Goal: Information Seeking & Learning: Check status

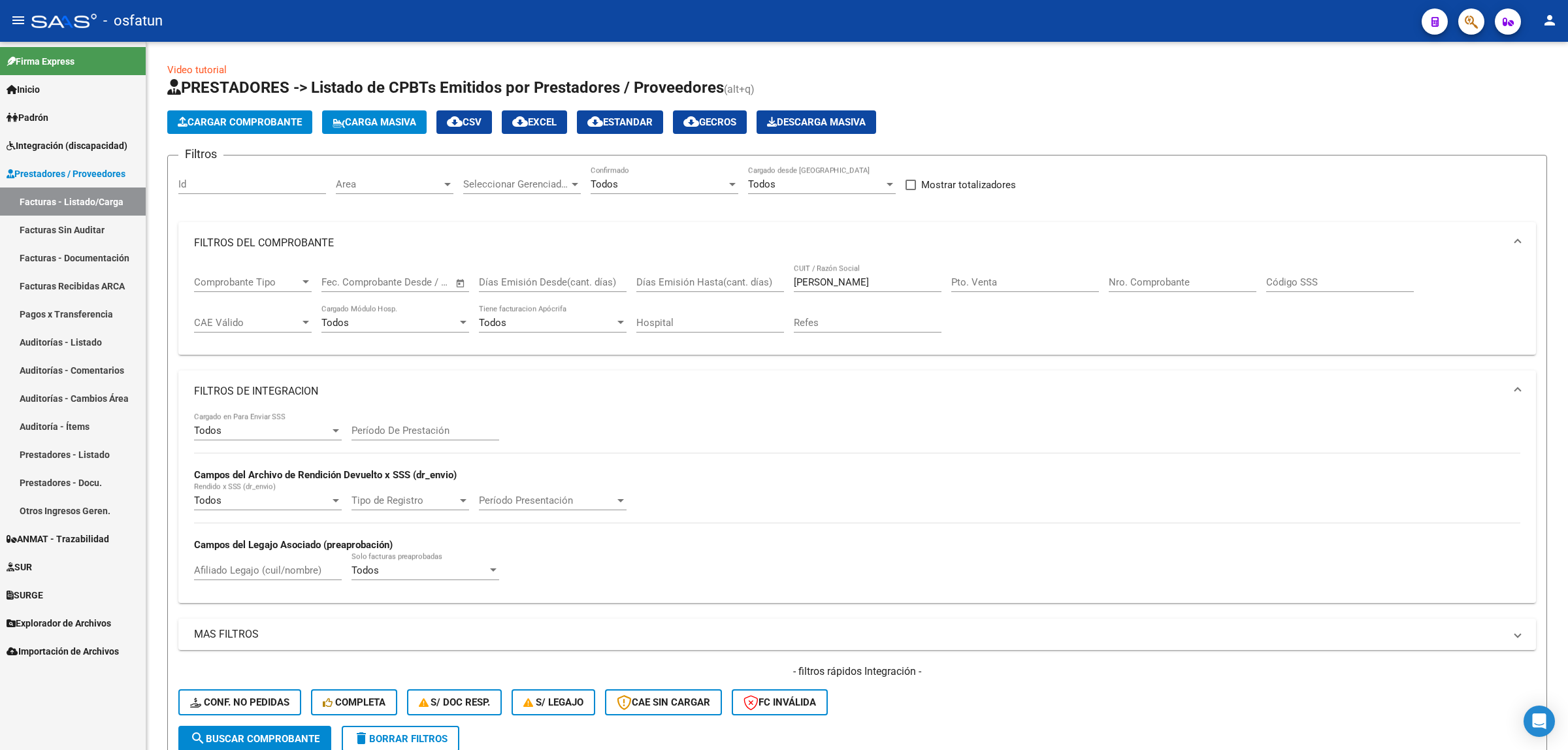
scroll to position [288, 0]
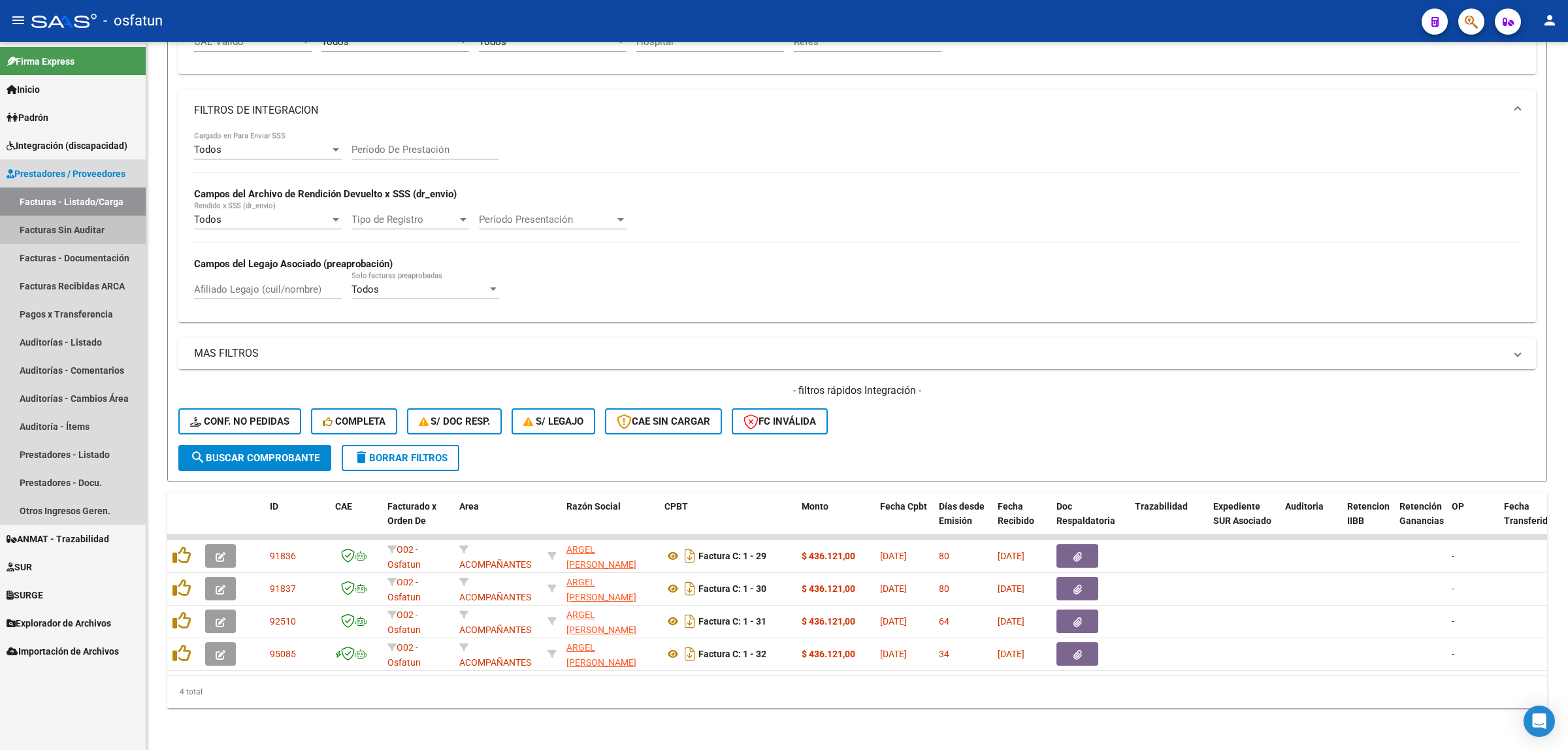
click at [85, 223] on link "Facturas Sin Auditar" at bounding box center [73, 229] width 146 height 28
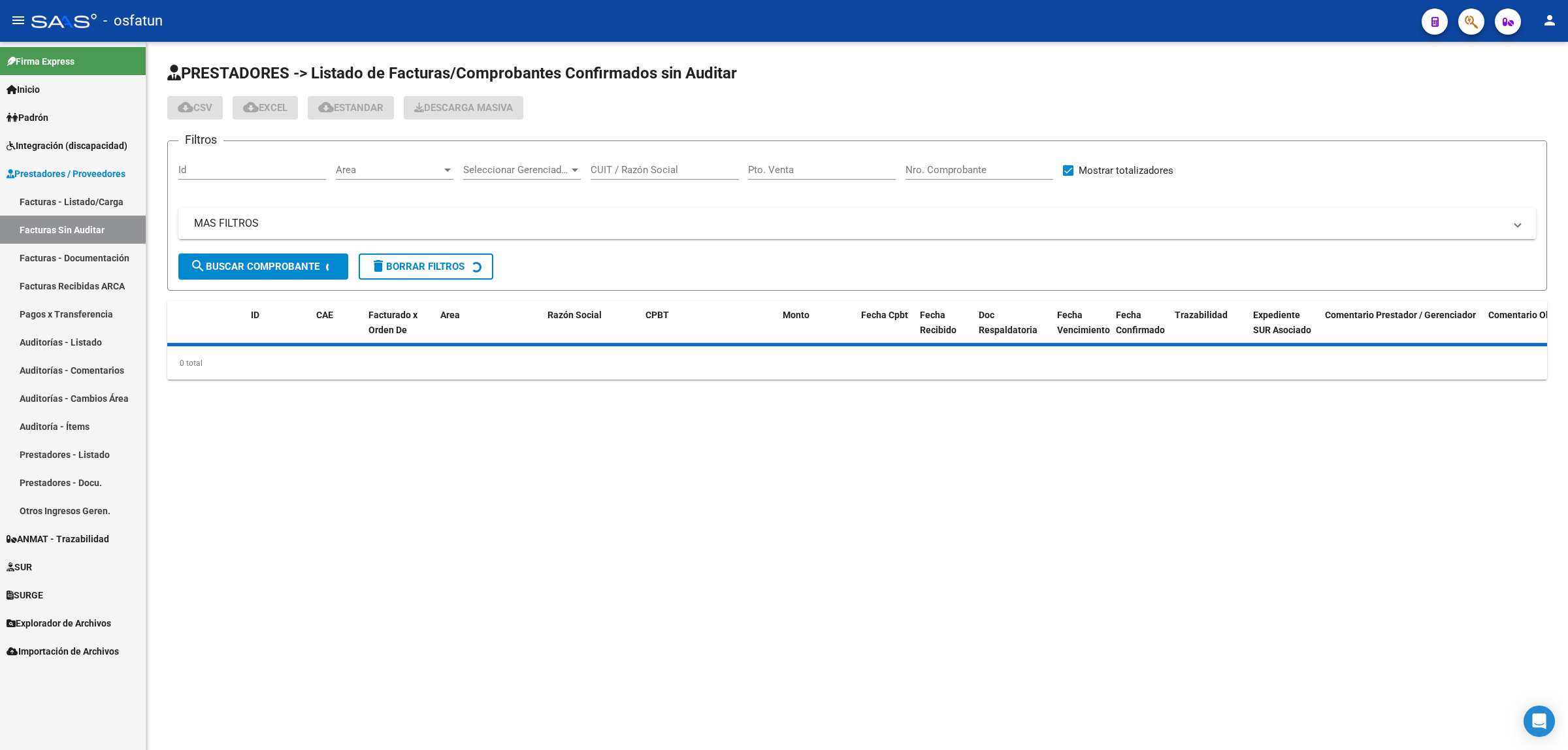
click at [109, 122] on link "Padrón" at bounding box center [73, 117] width 146 height 28
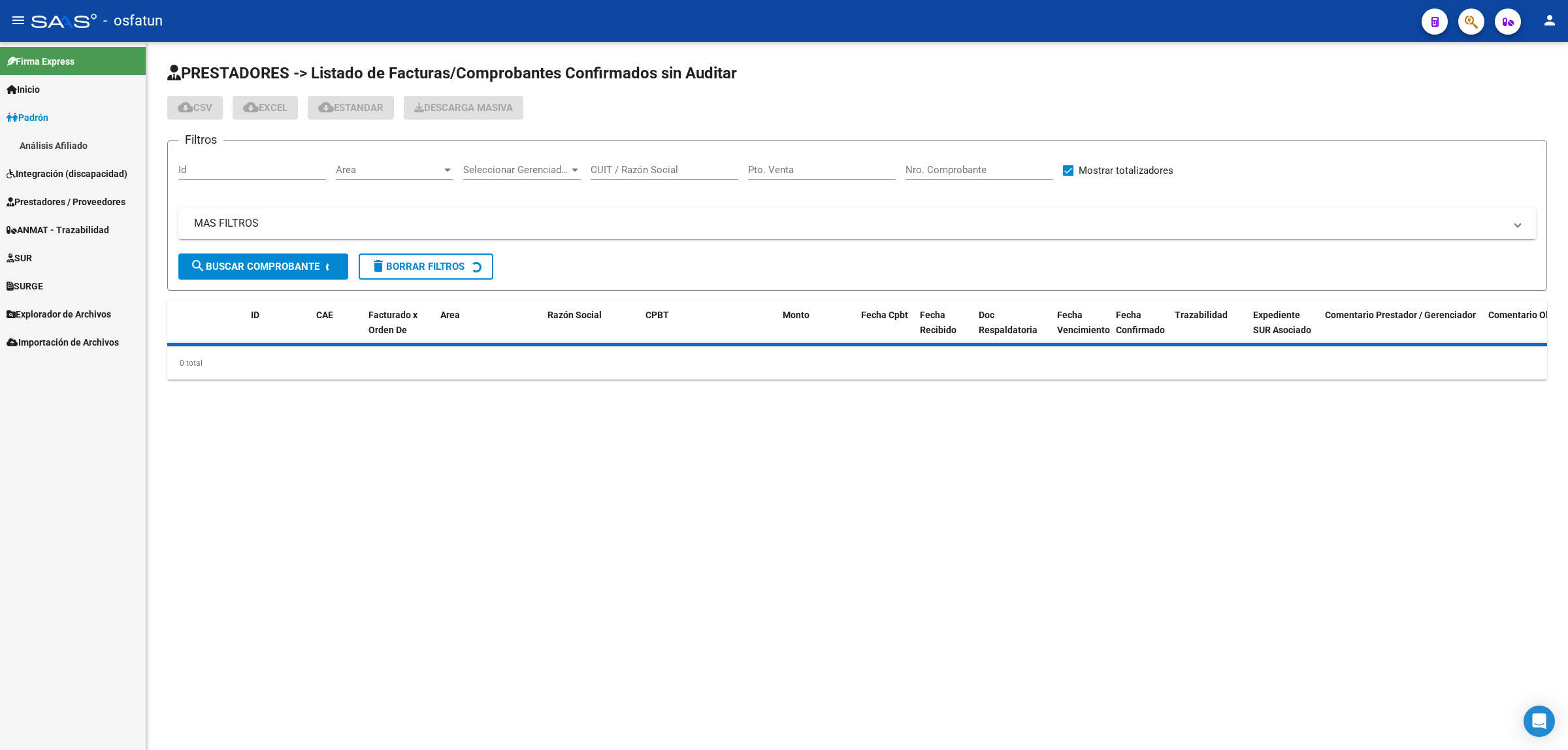
click at [99, 164] on link "Integración (discapacidad)" at bounding box center [73, 172] width 146 height 28
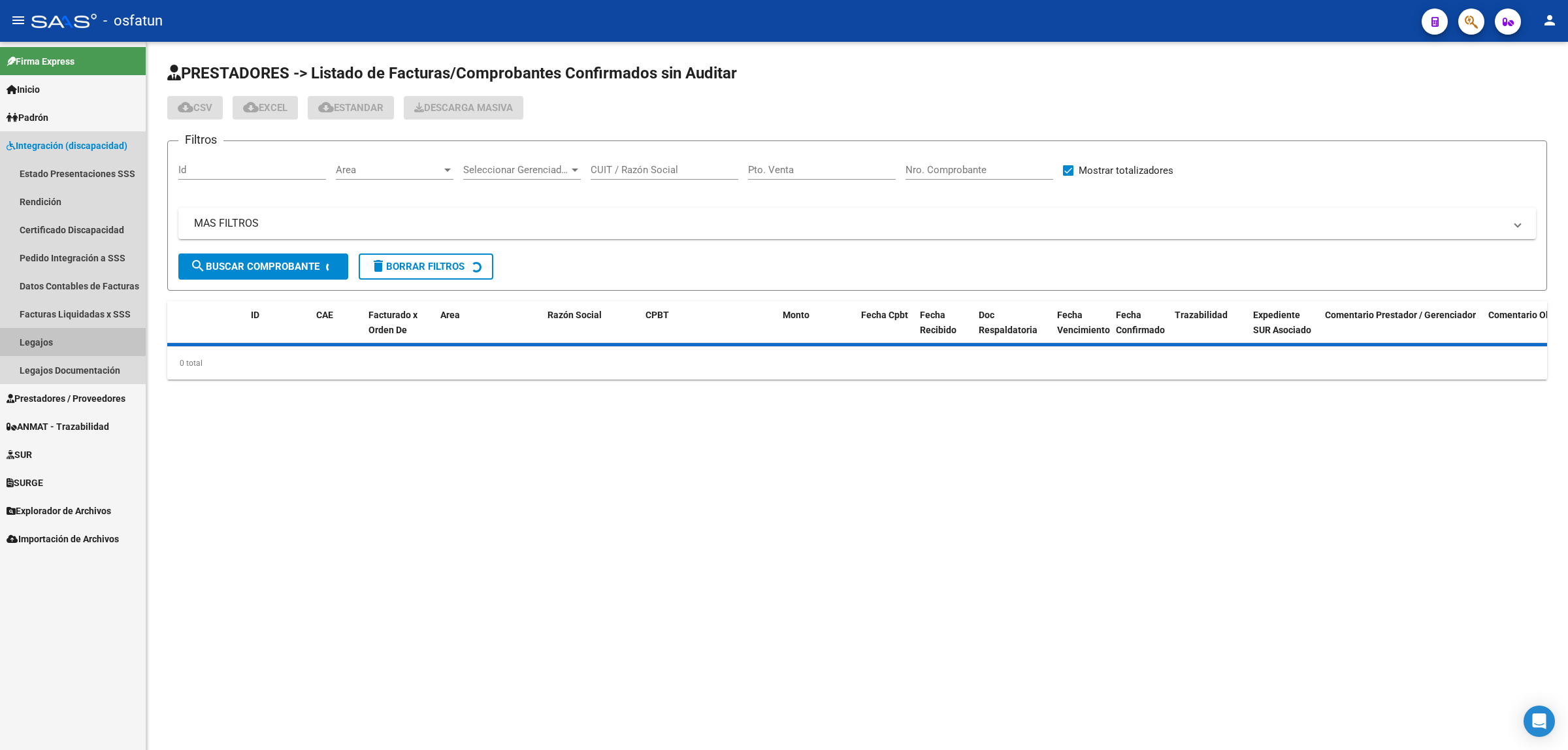
click at [65, 334] on link "Legajos" at bounding box center [73, 341] width 146 height 28
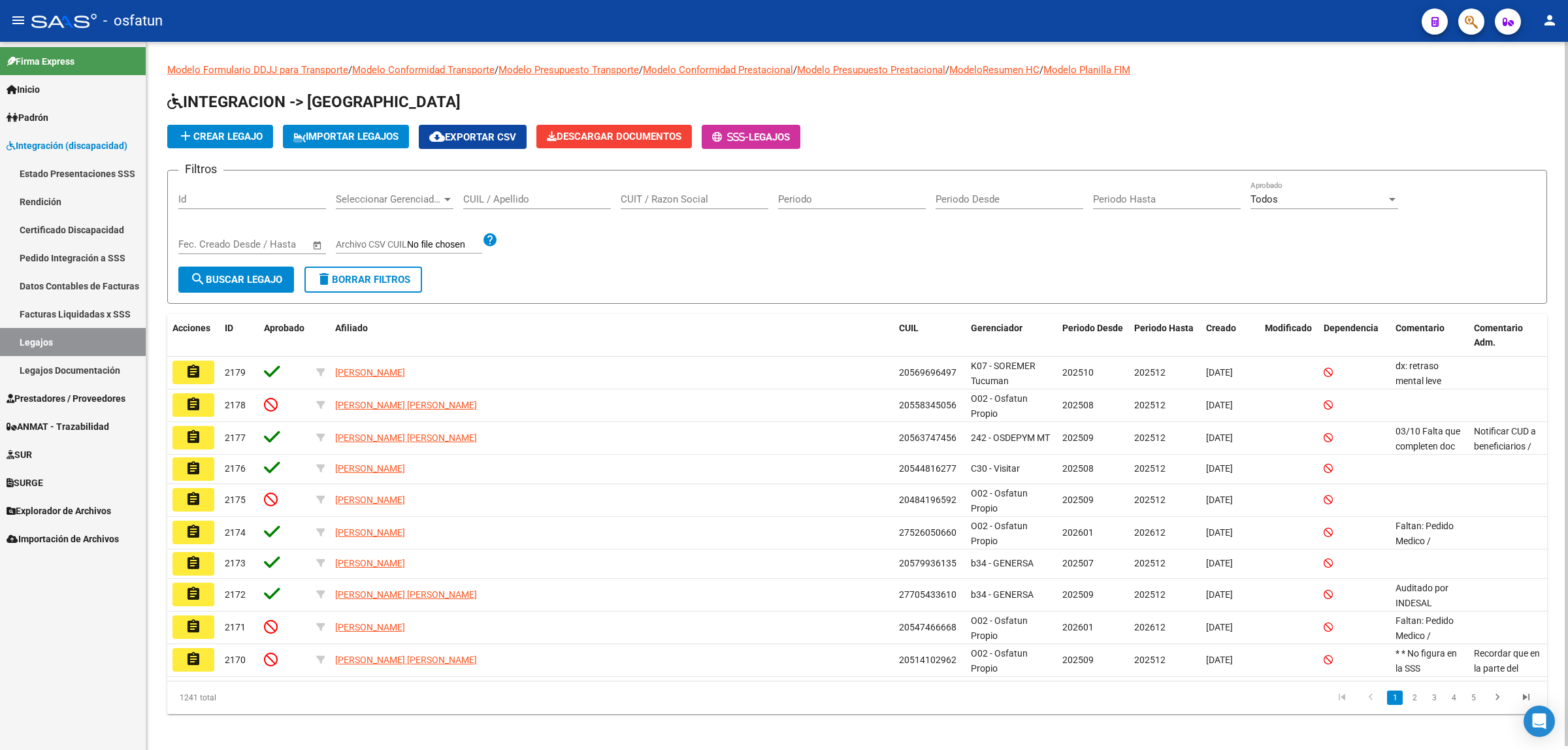
click at [488, 202] on input "CUIL / Apellido" at bounding box center [536, 199] width 148 height 11
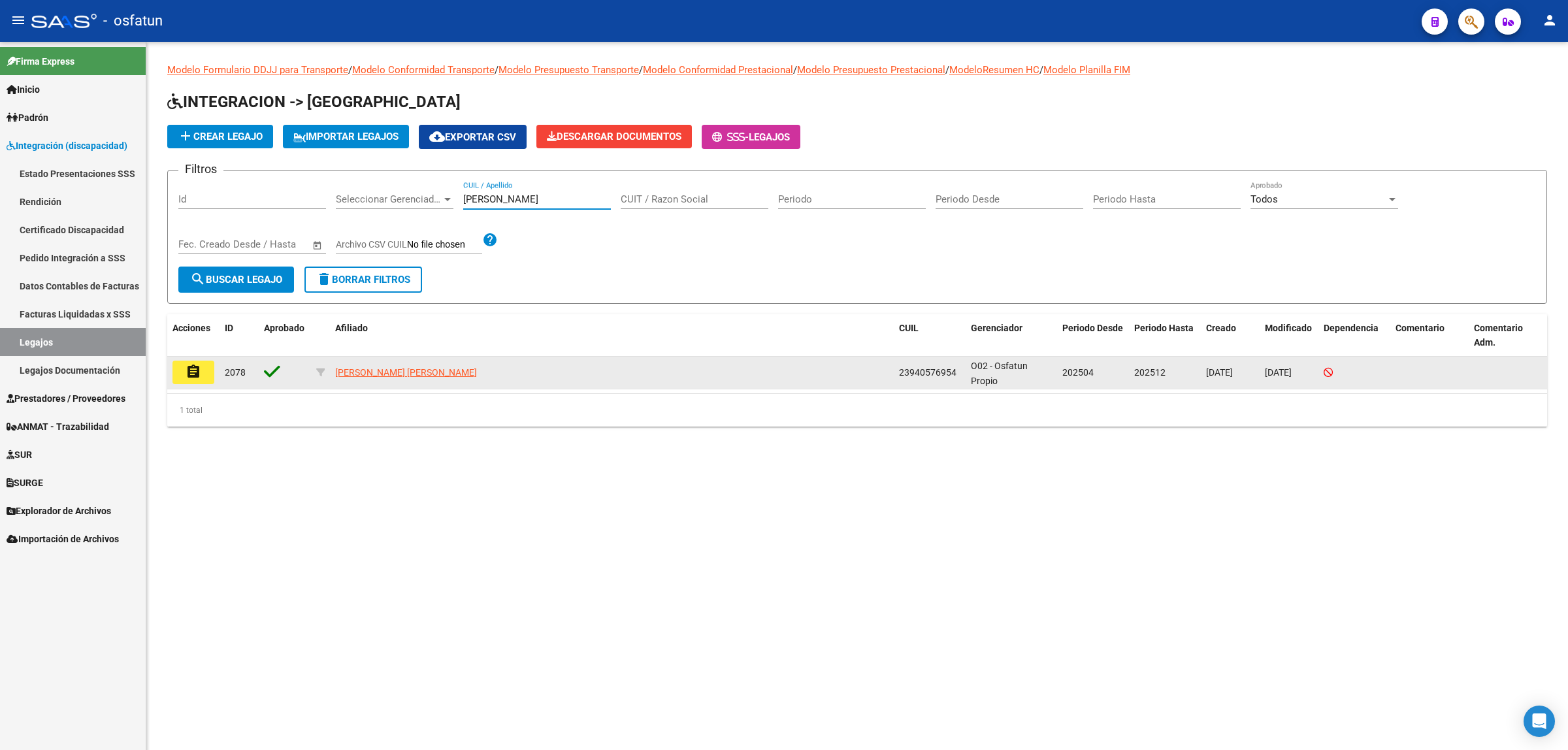
type input "aguilar"
click at [193, 382] on button "assignment" at bounding box center [193, 372] width 42 height 24
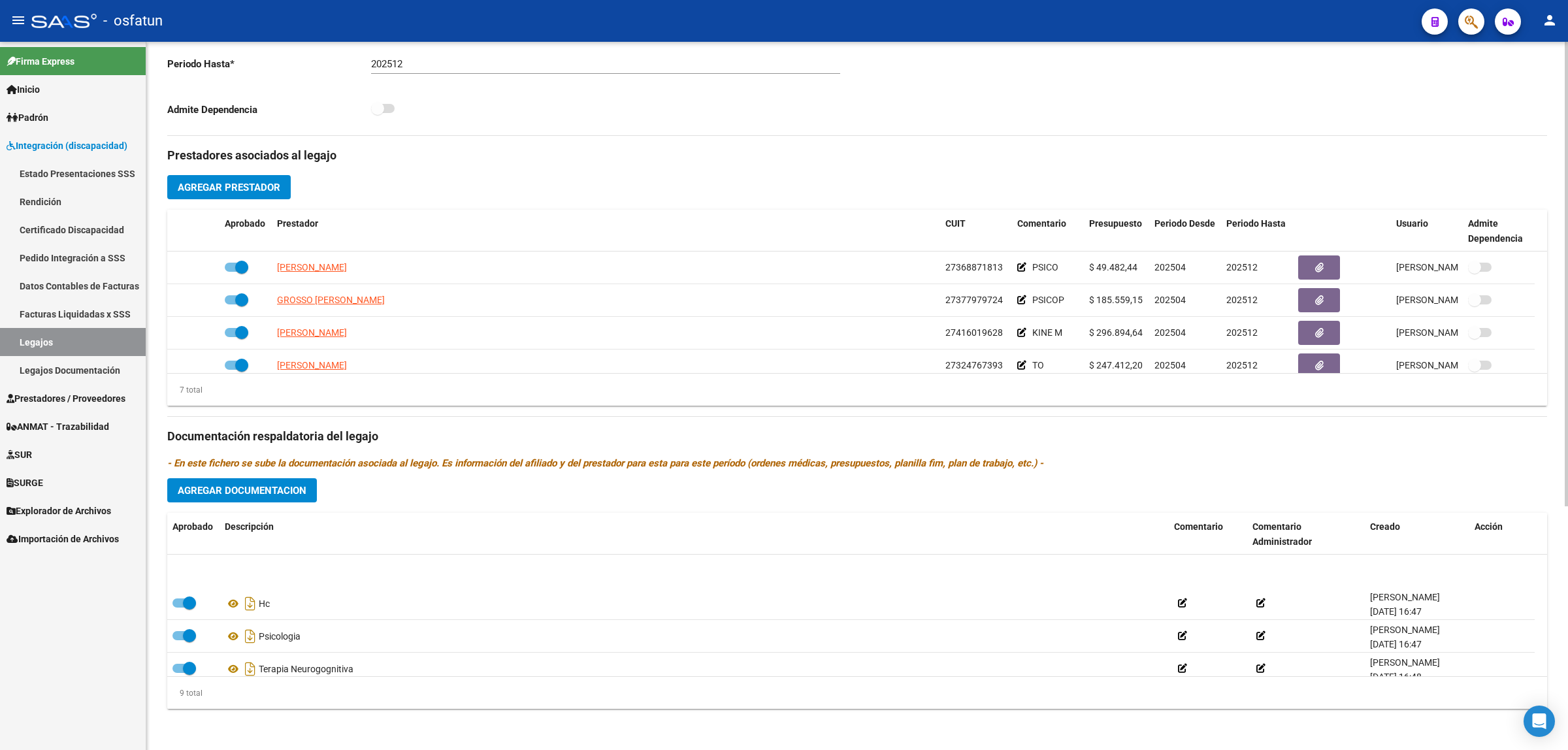
scroll to position [177, 0]
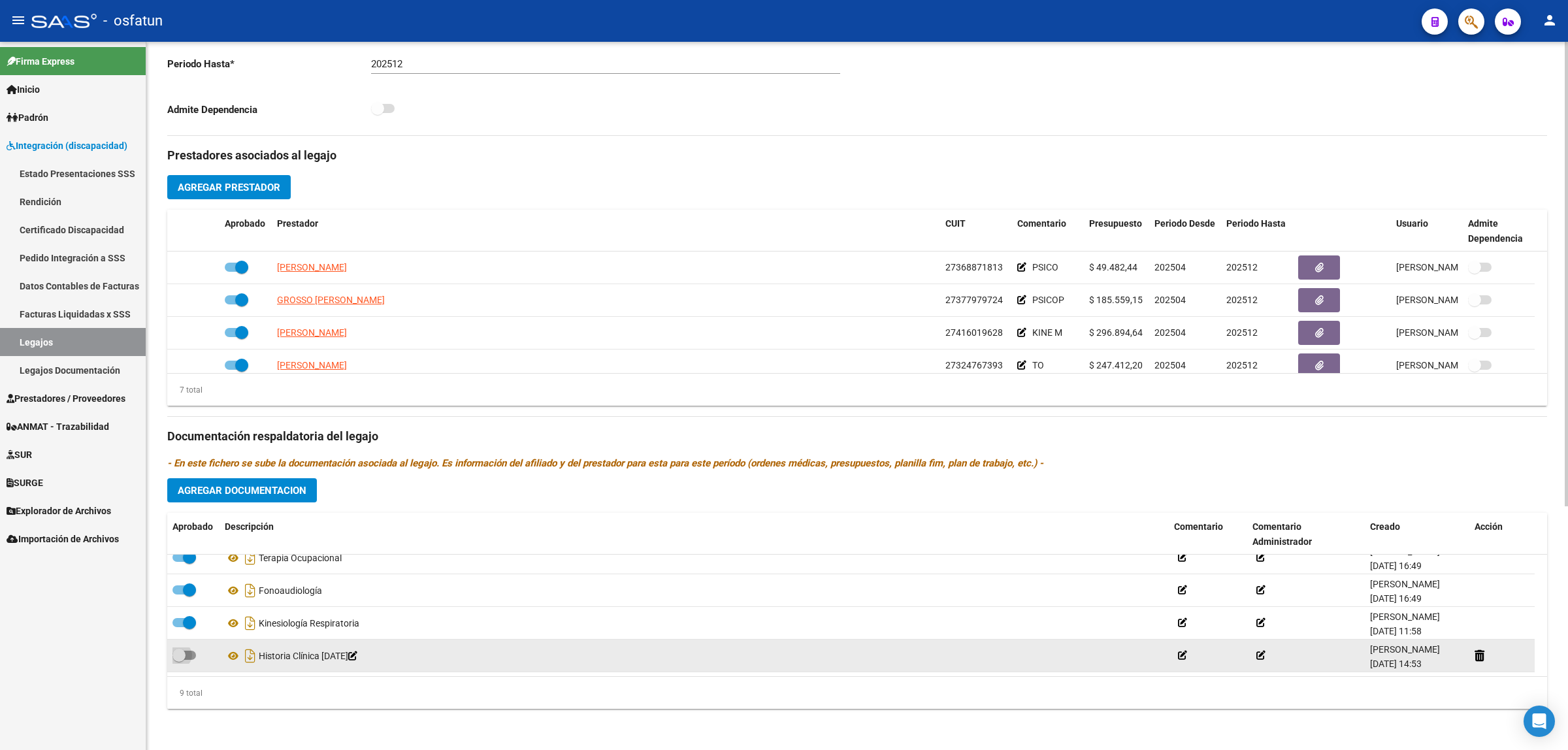
click at [186, 654] on span at bounding box center [184, 655] width 24 height 10
click at [179, 660] on input "checkbox" at bounding box center [178, 660] width 1 height 1
checkbox input "true"
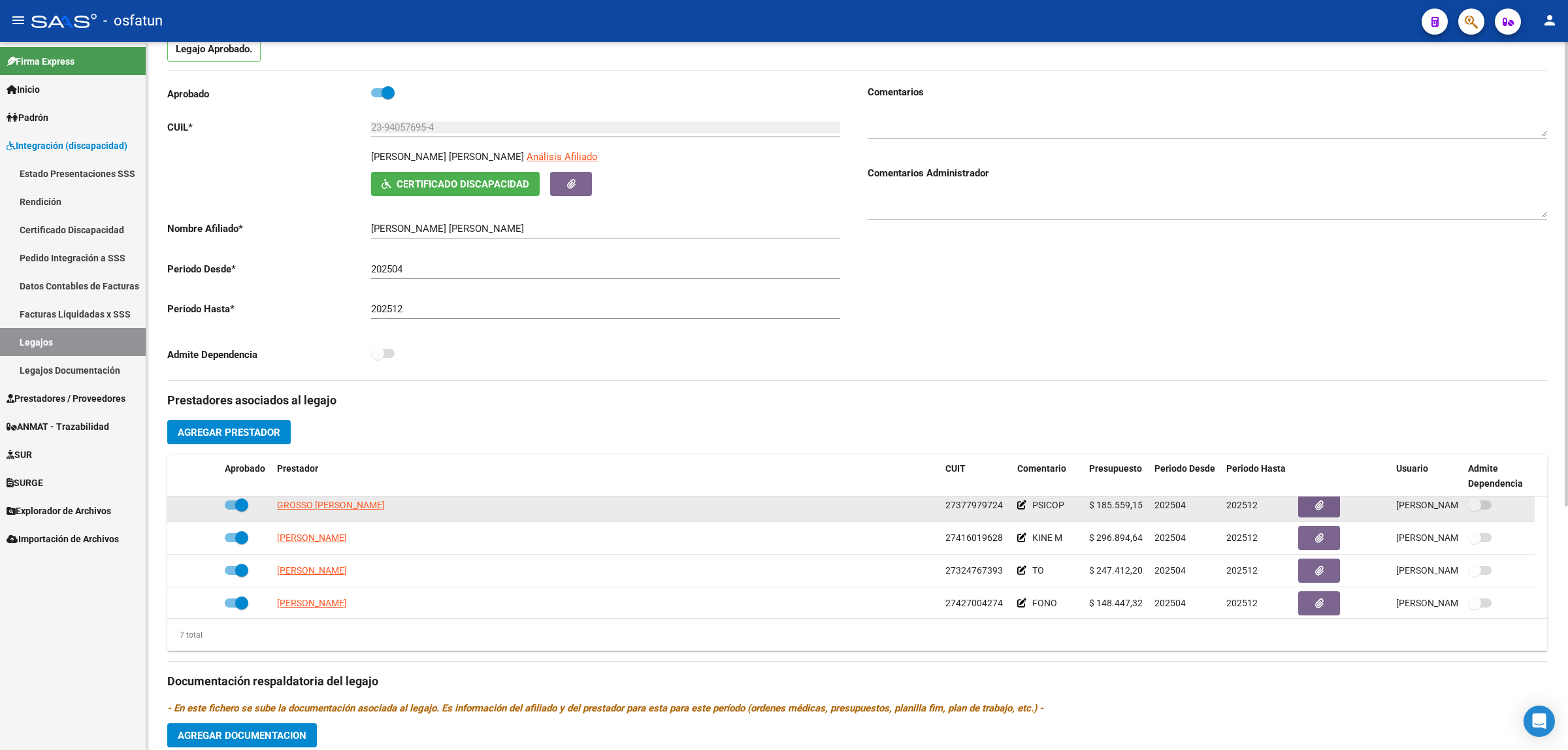
scroll to position [112, 0]
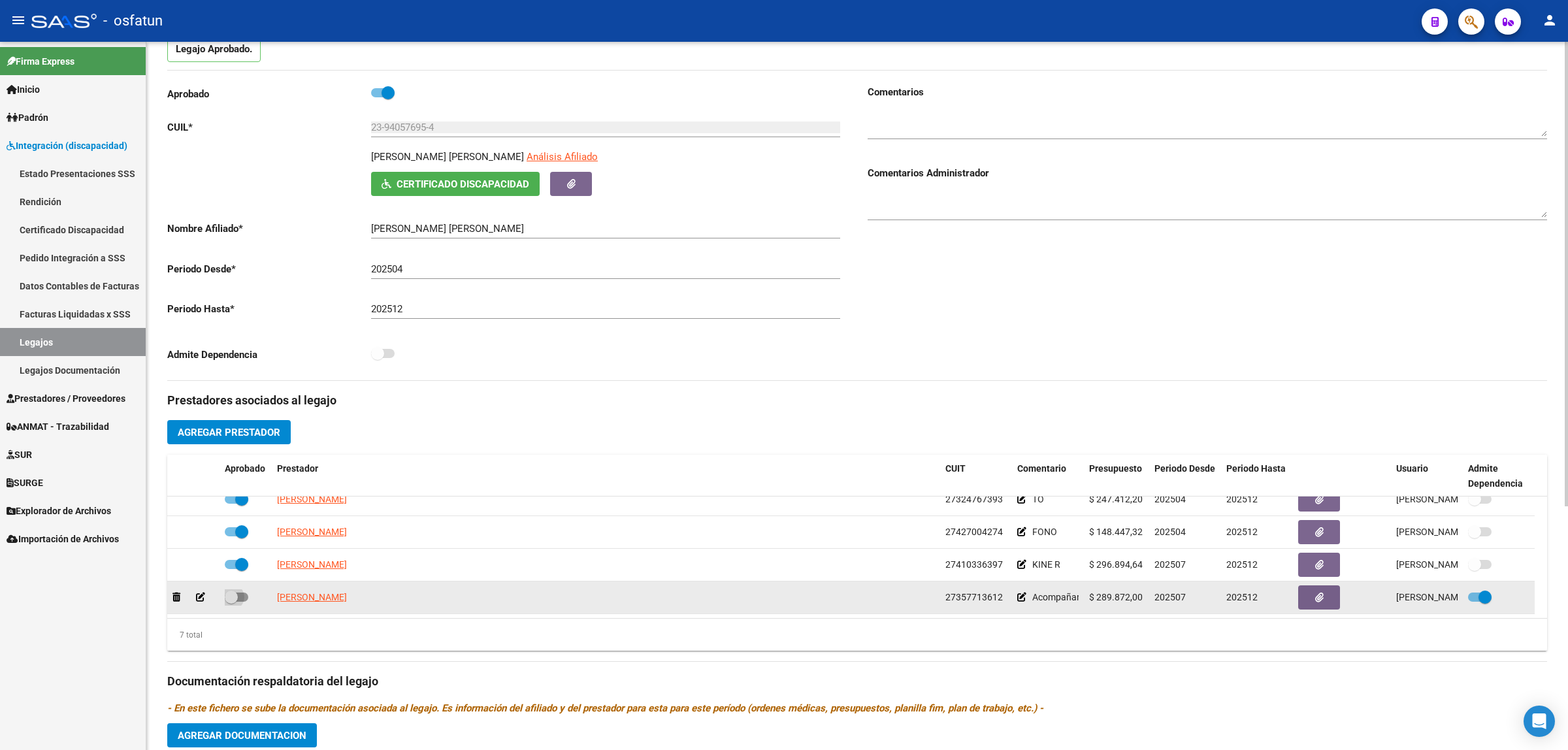
click at [245, 596] on span at bounding box center [237, 597] width 24 height 10
click at [231, 602] on input "checkbox" at bounding box center [231, 602] width 1 height 1
checkbox input "true"
click at [1017, 600] on icon at bounding box center [1022, 597] width 10 height 10
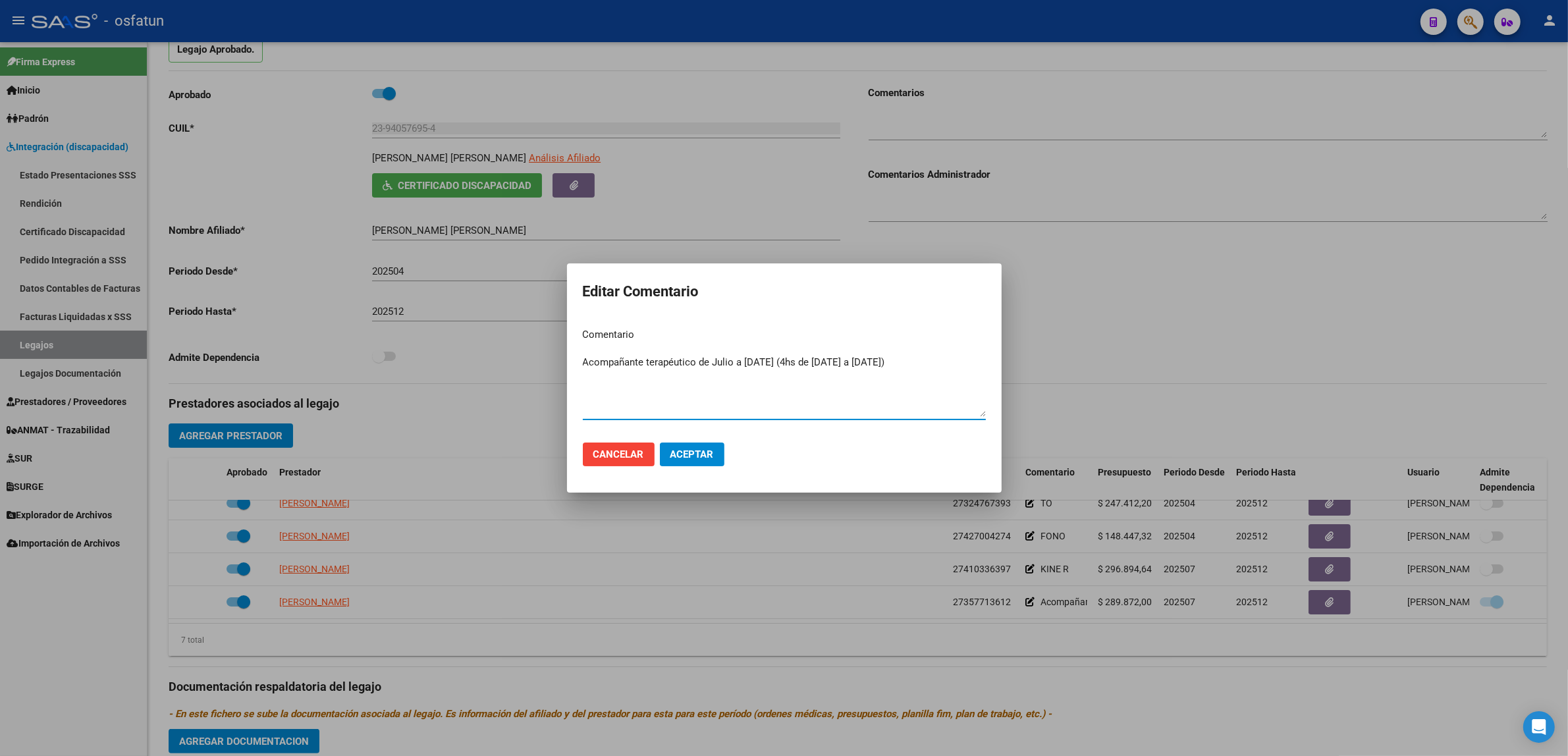
click at [698, 459] on span "Aceptar" at bounding box center [691, 454] width 43 height 12
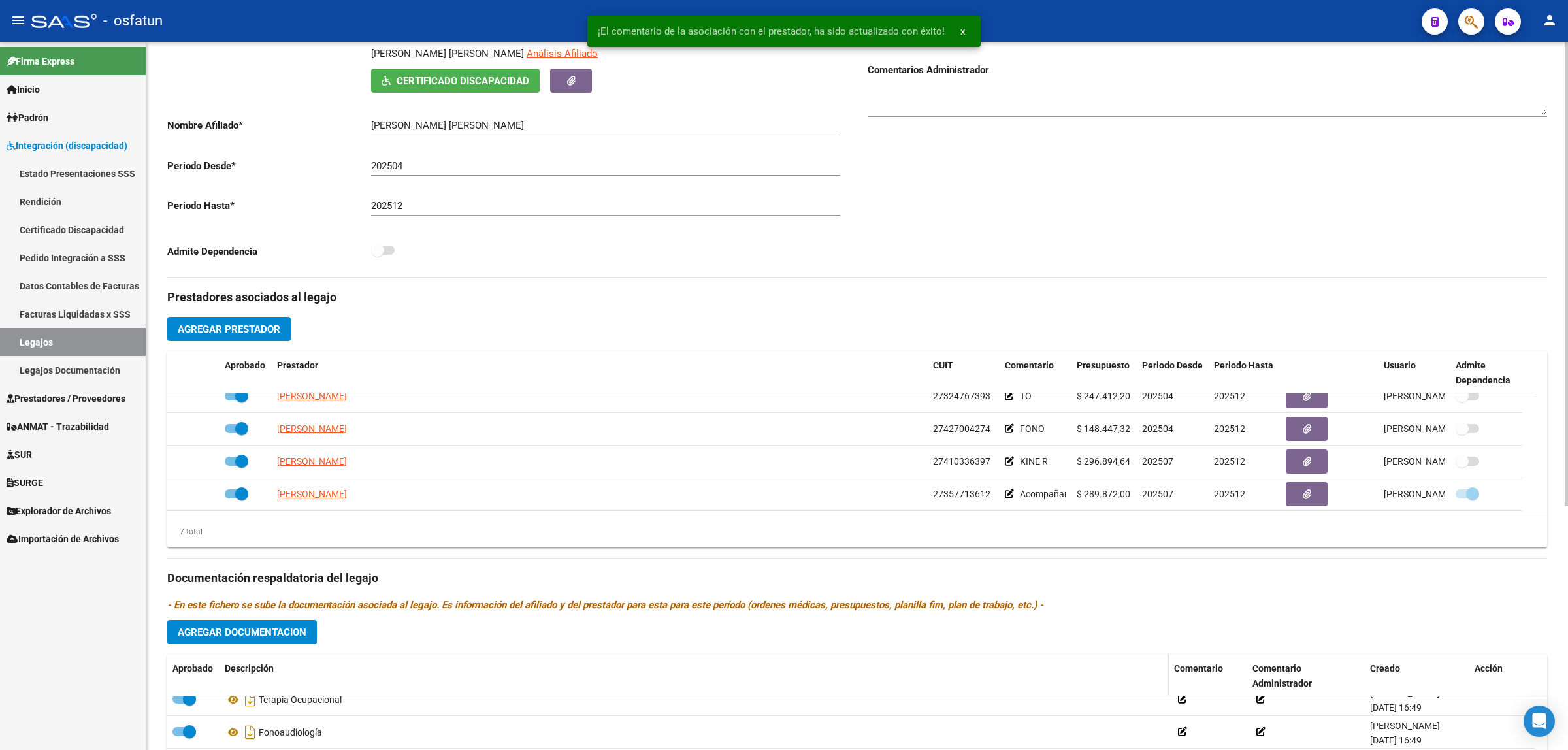
scroll to position [373, 0]
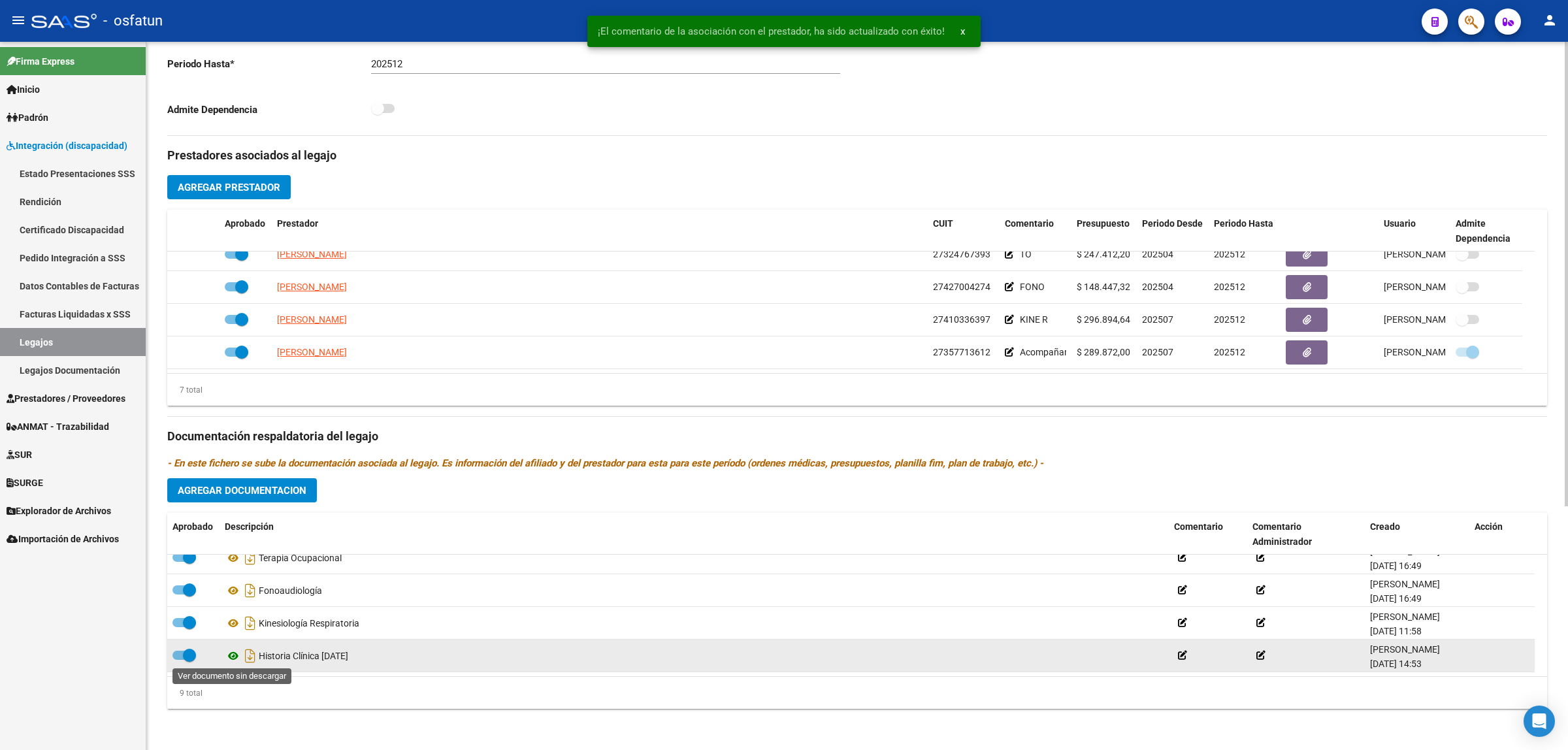
click at [231, 657] on icon at bounding box center [234, 655] width 17 height 15
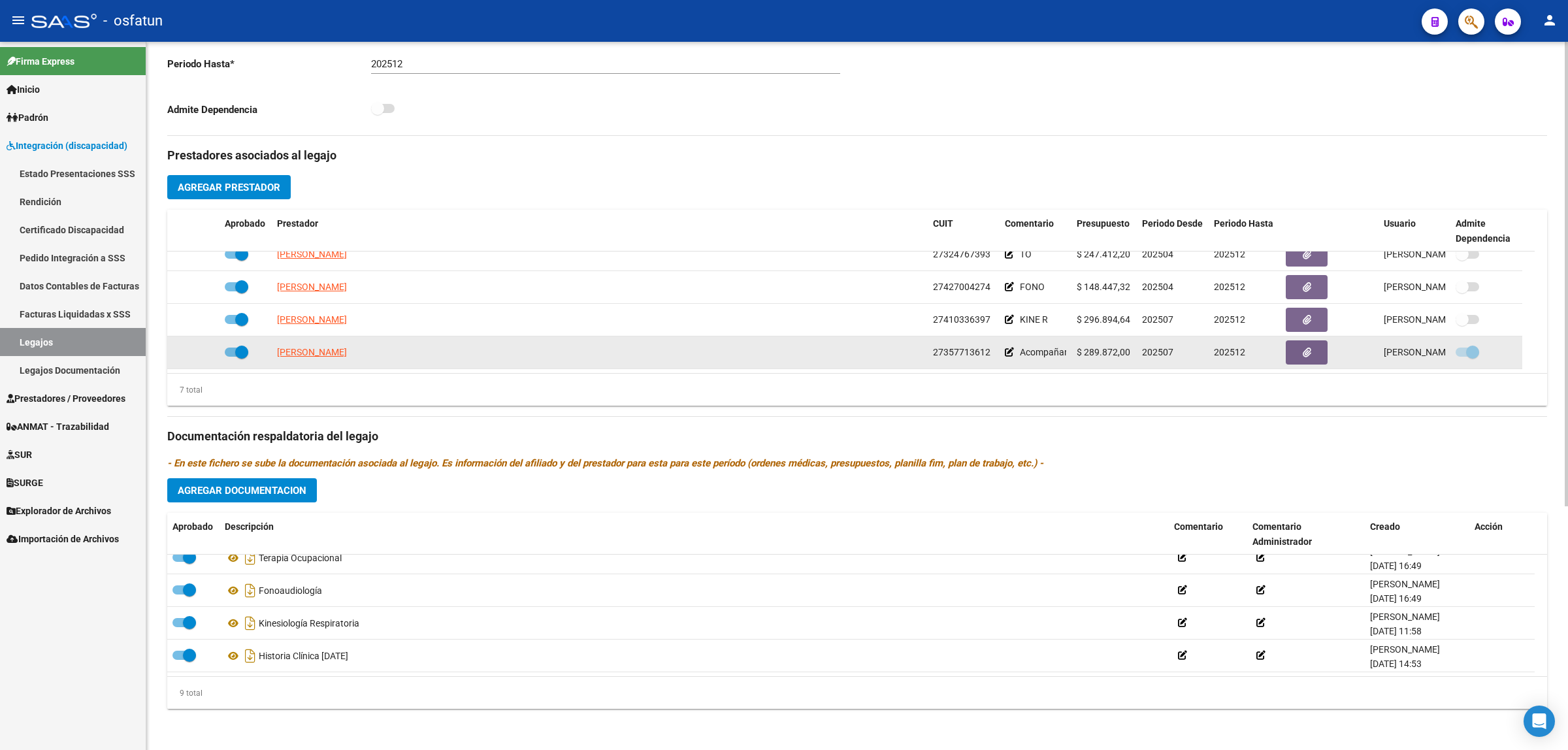
drag, startPoint x: 365, startPoint y: 350, endPoint x: 313, endPoint y: 352, distance: 52.0
drag, startPoint x: 313, startPoint y: 352, endPoint x: 944, endPoint y: 352, distance: 631.0
click at [944, 352] on span "27357713612" at bounding box center [962, 352] width 57 height 11
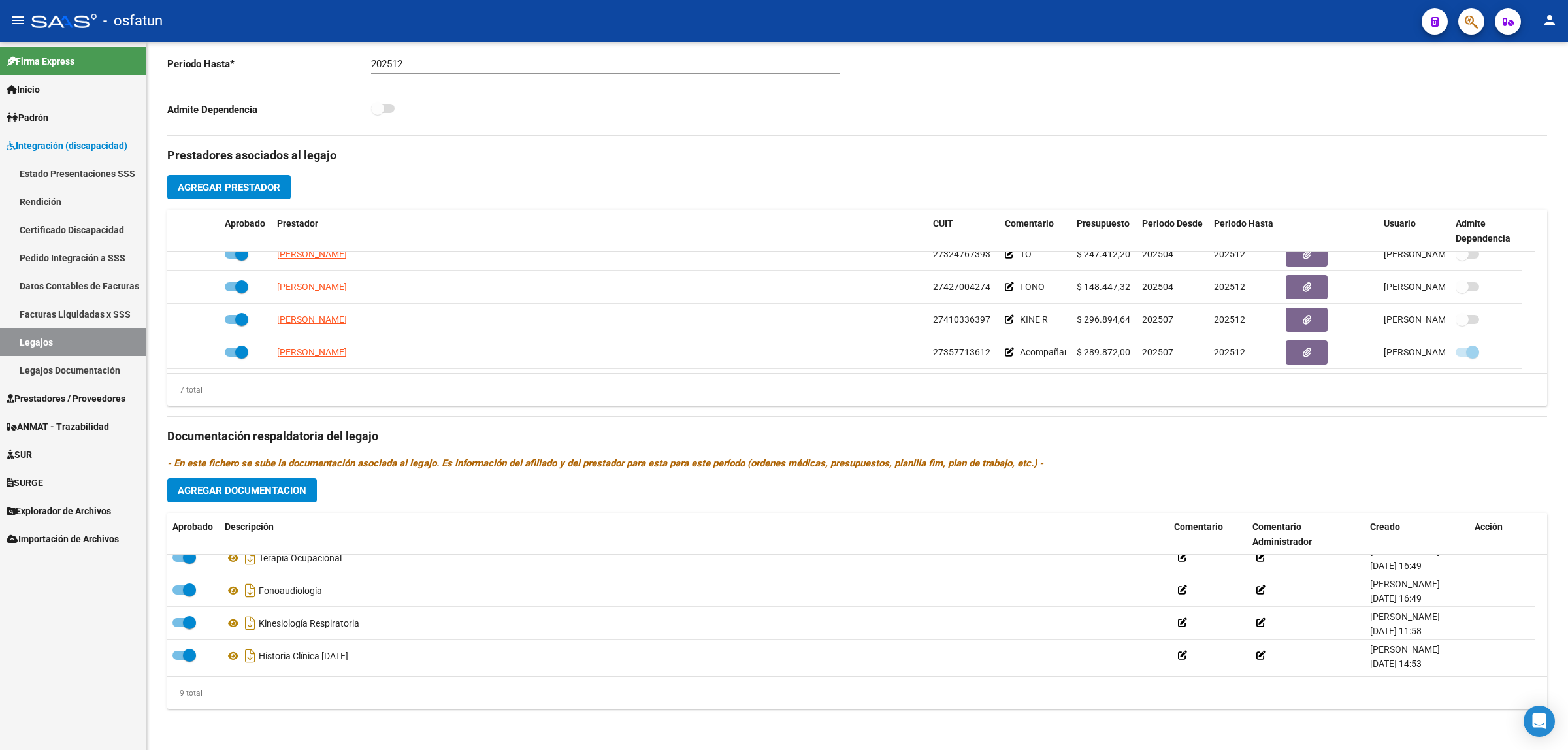
copy span "27357713612"
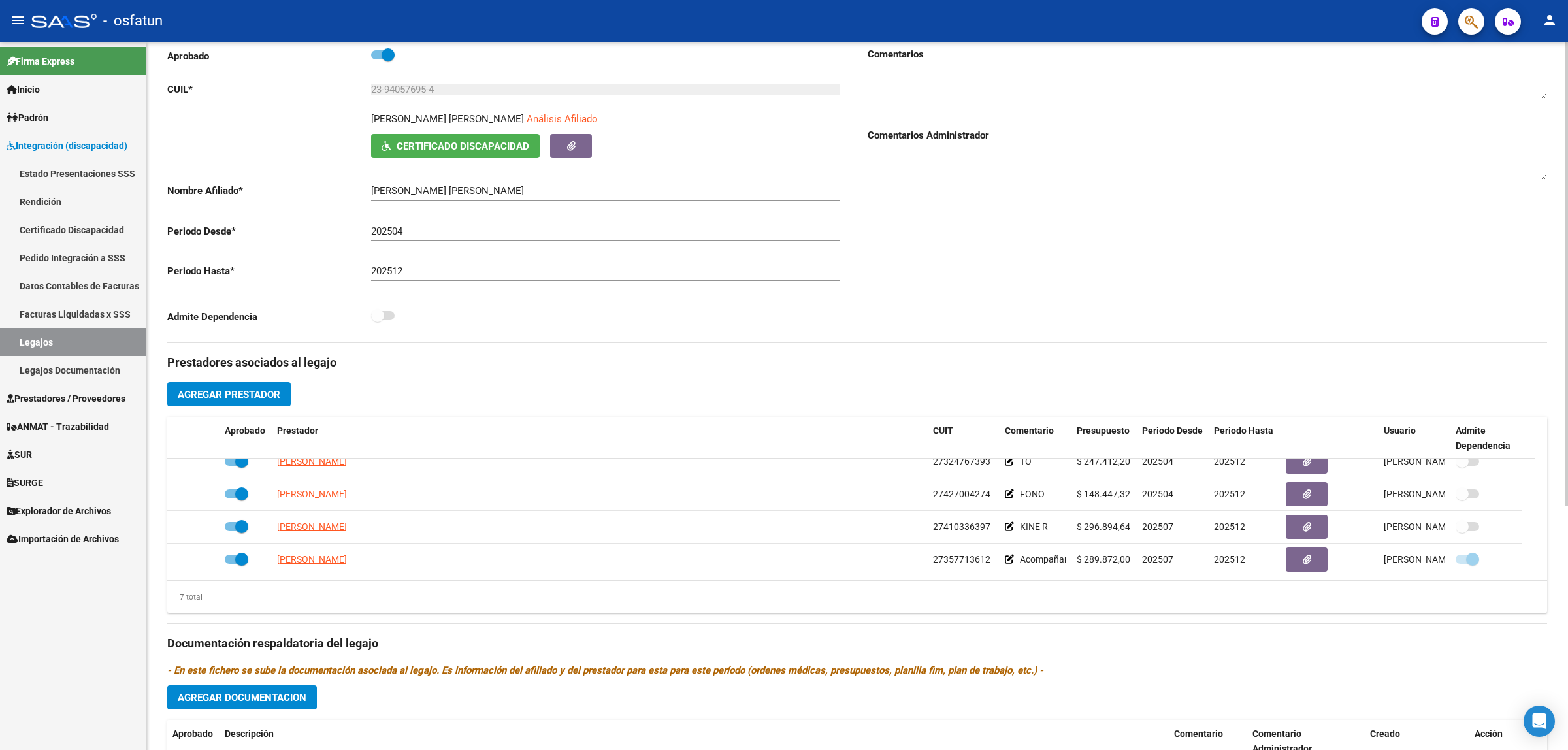
scroll to position [127, 0]
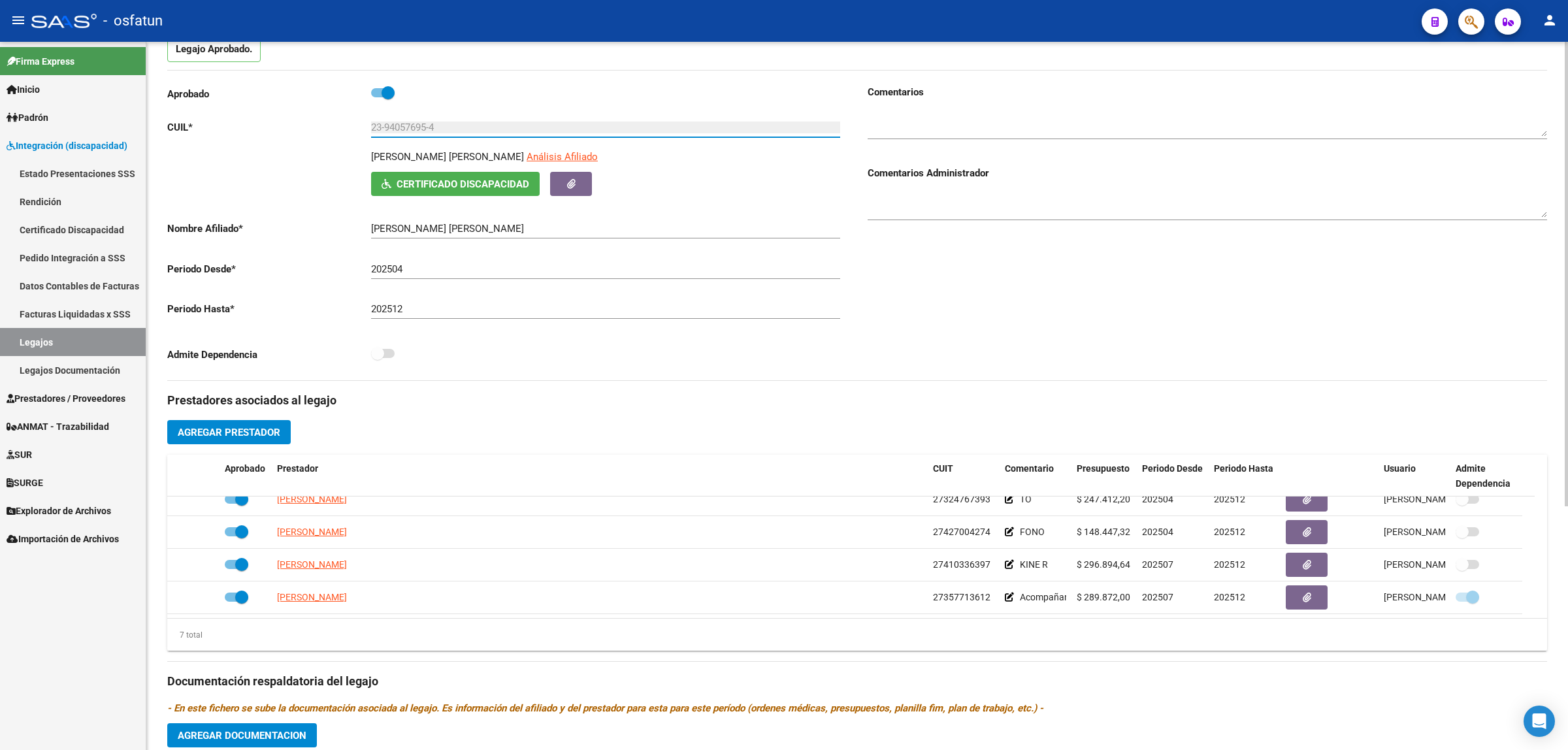
click at [414, 127] on input "23-94057695-4" at bounding box center [605, 127] width 469 height 11
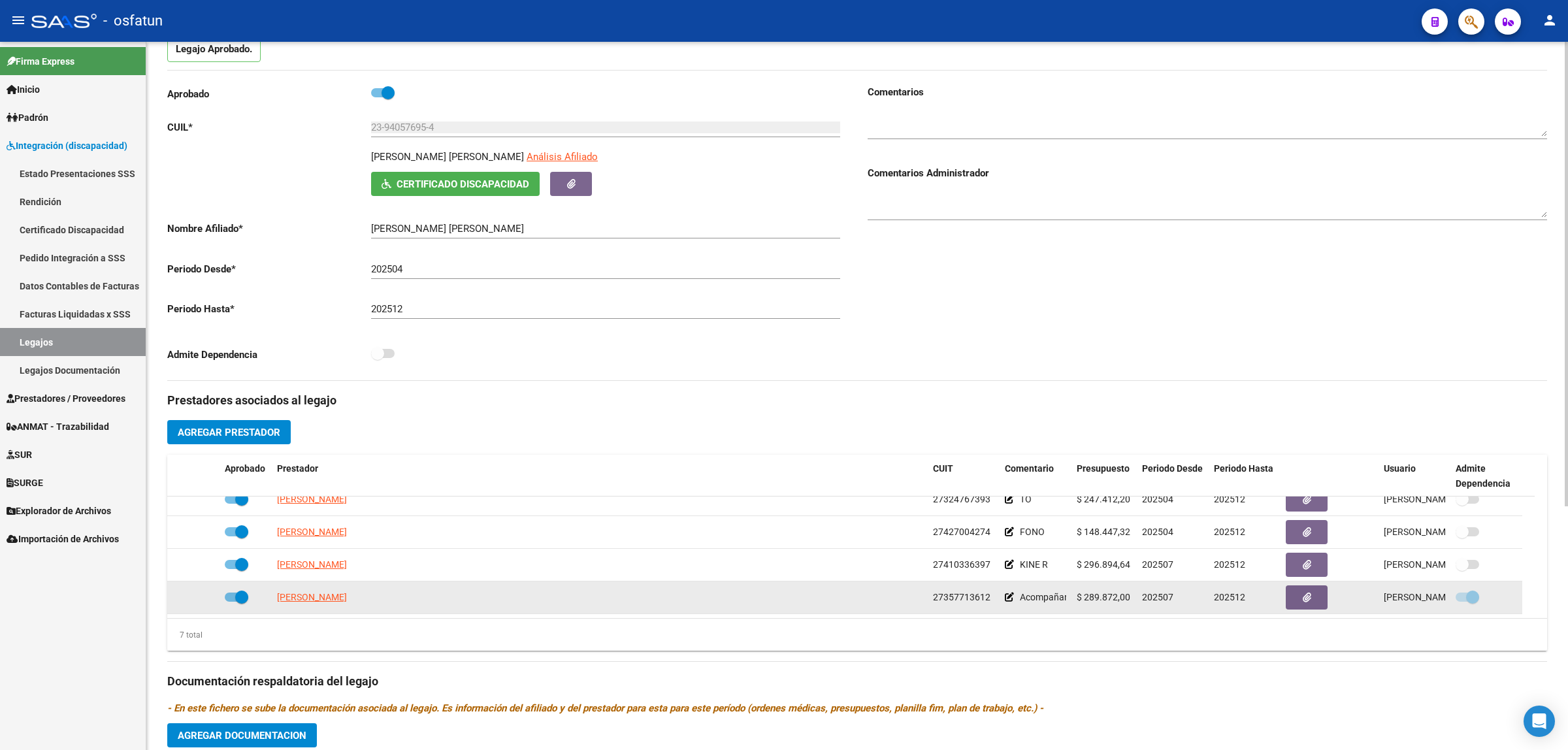
click at [947, 592] on span "27357713612" at bounding box center [962, 597] width 57 height 11
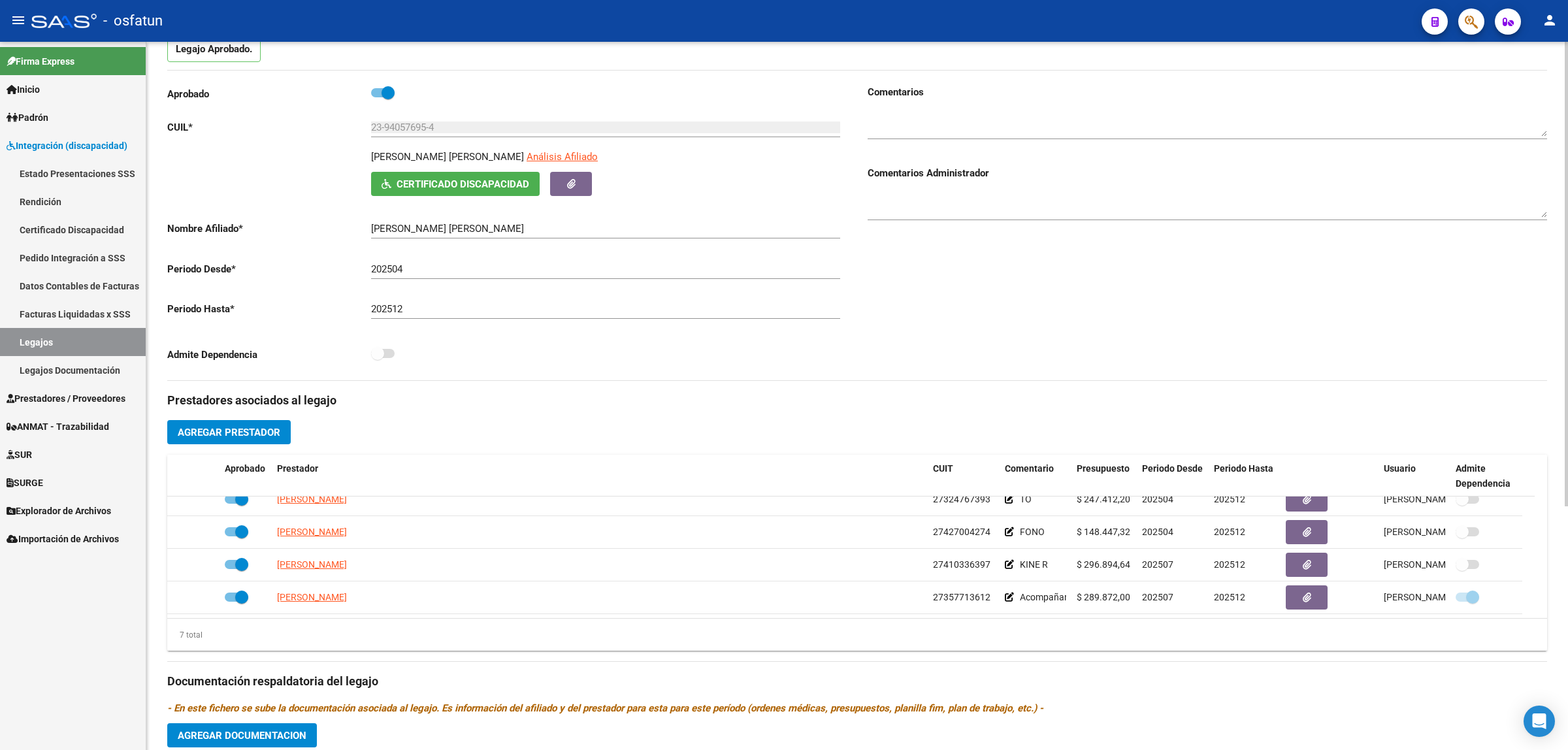
copy span "27357713612"
click at [94, 391] on span "Prestadores / Proveedores" at bounding box center [66, 398] width 119 height 14
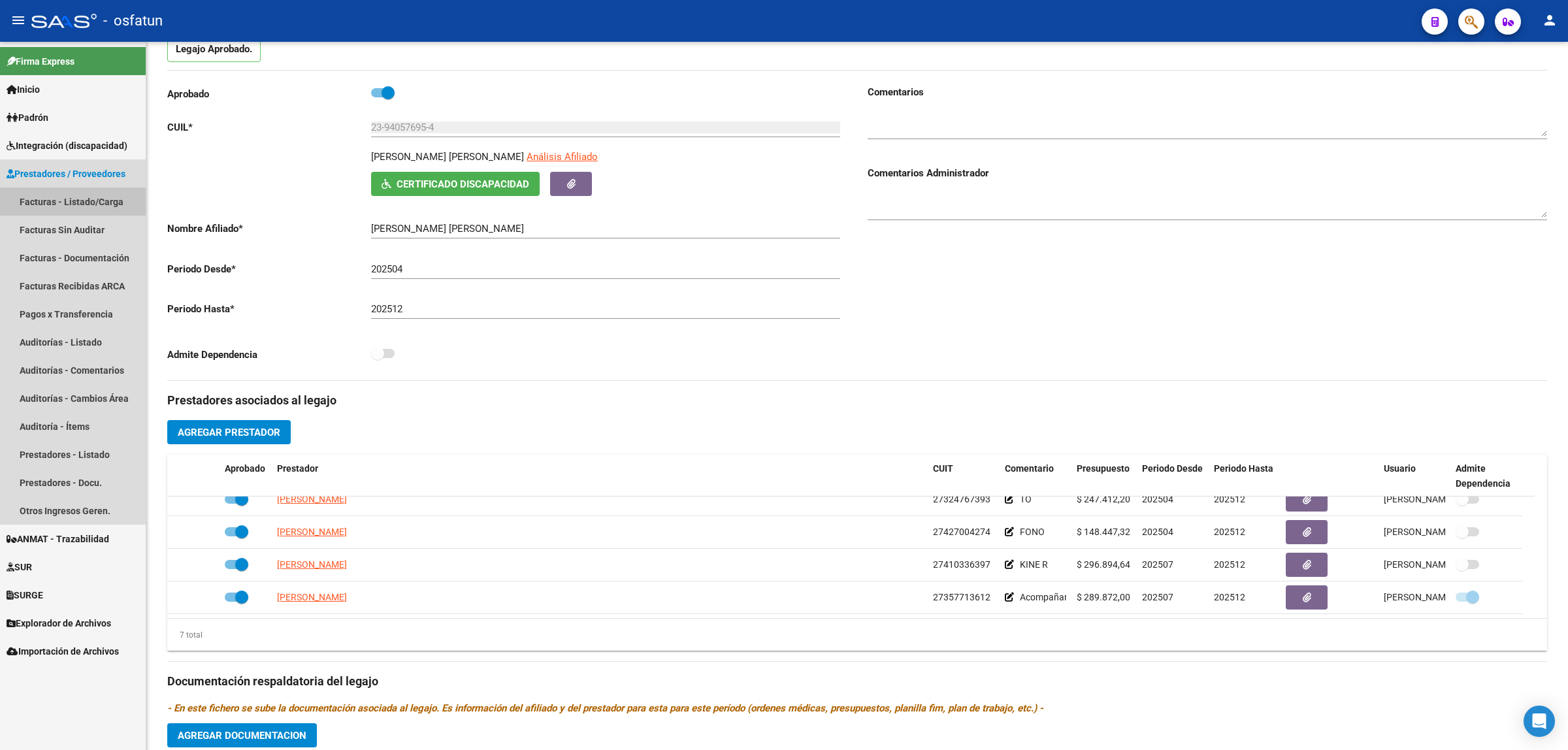
click at [92, 202] on link "Facturas - Listado/Carga" at bounding box center [73, 201] width 146 height 28
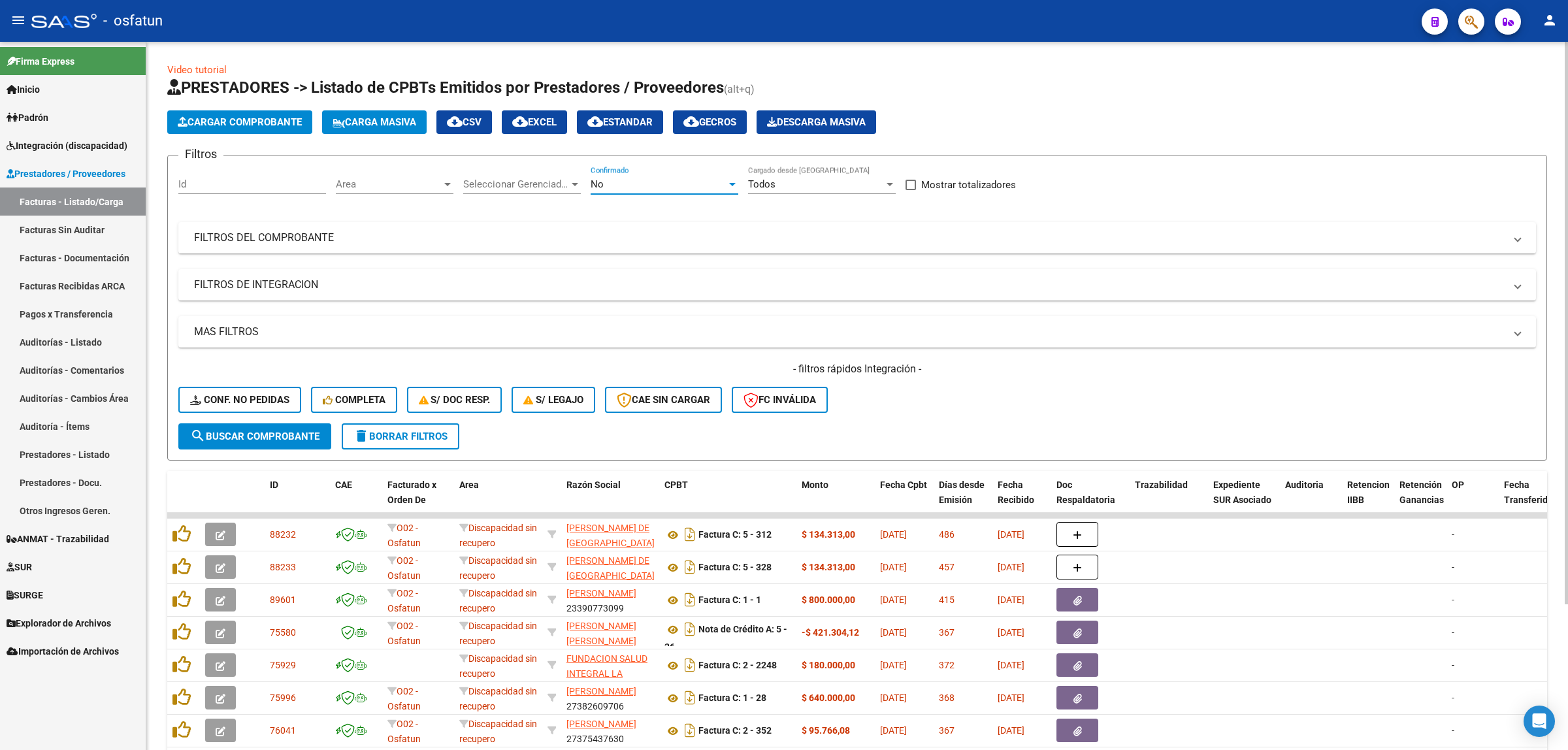
click at [613, 180] on div "No" at bounding box center [658, 184] width 136 height 11
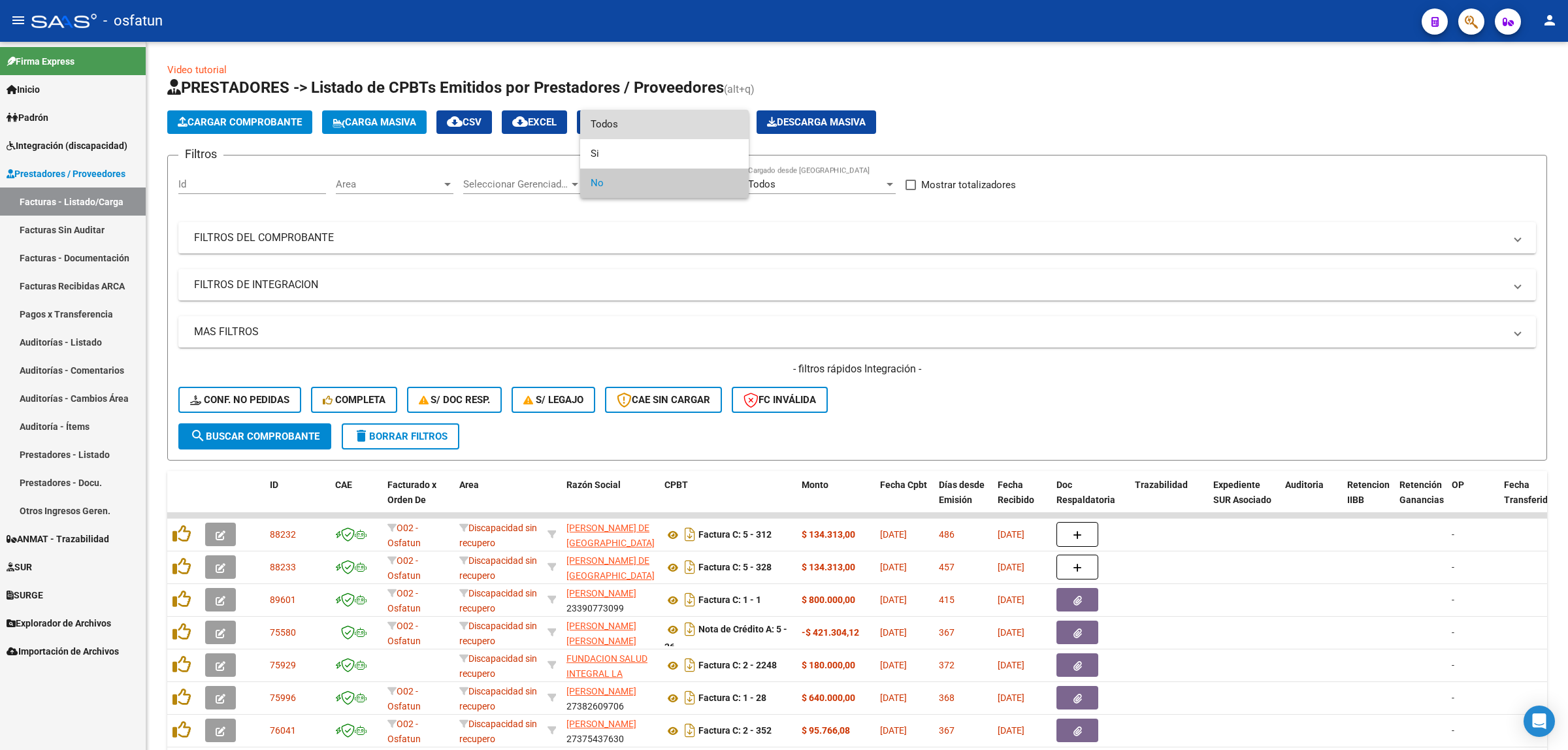
click at [635, 123] on span "Todos" at bounding box center [664, 125] width 148 height 30
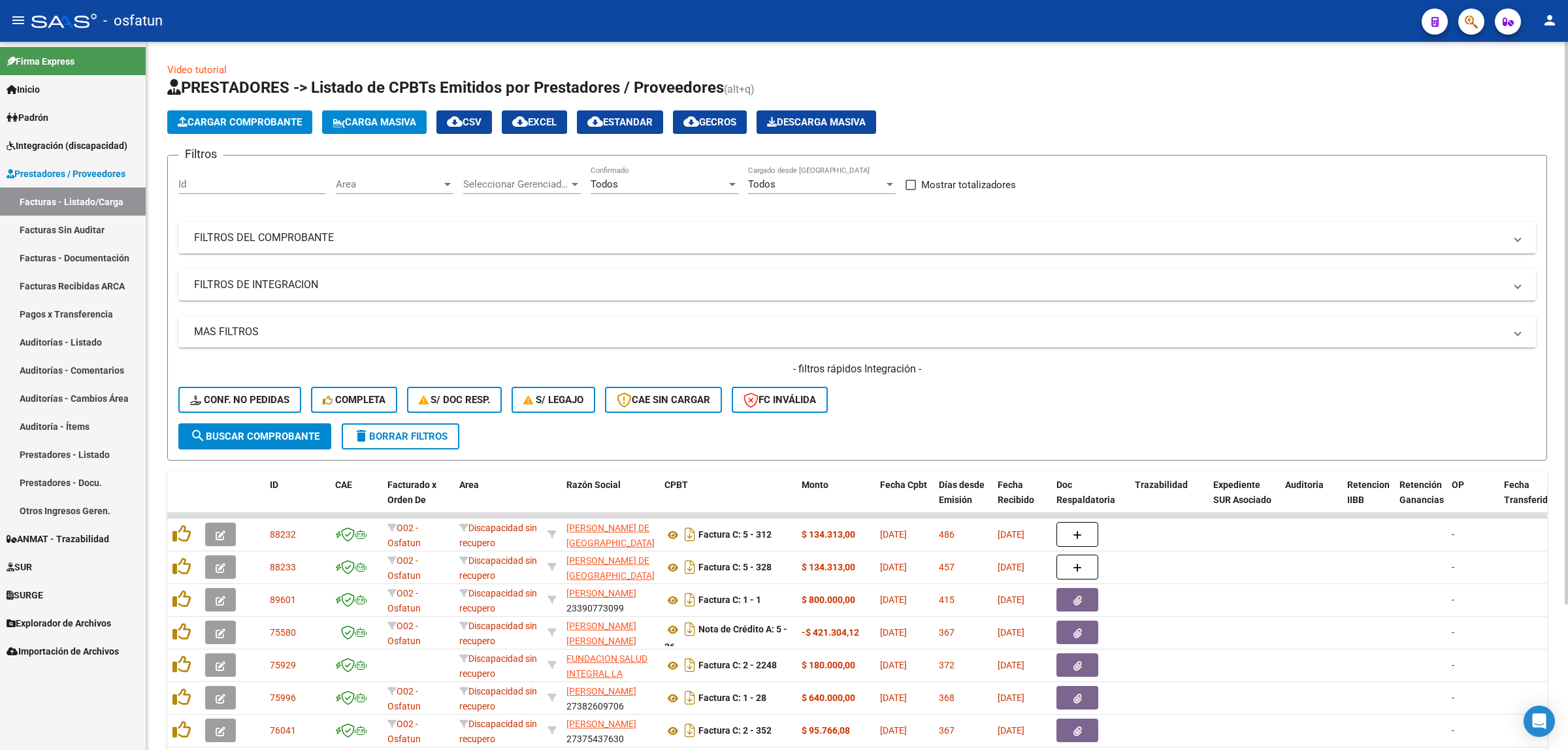
click at [307, 242] on mat-panel-title "FILTROS DEL COMPROBANTE" at bounding box center [850, 238] width 1310 height 14
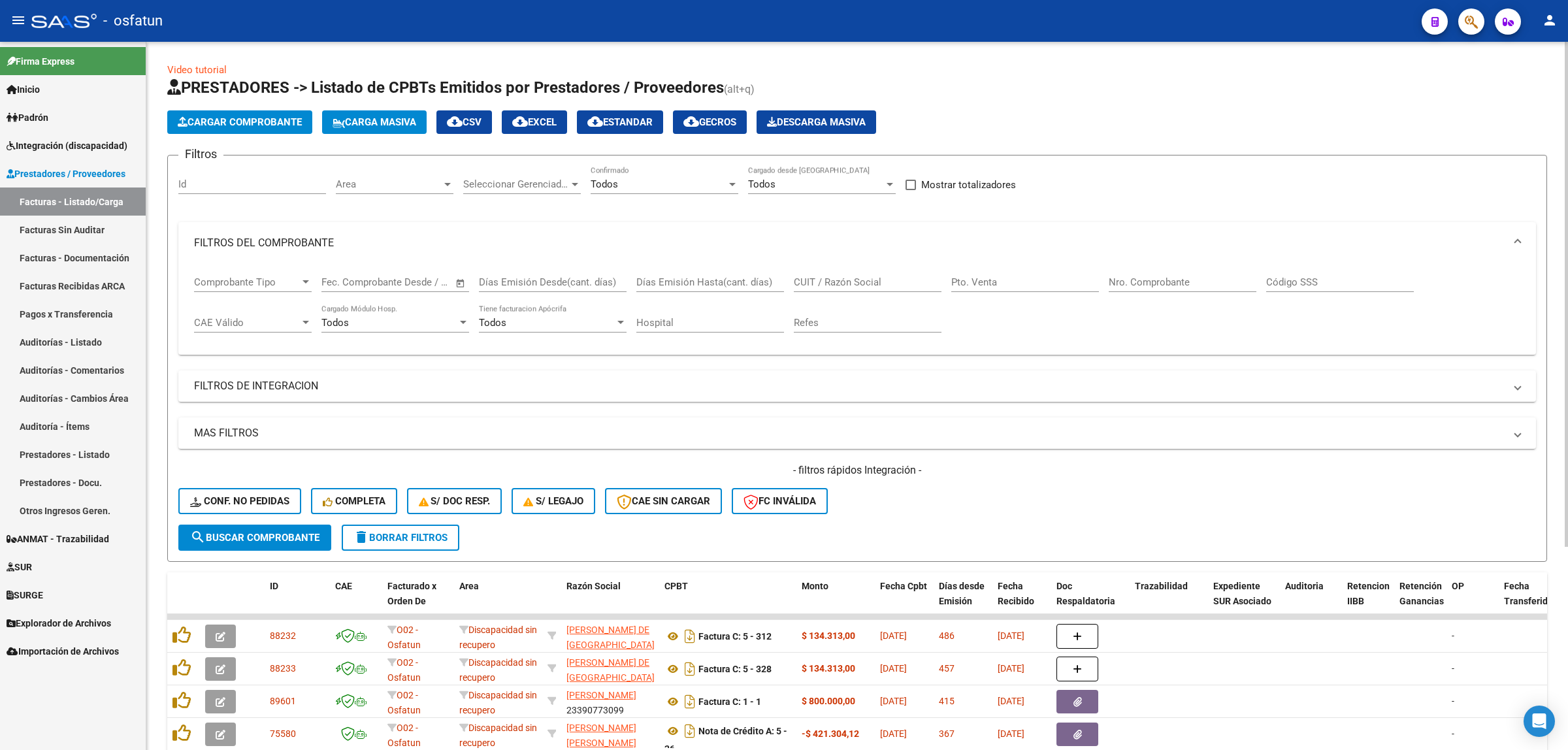
click at [866, 276] on input "CUIT / Razón Social" at bounding box center [868, 282] width 148 height 11
paste input "27357713612"
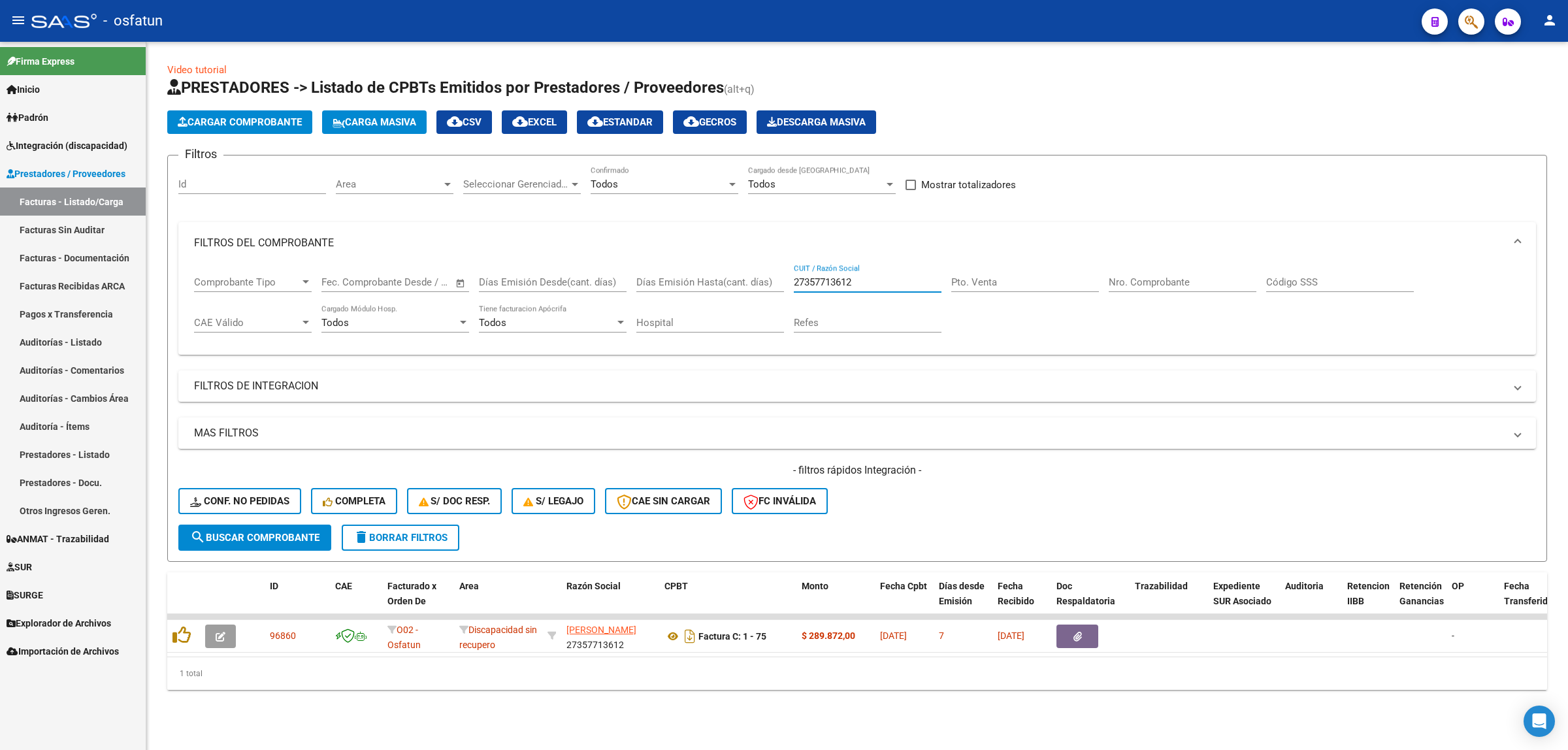
type input "27357713612"
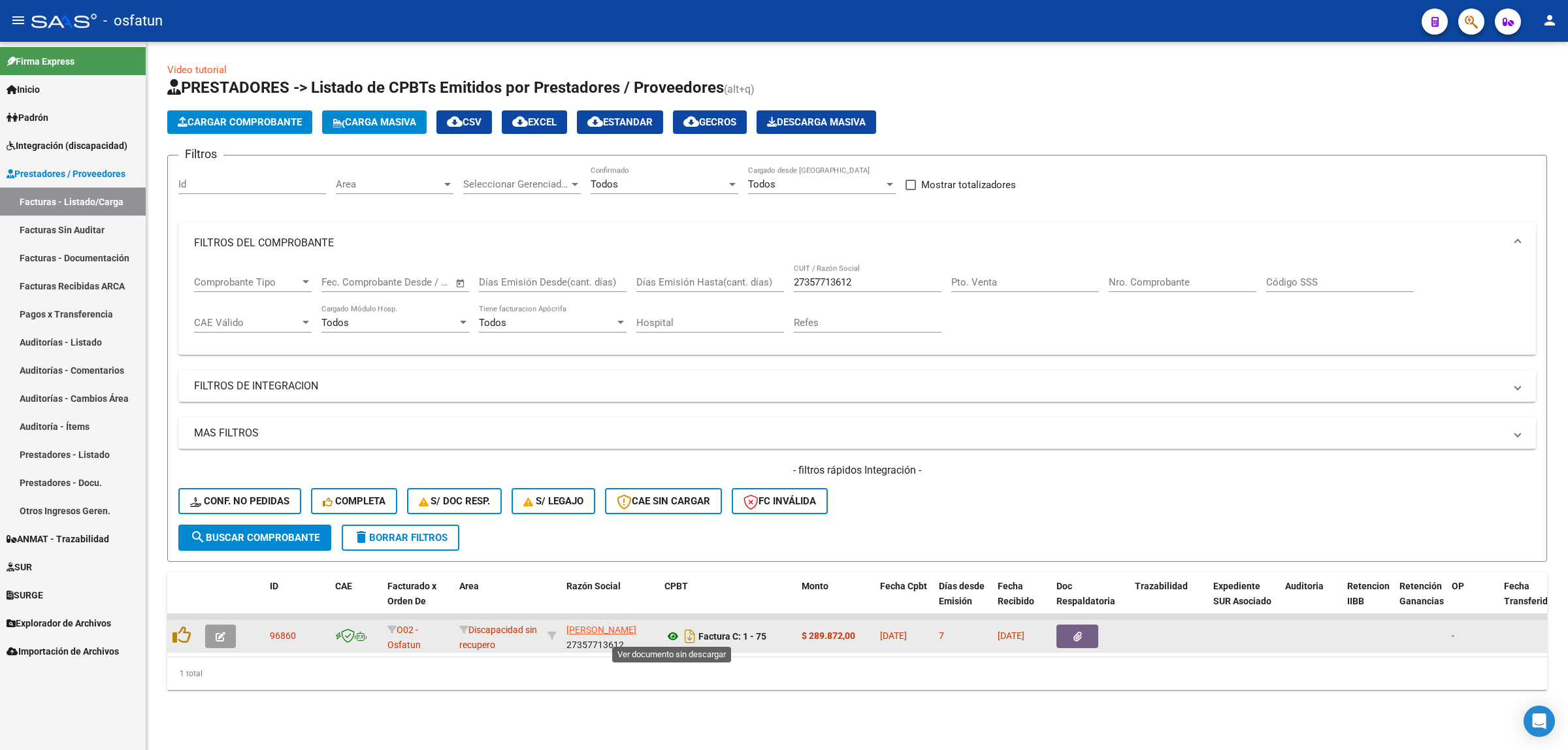
click at [670, 632] on icon at bounding box center [672, 636] width 17 height 15
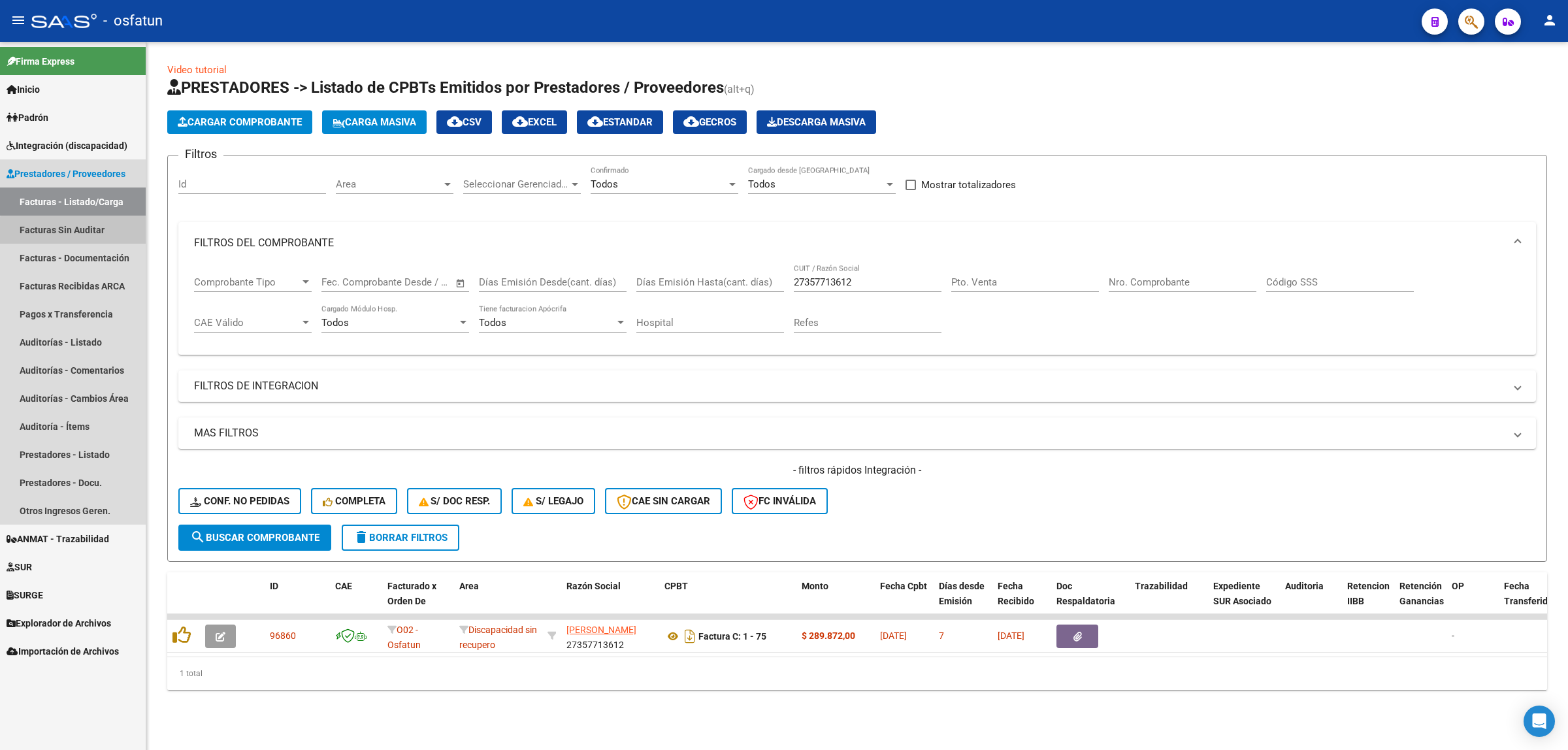
click at [91, 236] on link "Facturas Sin Auditar" at bounding box center [73, 229] width 146 height 28
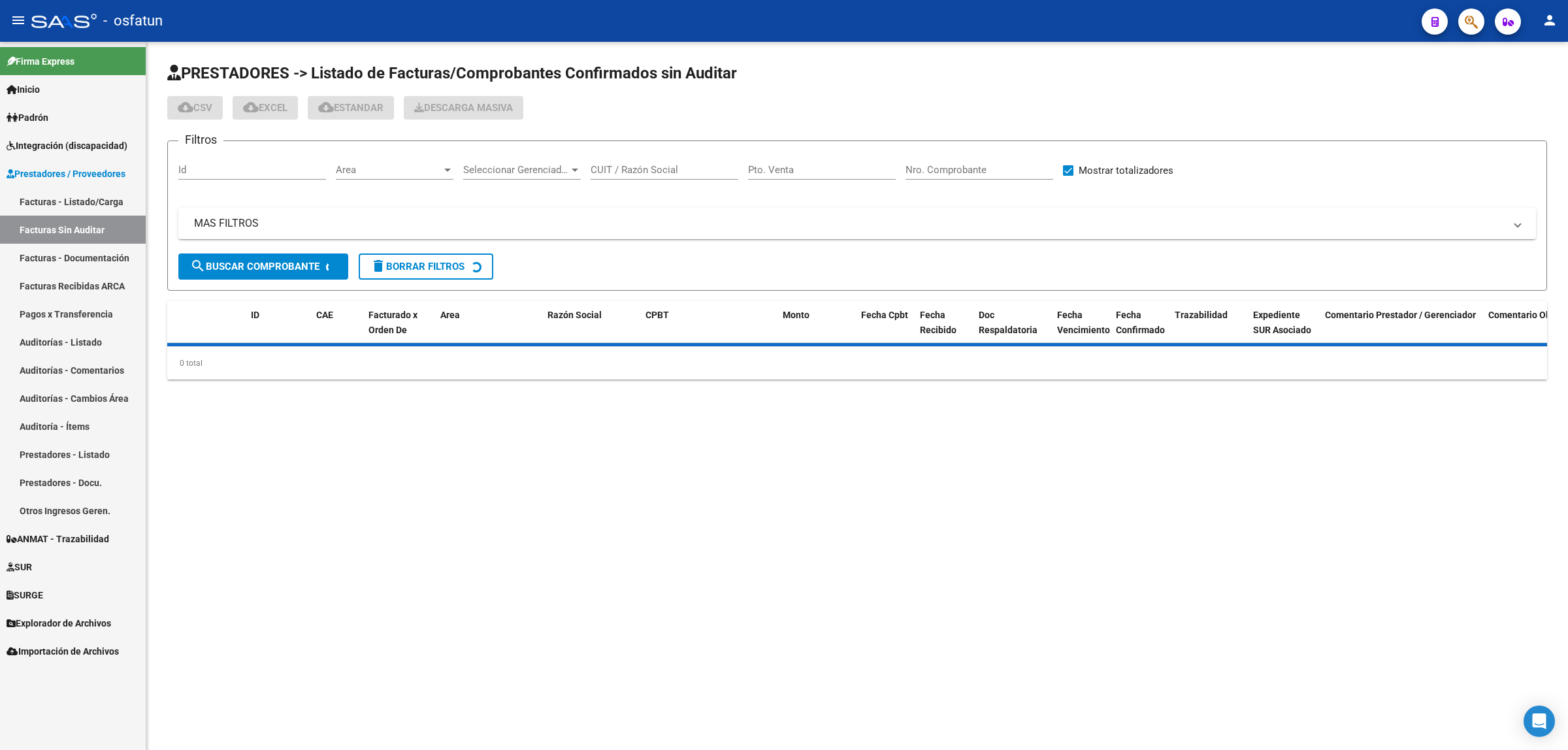
click at [102, 199] on link "Facturas - Listado/Carga" at bounding box center [73, 201] width 146 height 28
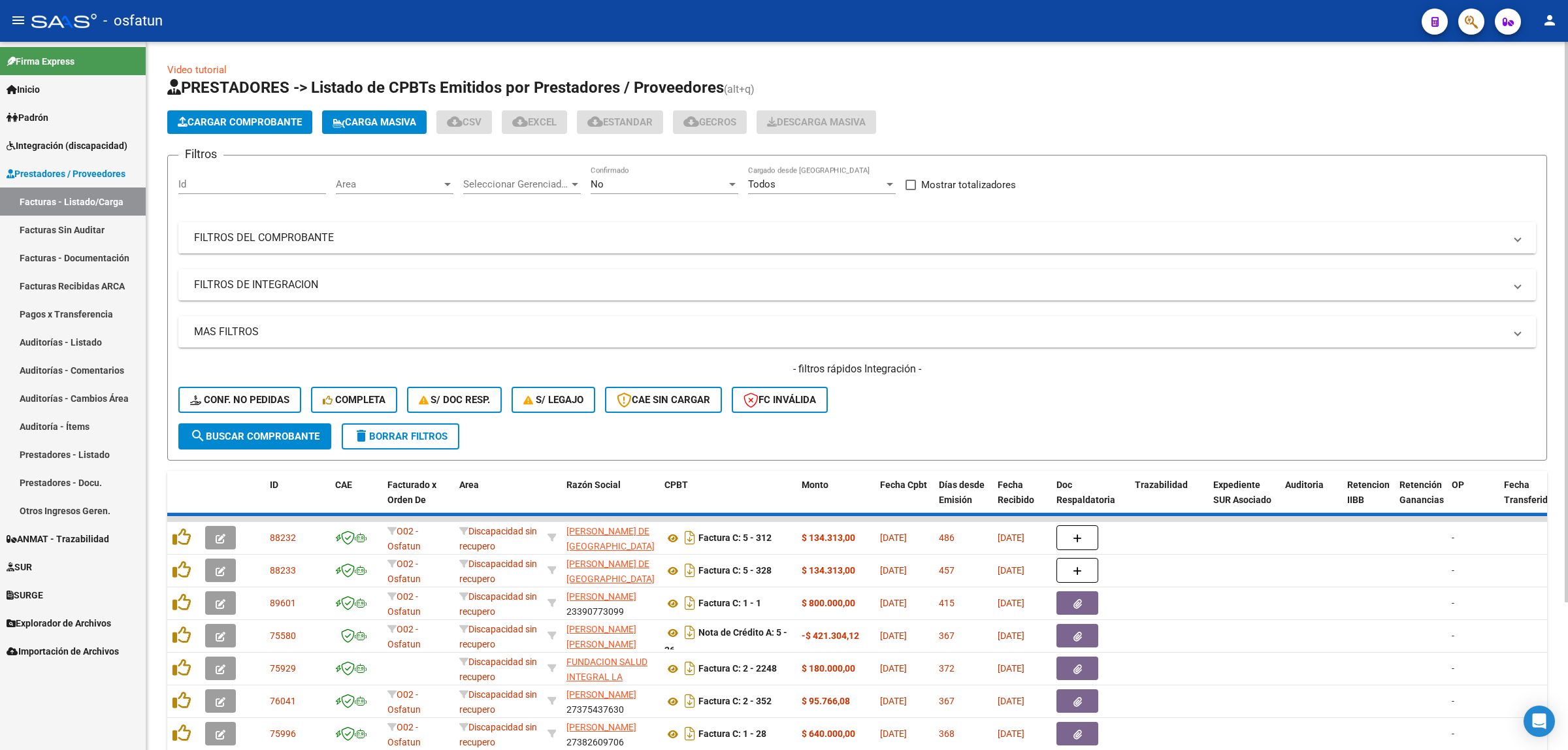
click at [292, 242] on mat-panel-title "FILTROS DEL COMPROBANTE" at bounding box center [850, 238] width 1310 height 14
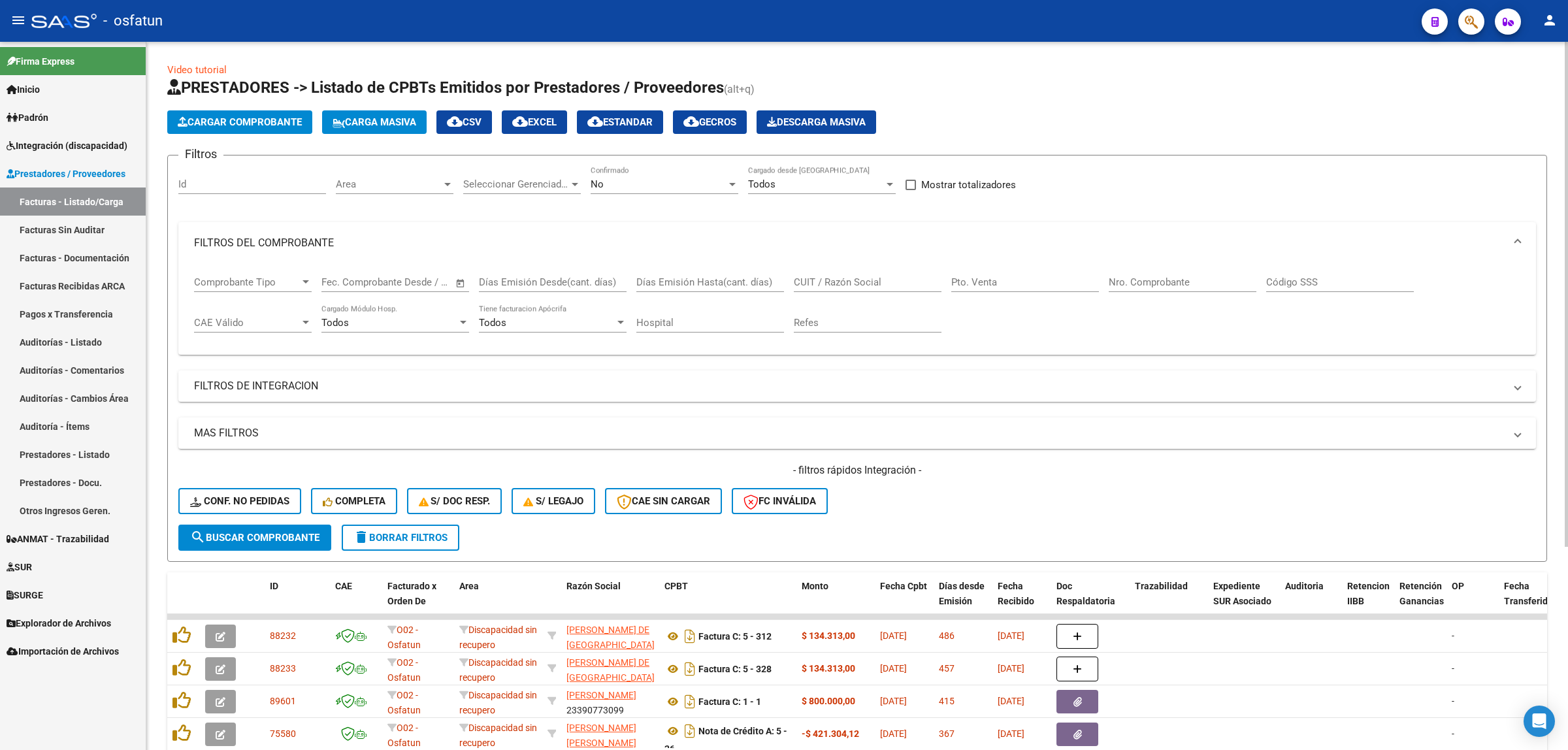
drag, startPoint x: 284, startPoint y: 385, endPoint x: 278, endPoint y: 412, distance: 27.7
click at [284, 387] on mat-panel-title "FILTROS DE INTEGRACION" at bounding box center [850, 386] width 1310 height 14
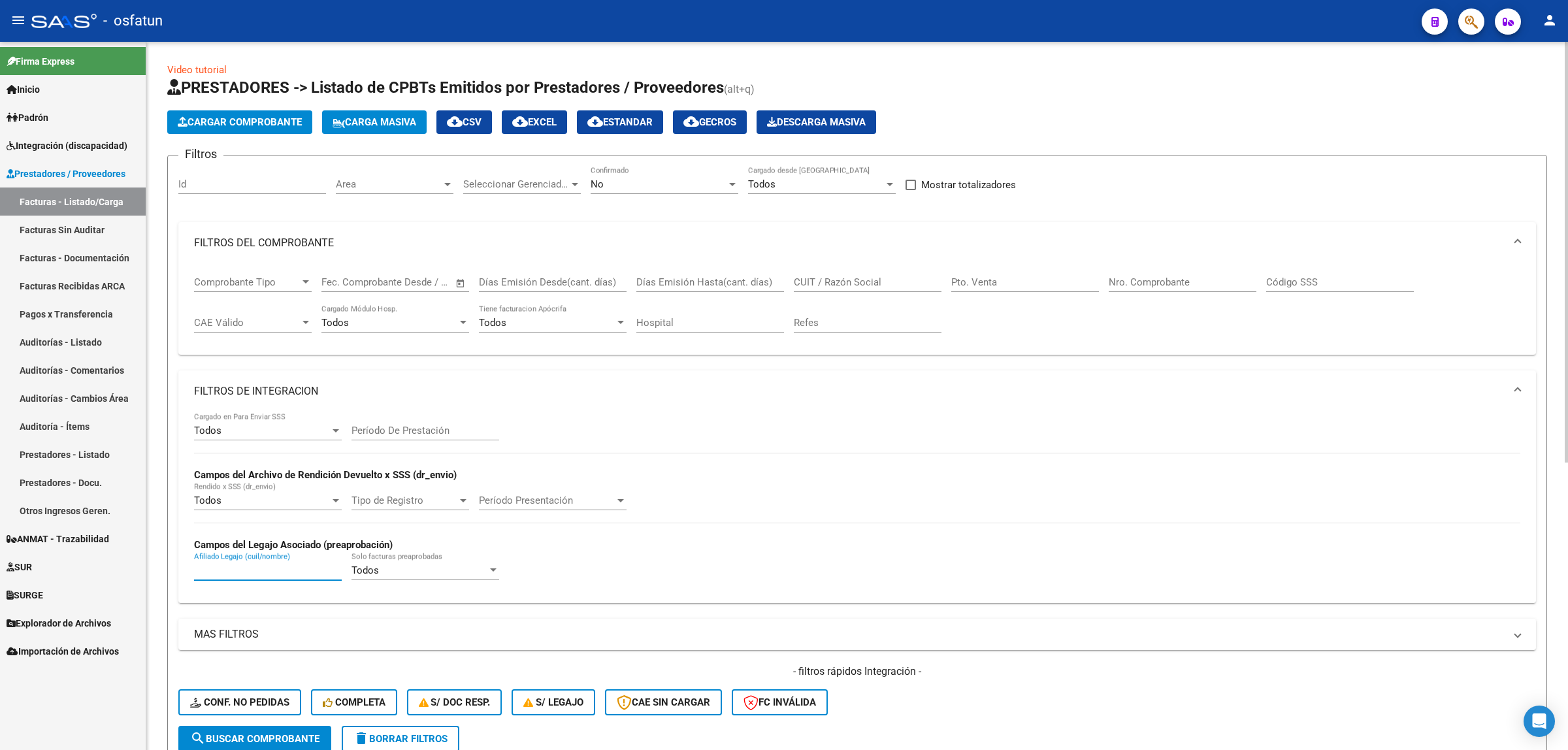
click at [243, 564] on input "Afiliado Legajo (cuil/nombre)" at bounding box center [268, 570] width 148 height 11
type input "santillan"
click at [1203, 276] on input "Nro. Comprobante" at bounding box center [1182, 282] width 148 height 11
type input "64"
click at [635, 181] on div "No" at bounding box center [658, 184] width 136 height 11
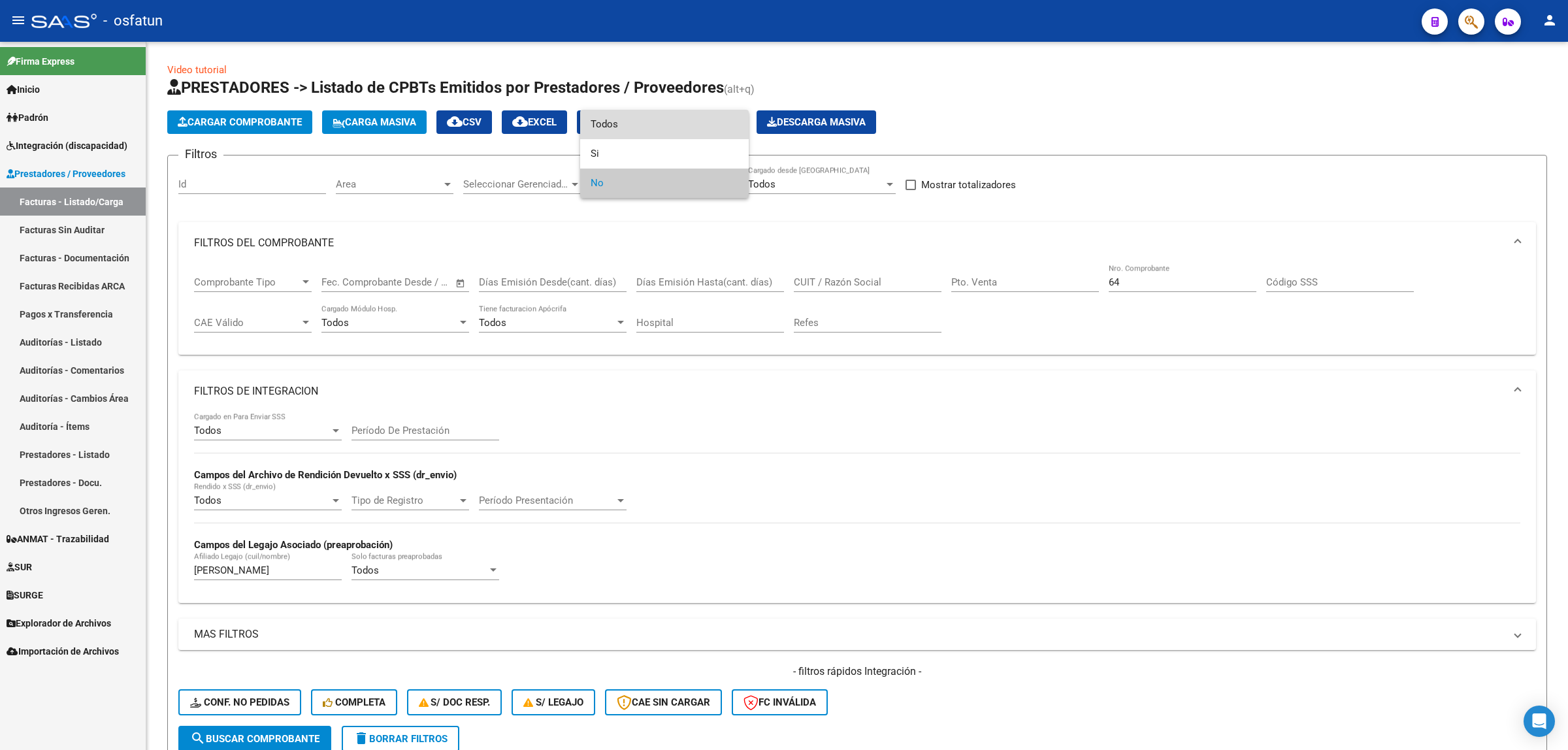
click at [618, 118] on span "Todos" at bounding box center [664, 125] width 148 height 30
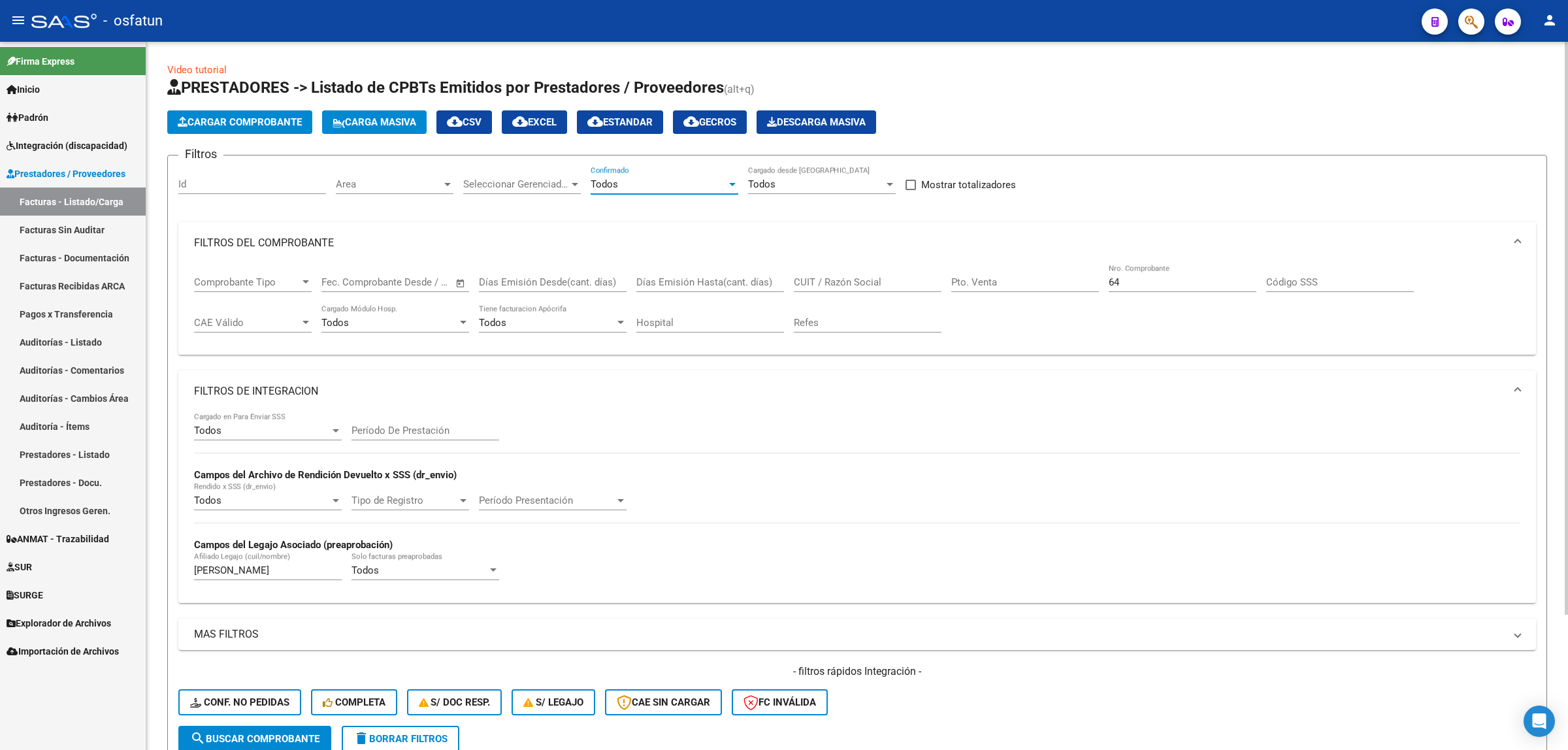
click at [314, 733] on span "search Buscar Comprobante" at bounding box center [254, 739] width 129 height 11
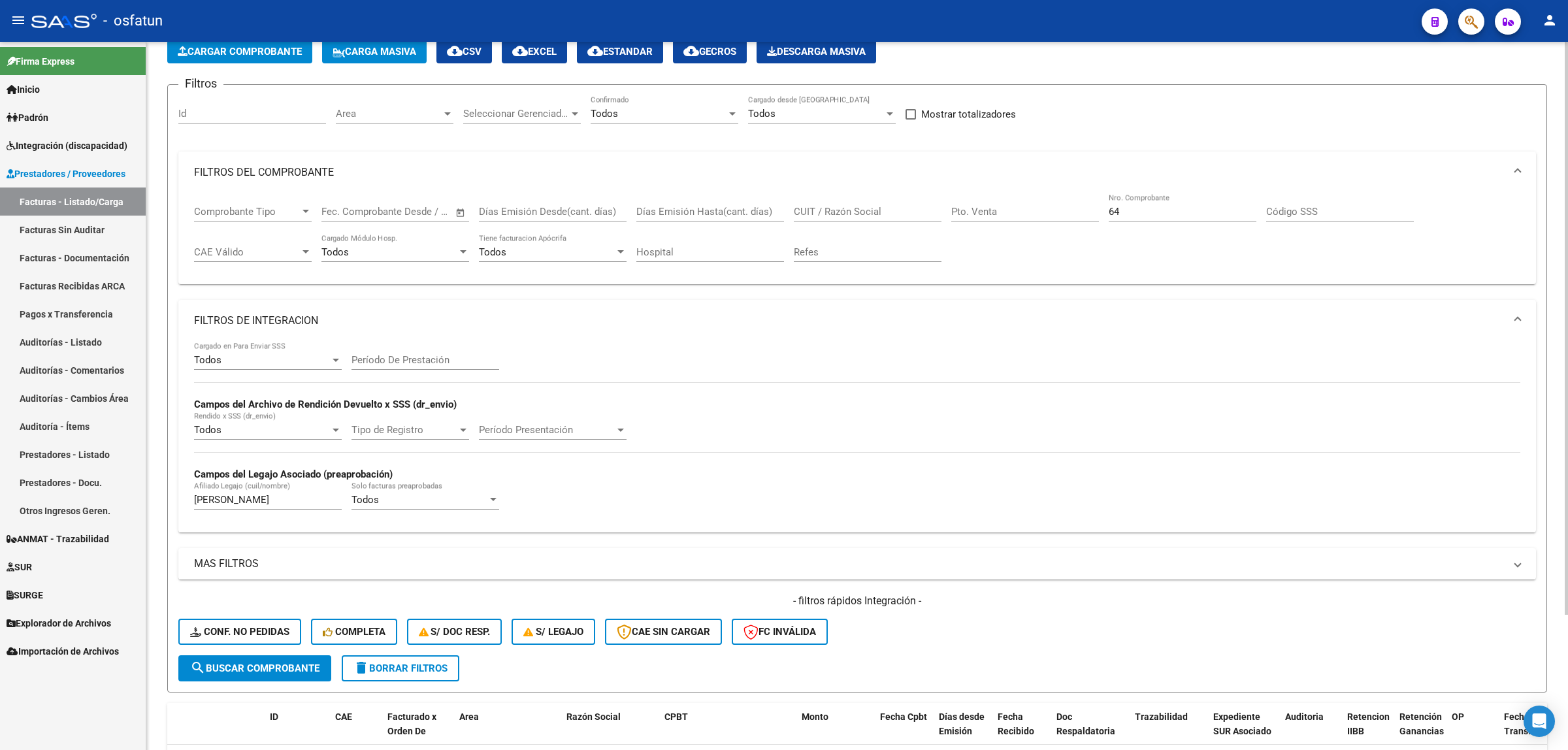
scroll to position [168, 0]
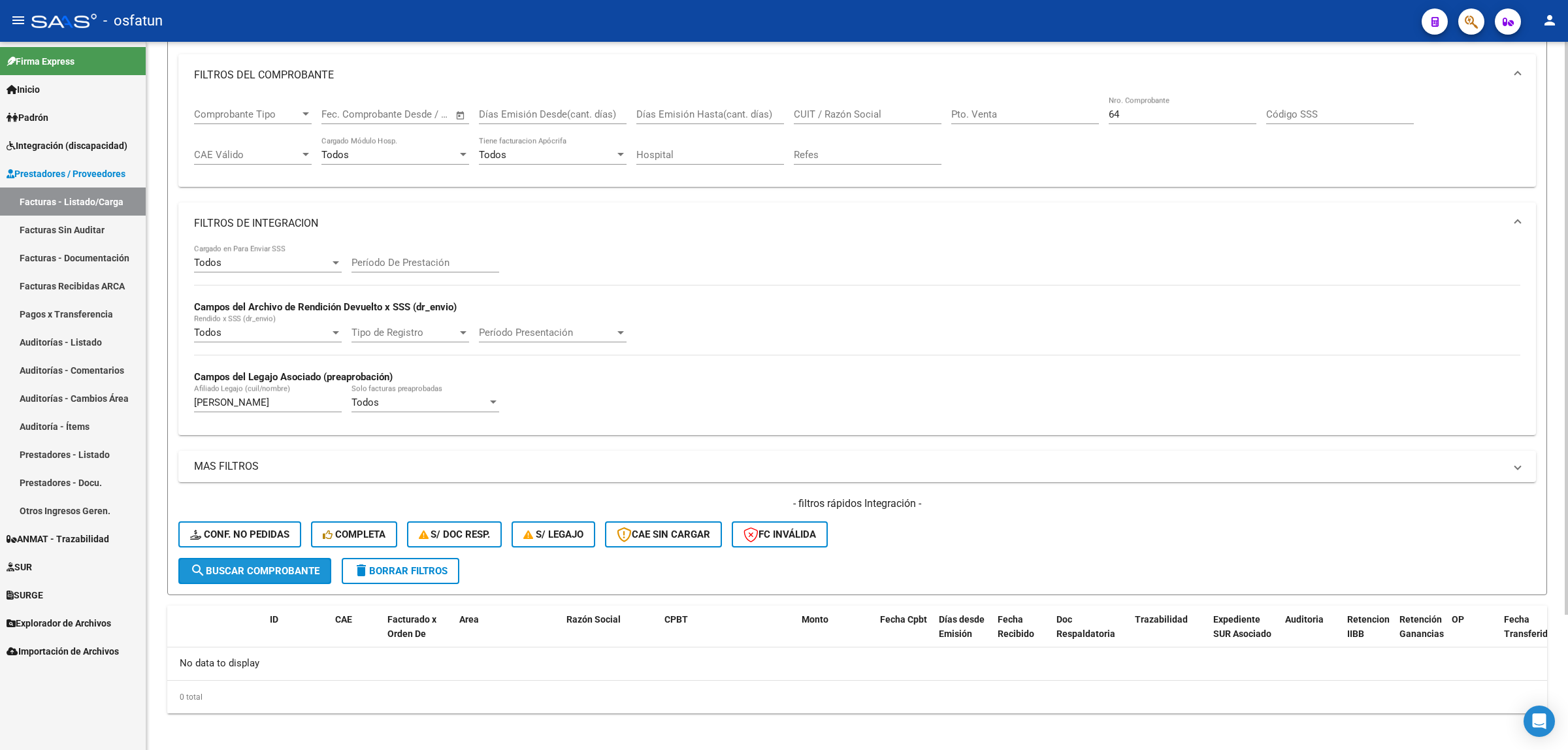
click at [256, 576] on button "search Buscar Comprobante" at bounding box center [255, 570] width 153 height 26
click at [259, 570] on span "search Buscar Comprobante" at bounding box center [254, 571] width 129 height 11
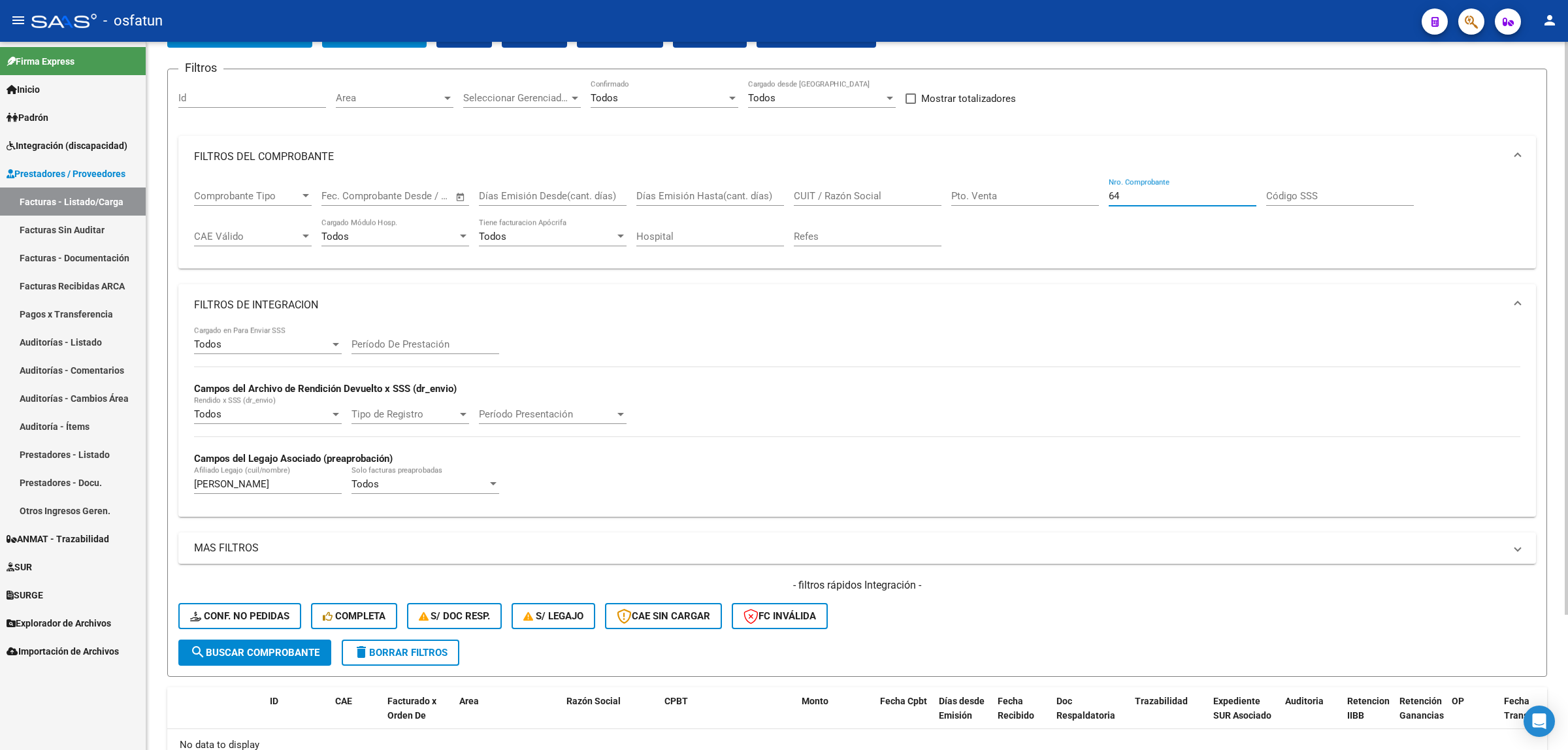
drag, startPoint x: 1127, startPoint y: 197, endPoint x: 1053, endPoint y: 181, distance: 75.7
click at [1053, 181] on div "Comprobante Tipo Comprobante Tipo Fecha inicio – Fecha fin Fec. Comprobante Des…" at bounding box center [857, 217] width 1326 height 81
click at [846, 193] on input "CUIT / Razón Social" at bounding box center [868, 195] width 148 height 11
type input "vidalita"
click at [213, 478] on input "santillan" at bounding box center [268, 484] width 148 height 11
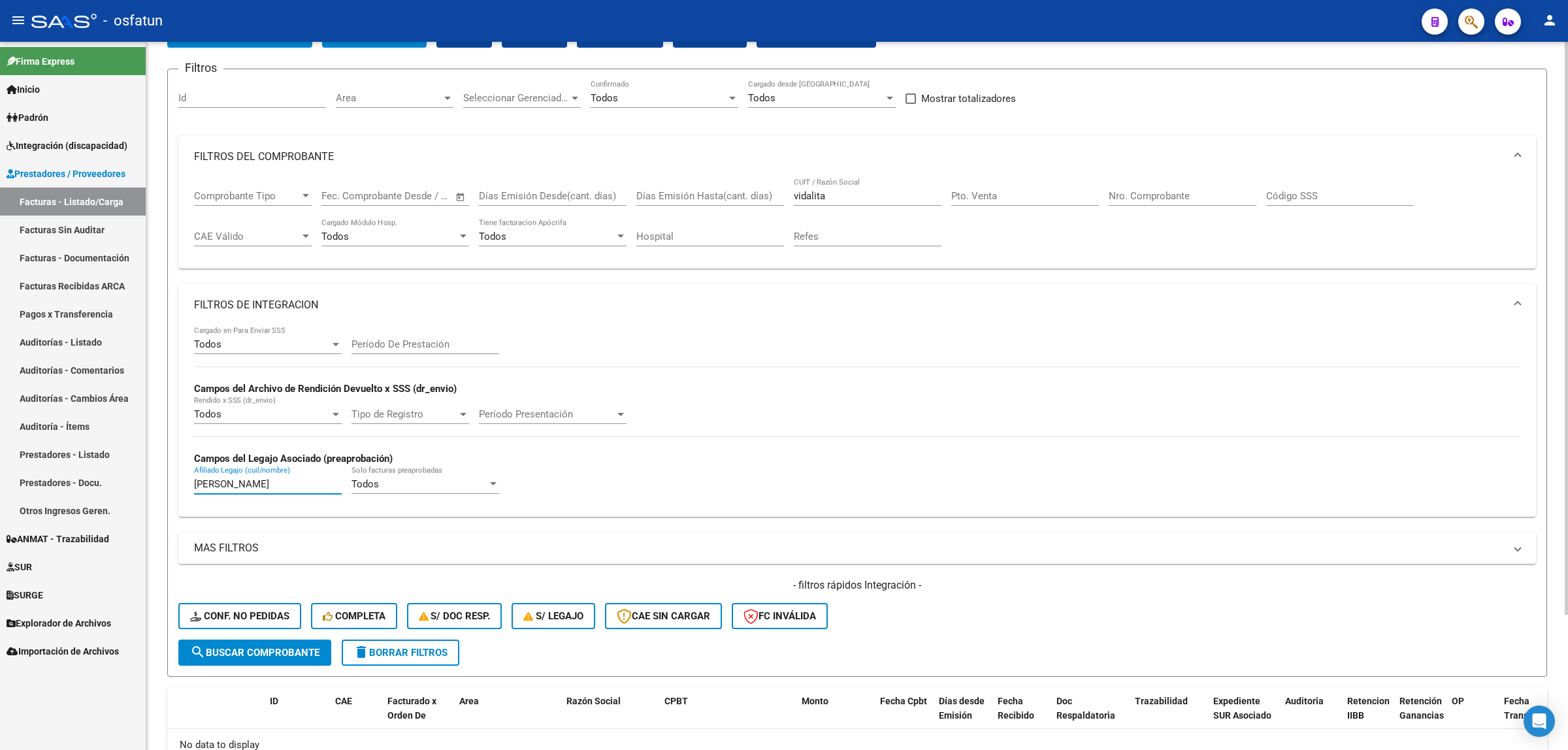
click at [213, 478] on input "santillan" at bounding box center [268, 484] width 148 height 11
click at [229, 648] on span "search Buscar Comprobante" at bounding box center [254, 652] width 129 height 11
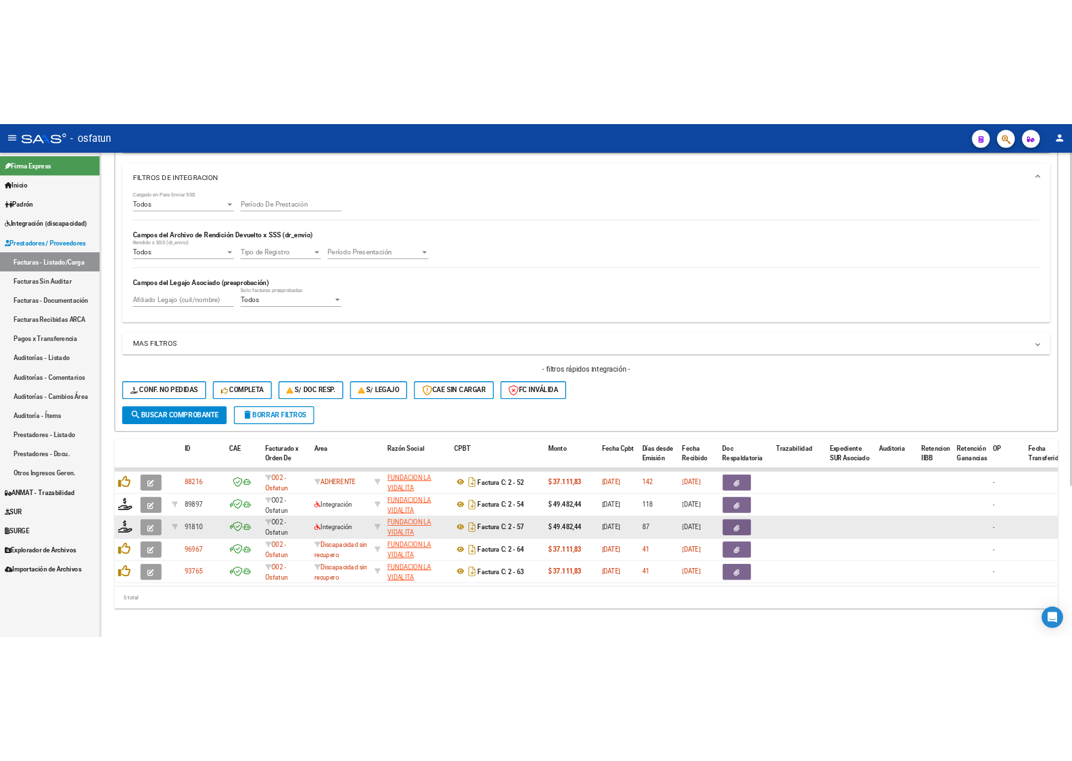
scroll to position [335, 0]
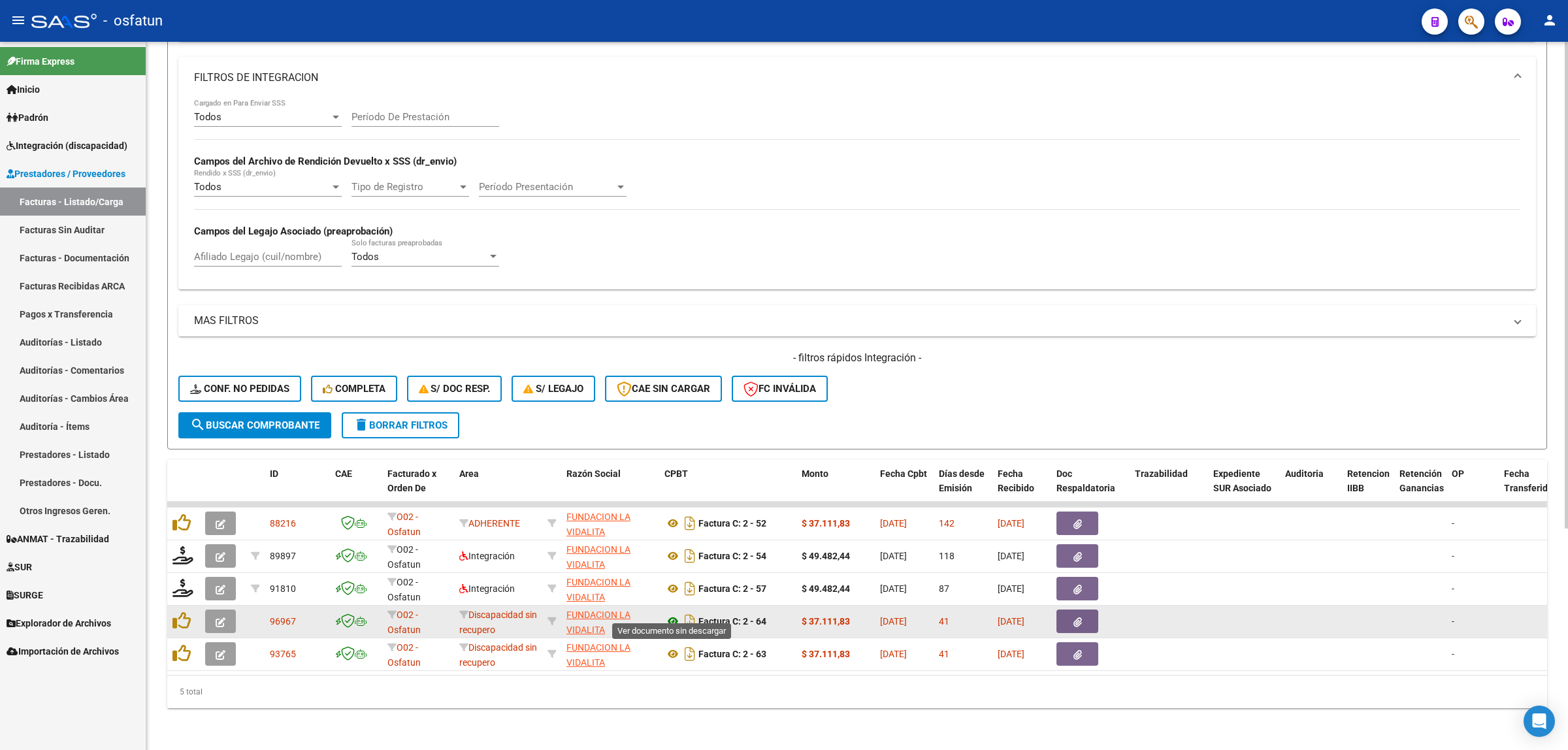
click at [673, 613] on icon at bounding box center [672, 621] width 17 height 15
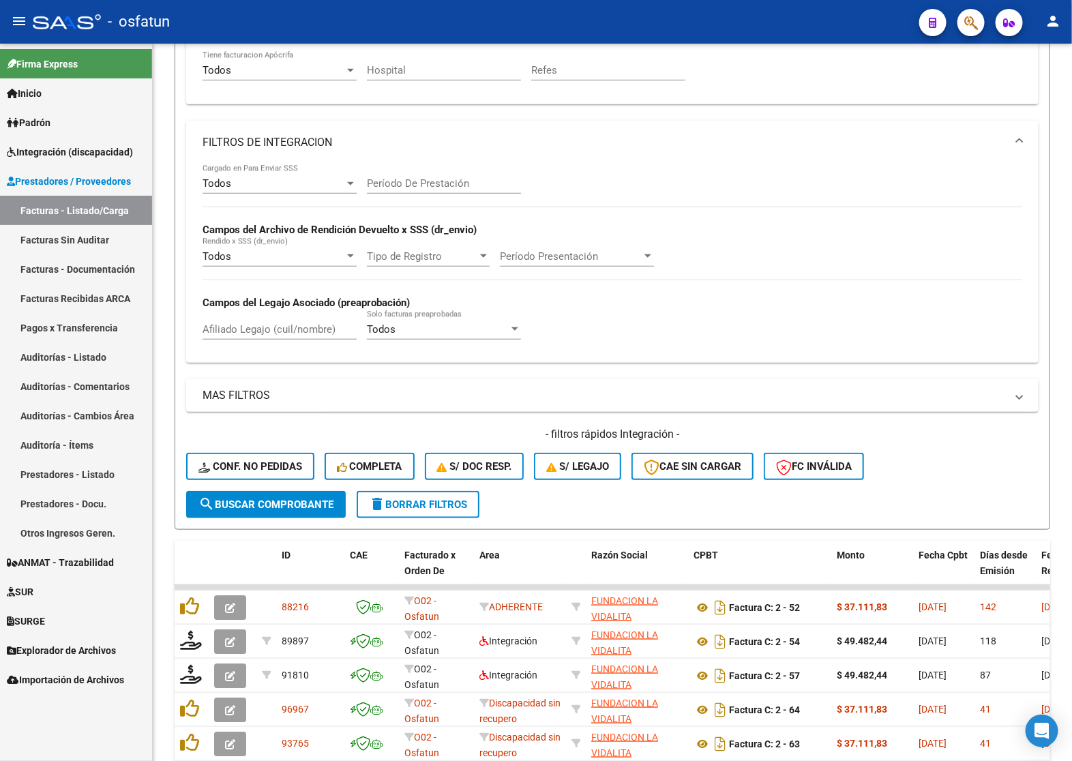
scroll to position [404, 0]
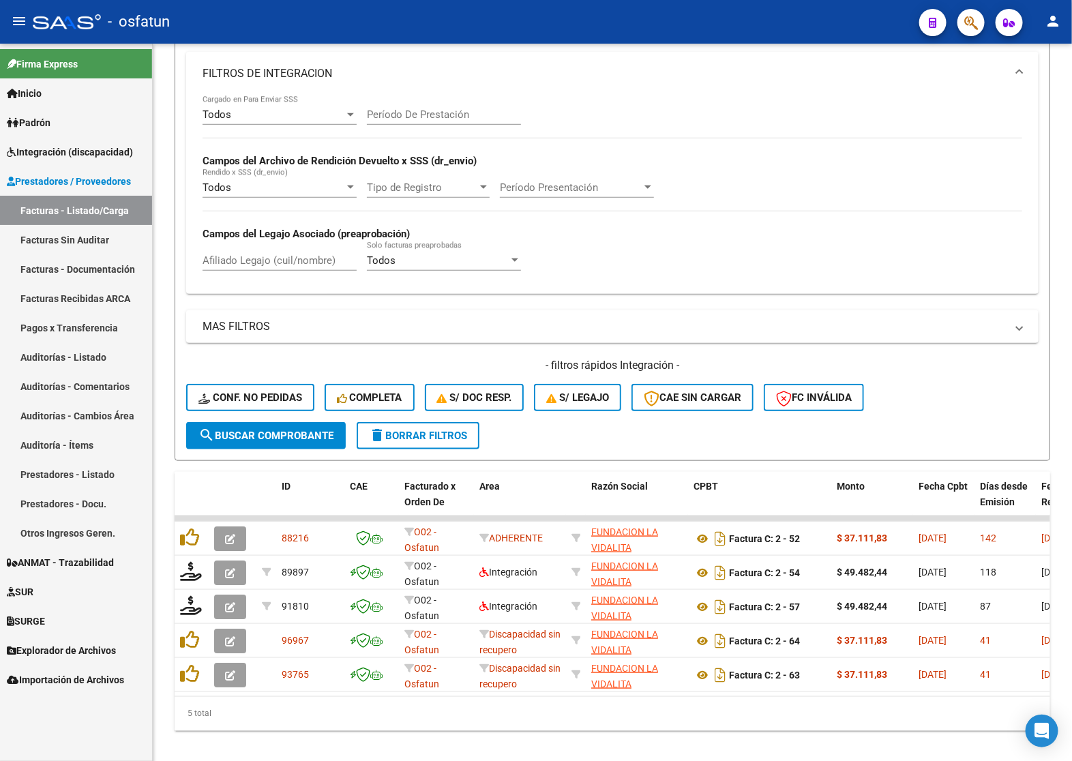
click at [59, 155] on span "Integración (discapacidad)" at bounding box center [70, 152] width 126 height 15
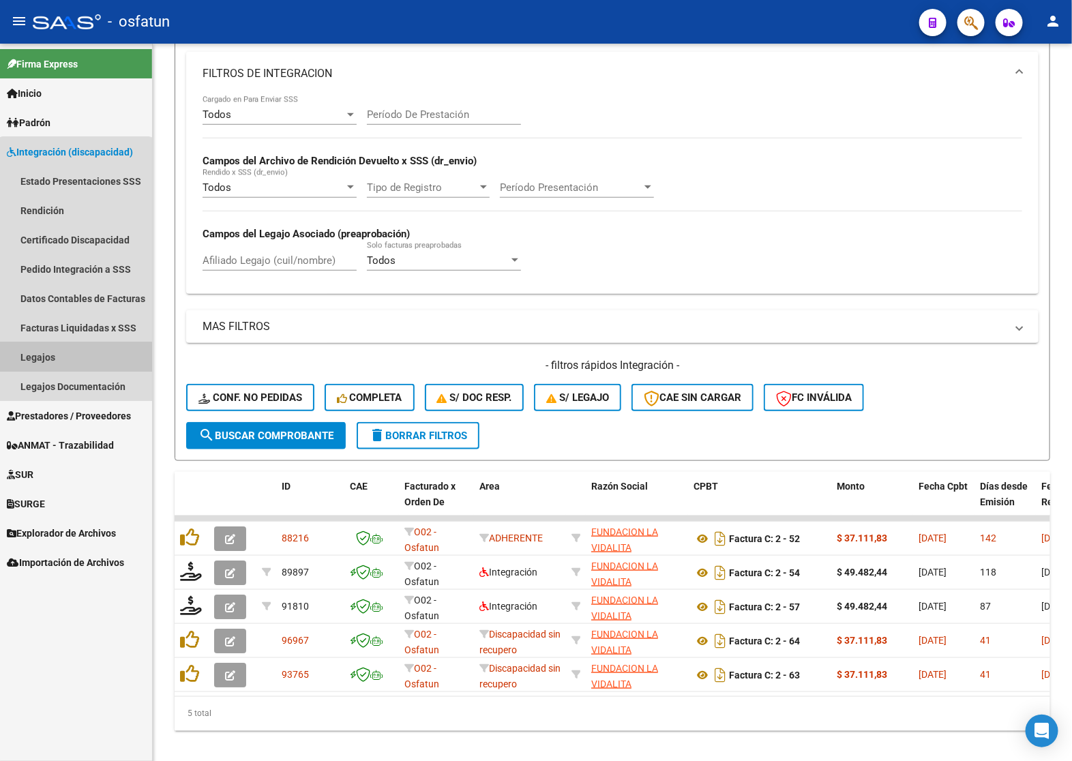
click at [76, 365] on link "Legajos" at bounding box center [76, 356] width 152 height 29
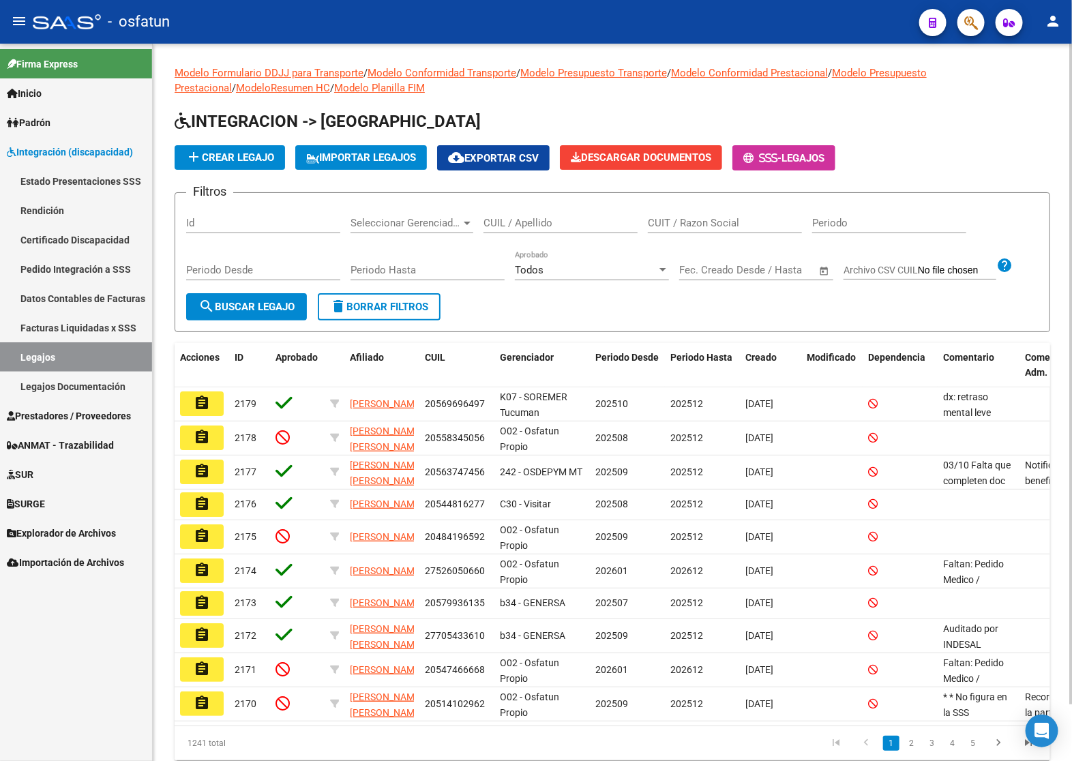
click at [543, 222] on input "CUIL / Apellido" at bounding box center [560, 223] width 154 height 12
paste input "PECCILE"
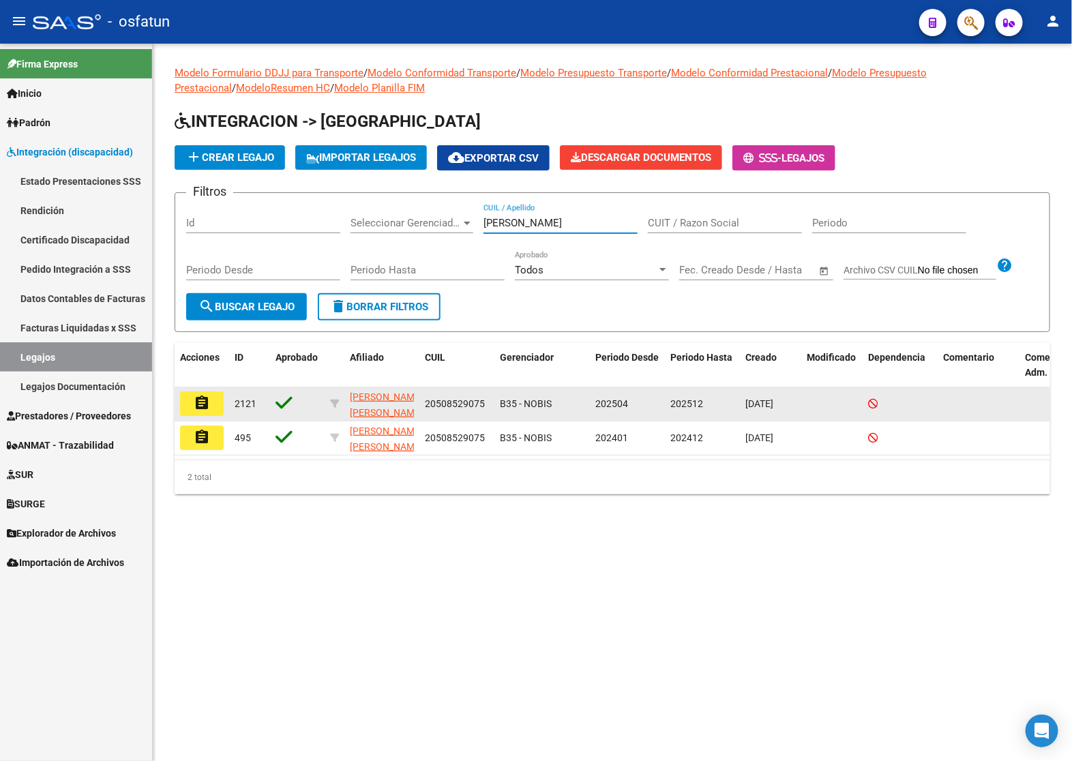
type input "PECCILE"
click at [445, 406] on span "20508529075" at bounding box center [455, 403] width 60 height 11
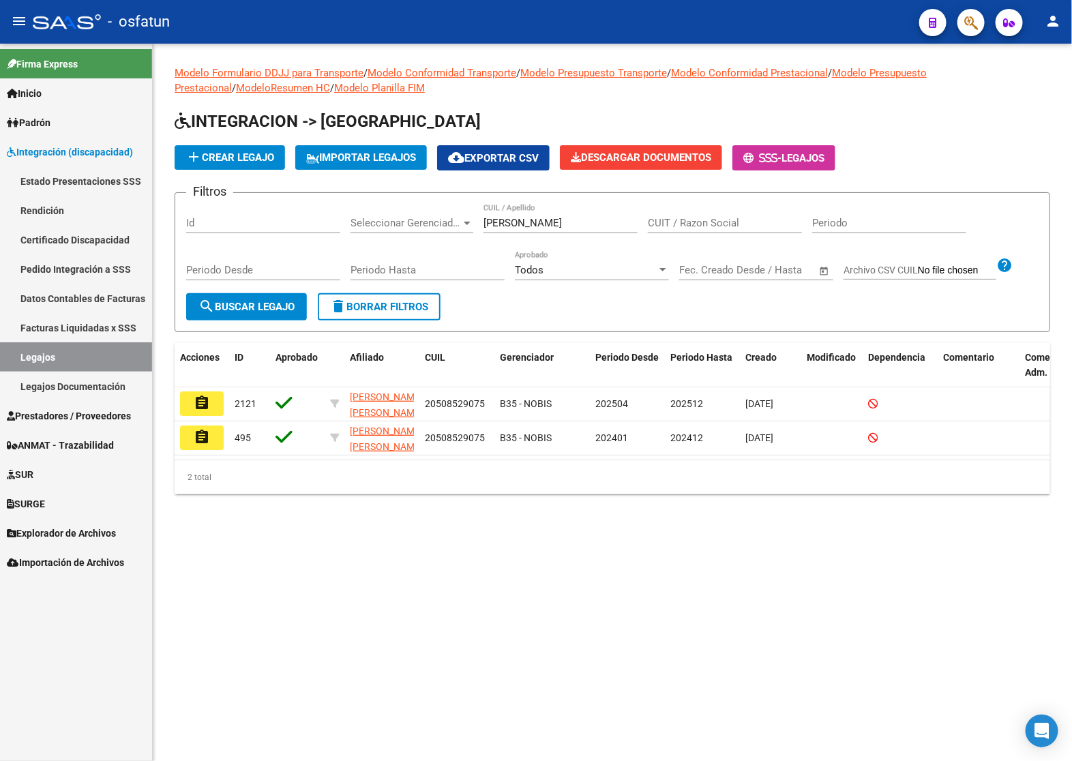
copy span "20508529075"
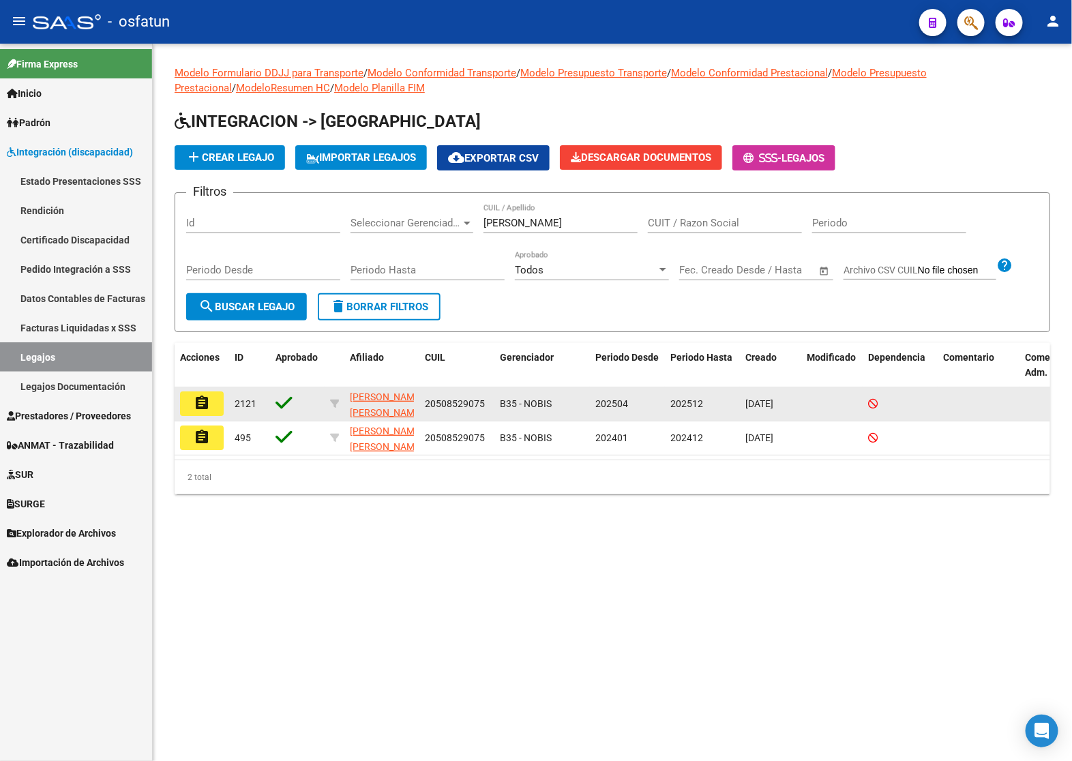
click at [213, 407] on button "assignment" at bounding box center [202, 403] width 44 height 25
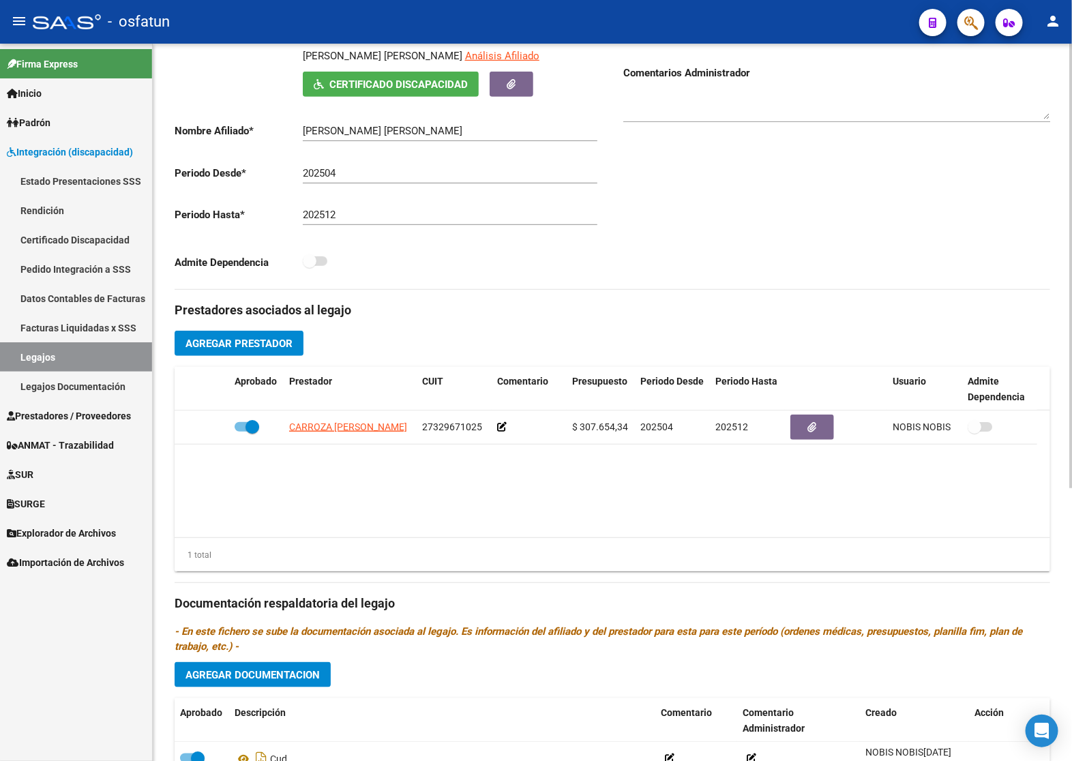
scroll to position [426, 0]
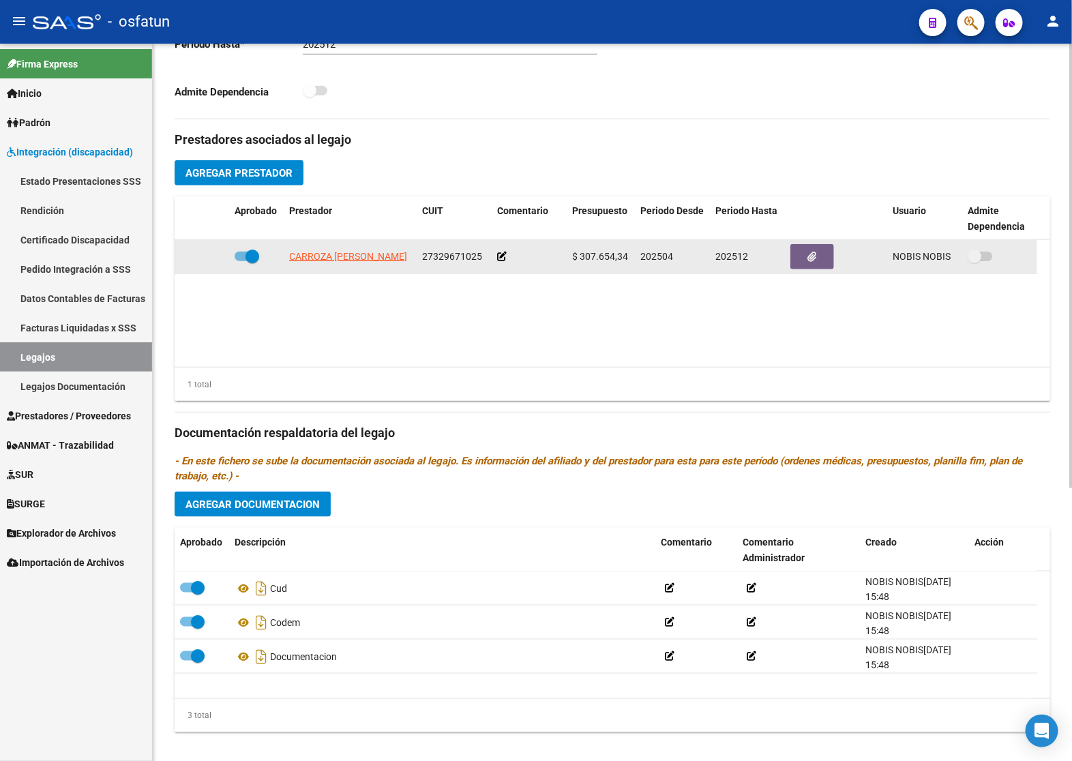
click at [455, 256] on span "27329671025" at bounding box center [452, 256] width 60 height 11
copy span "27329671025"
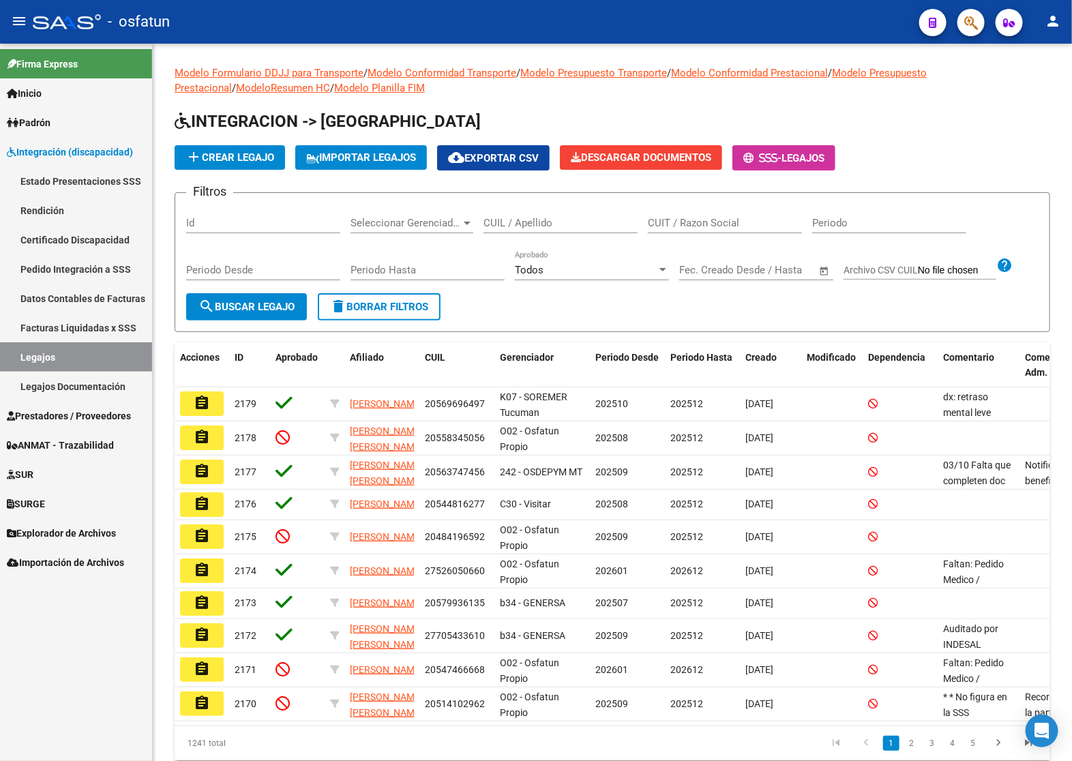
click at [93, 418] on span "Prestadores / Proveedores" at bounding box center [69, 415] width 124 height 15
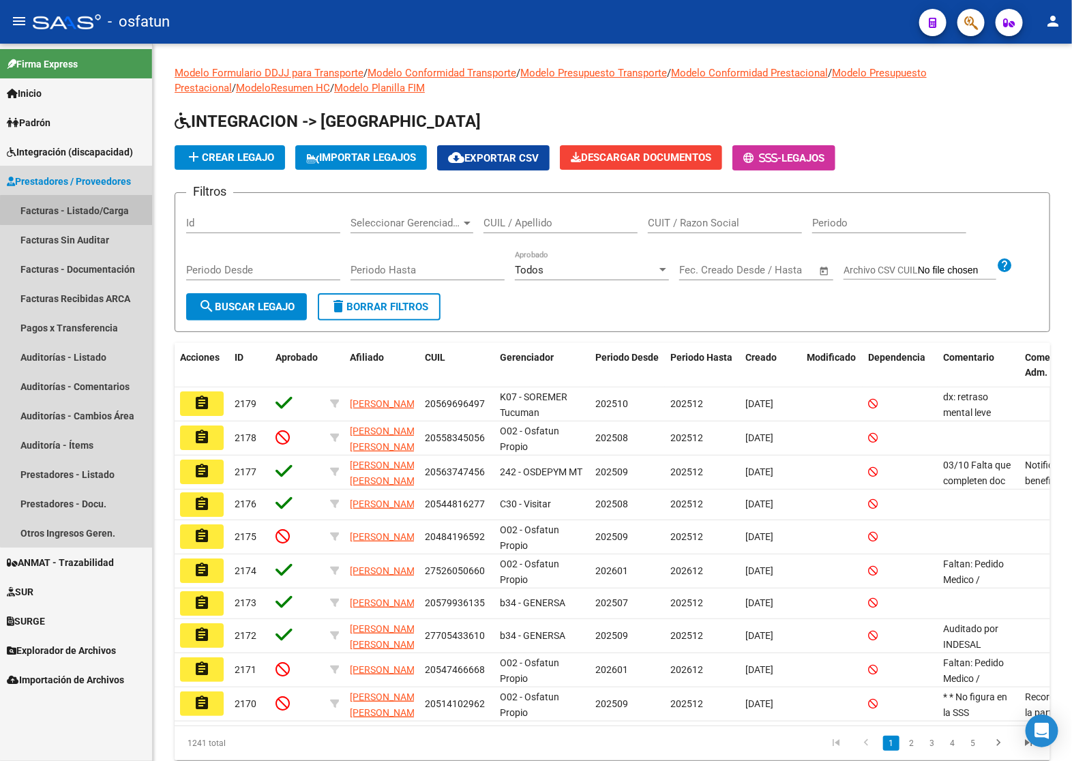
click at [106, 212] on link "Facturas - Listado/Carga" at bounding box center [76, 210] width 152 height 29
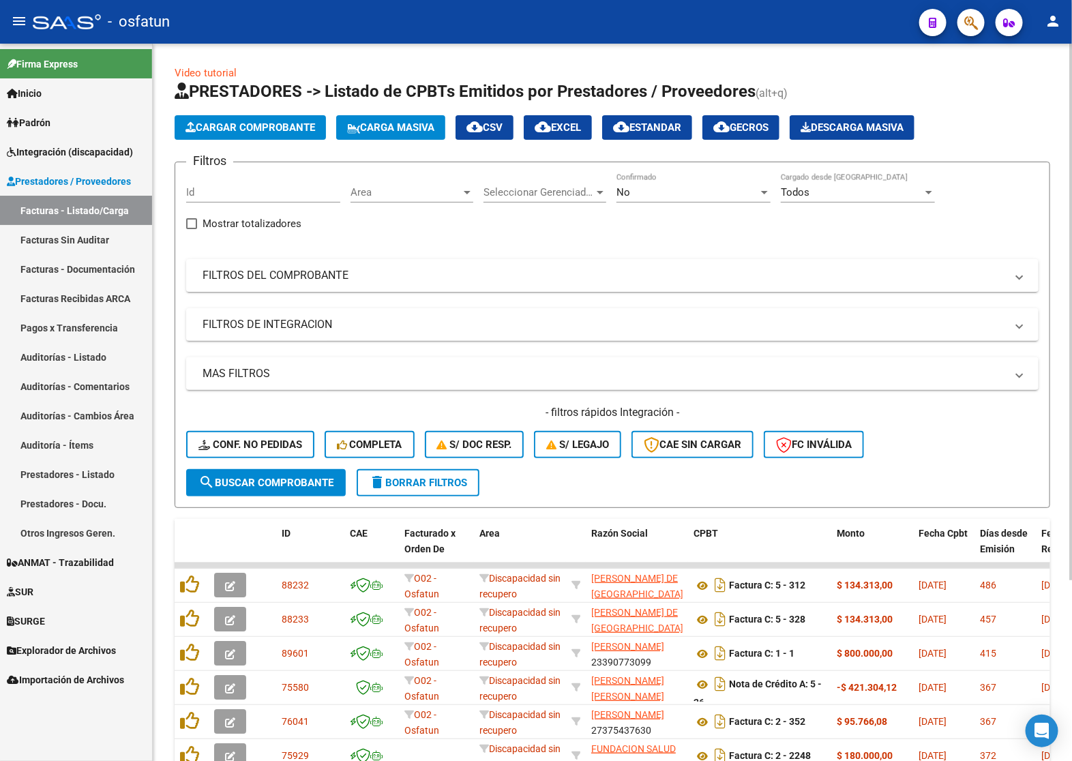
click at [392, 252] on div "Filtros Id Area Area Seleccionar Gerenciador Seleccionar Gerenciador No Confirm…" at bounding box center [612, 321] width 852 height 296
click at [396, 268] on mat-panel-title "FILTROS DEL COMPROBANTE" at bounding box center [604, 275] width 803 height 15
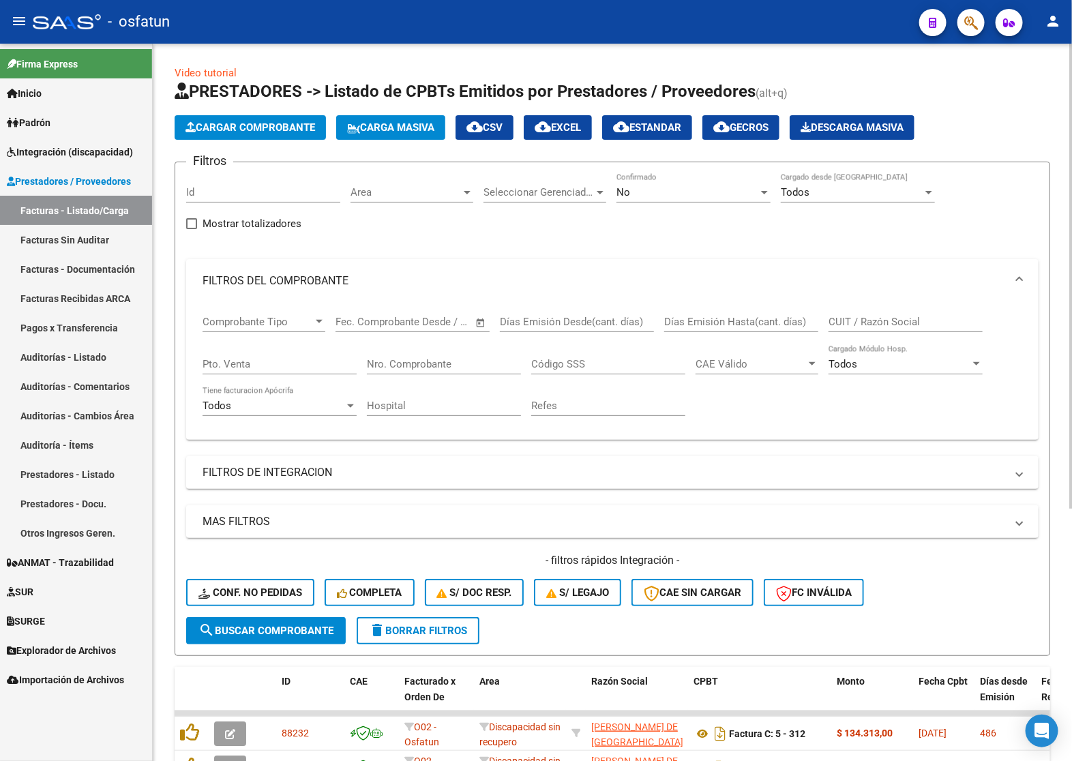
click at [941, 323] on input "CUIT / Razón Social" at bounding box center [906, 322] width 154 height 12
paste input "27329671025"
type input "27329671025"
click at [641, 190] on div "No" at bounding box center [687, 192] width 142 height 12
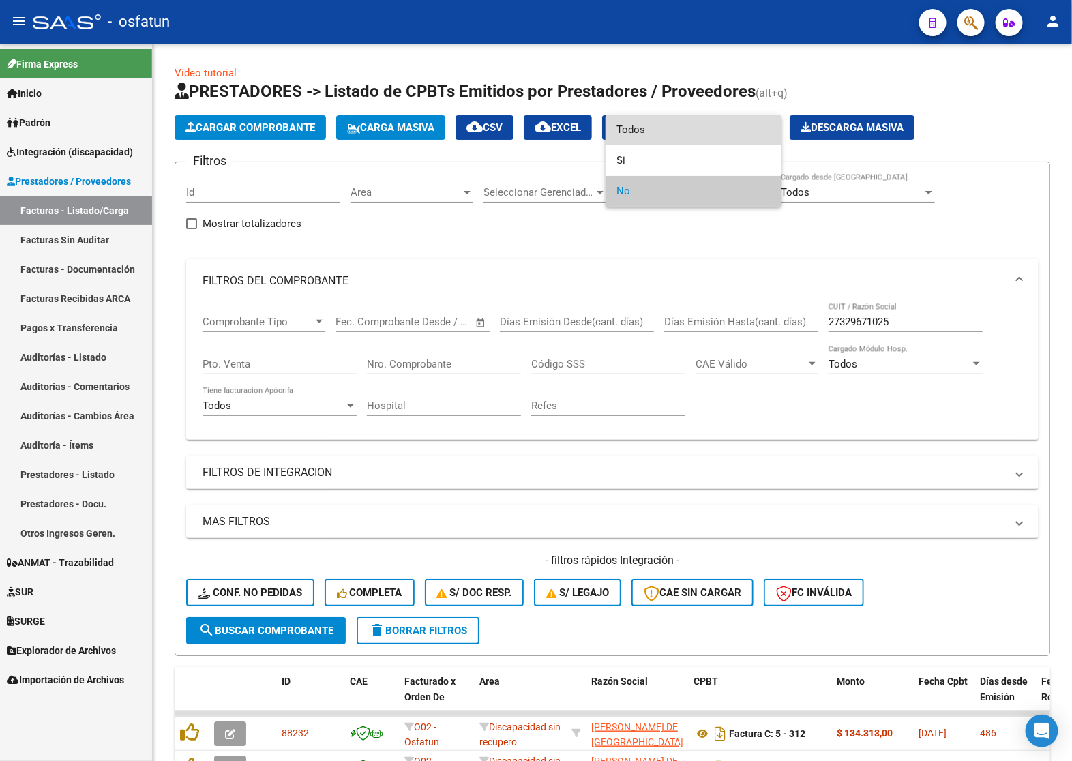
click at [646, 141] on span "Todos" at bounding box center [693, 130] width 154 height 31
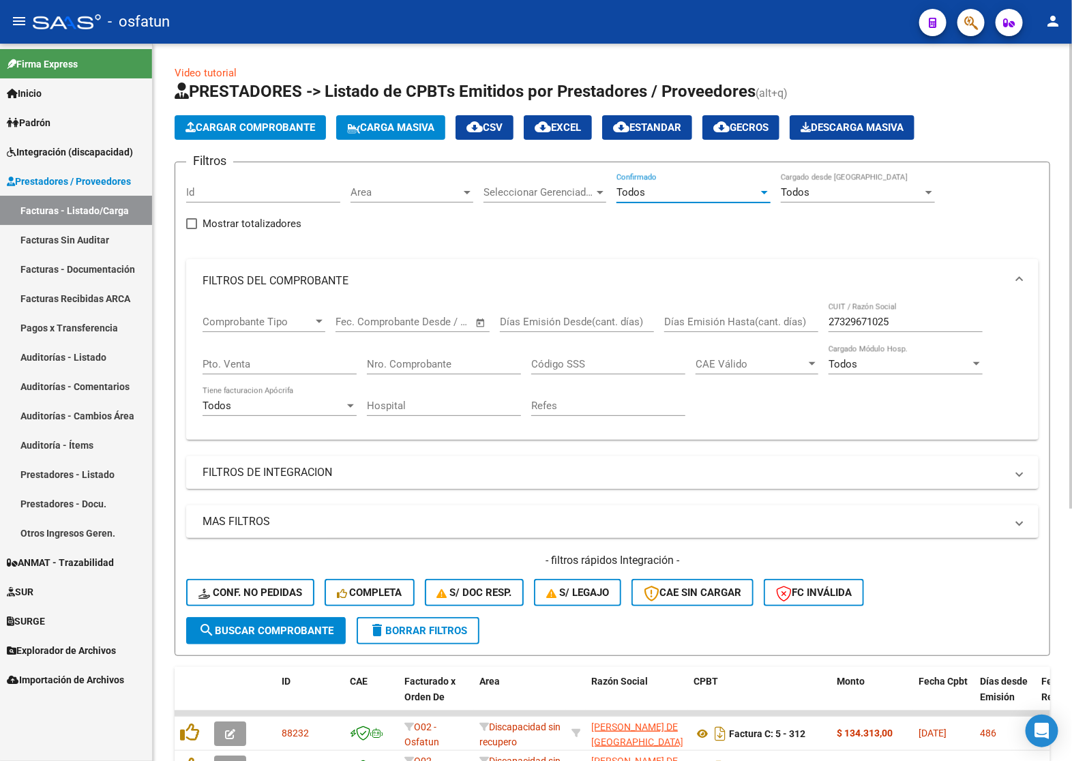
click at [324, 462] on mat-expansion-panel-header "FILTROS DE INTEGRACION" at bounding box center [612, 472] width 852 height 33
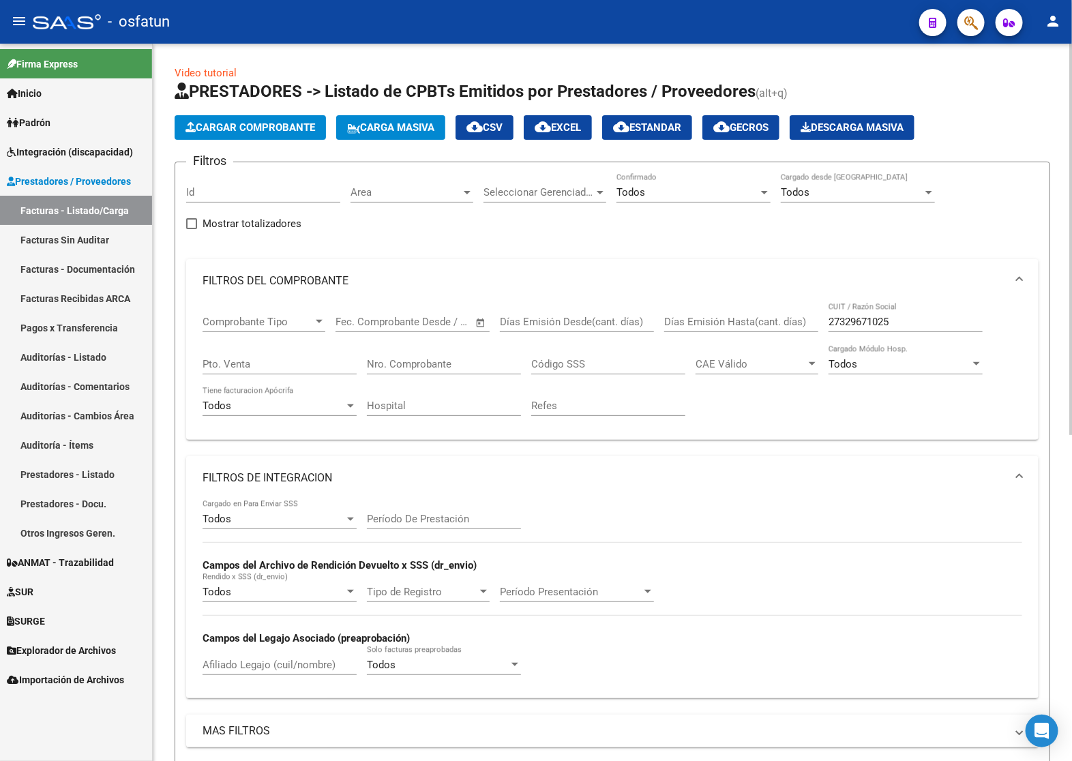
click at [420, 525] on div "Período De Prestación" at bounding box center [444, 514] width 154 height 29
click at [430, 509] on div "Período De Prestación" at bounding box center [444, 514] width 154 height 29
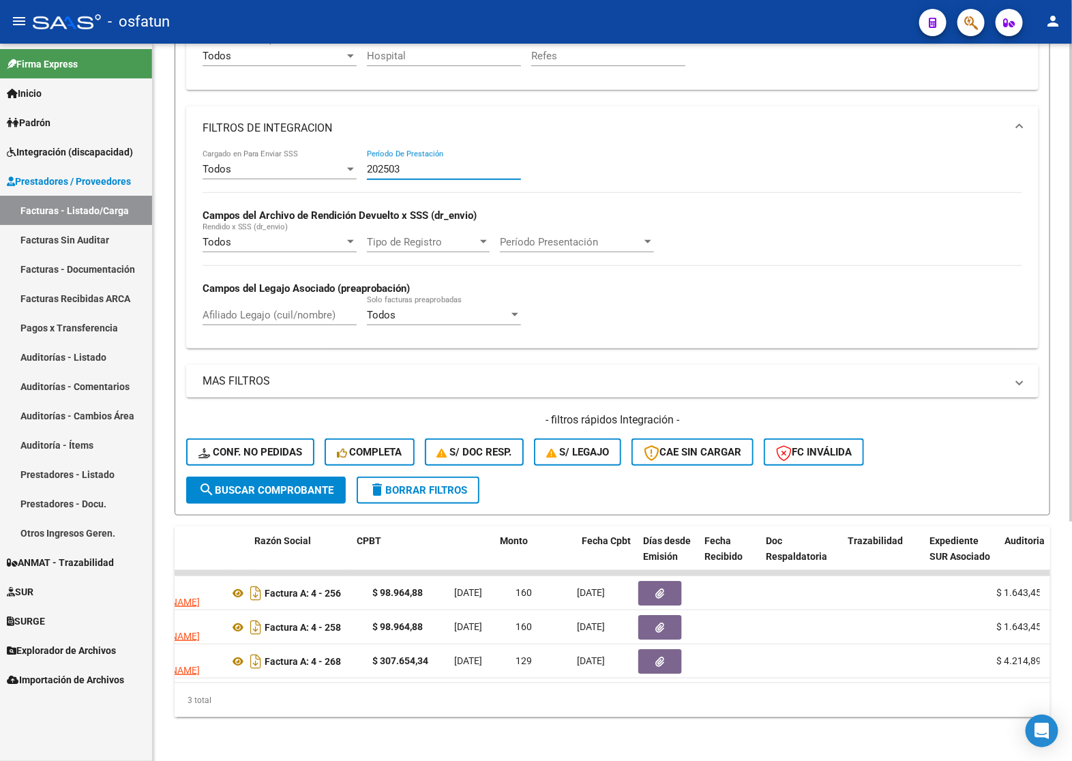
scroll to position [0, 294]
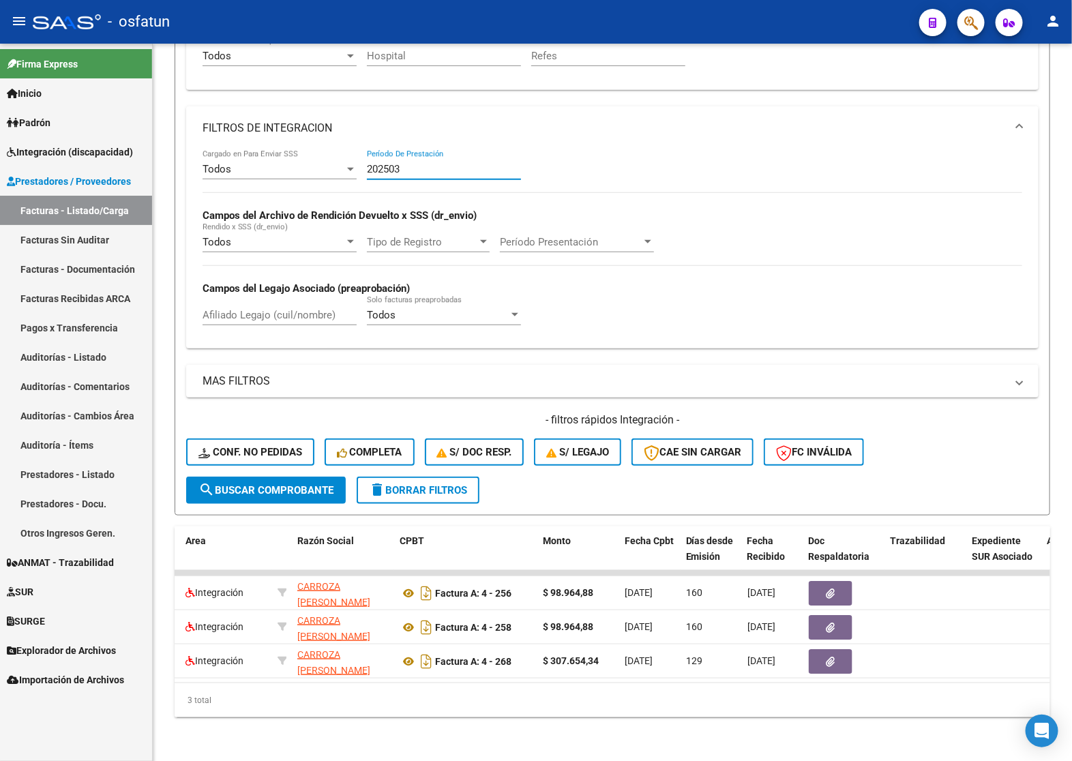
type input "202503"
click at [397, 150] on div "202503 Período De Prestación" at bounding box center [444, 164] width 154 height 29
click at [393, 163] on input "202503" at bounding box center [444, 169] width 154 height 12
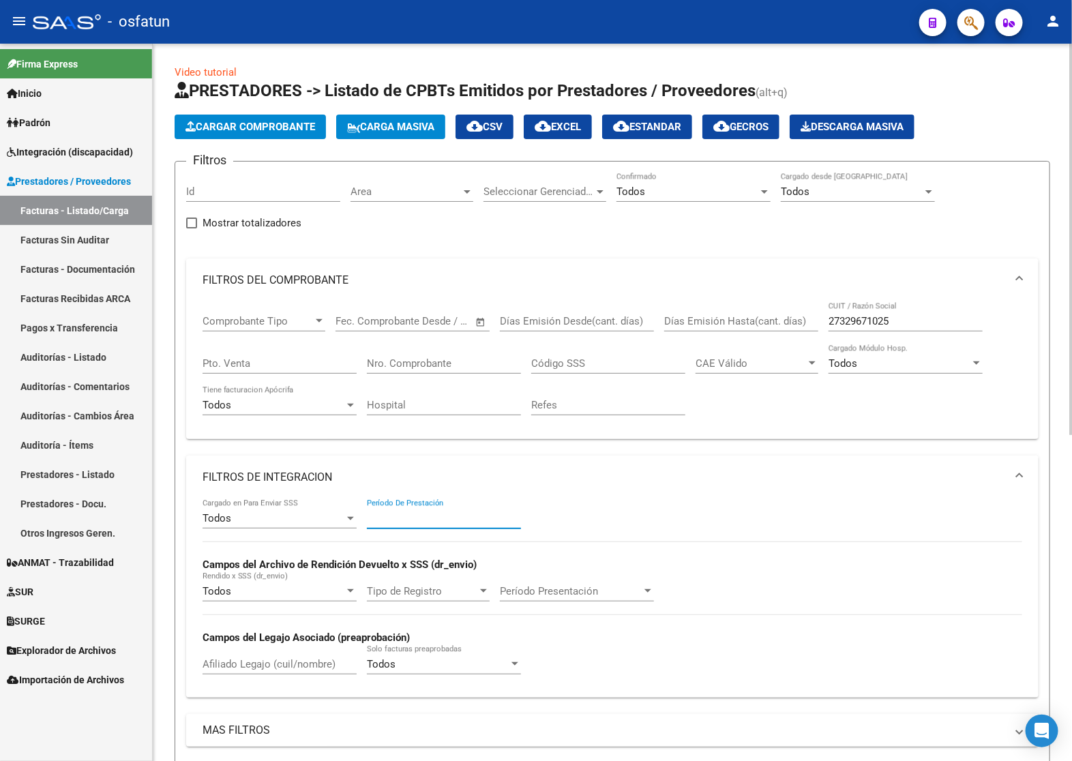
scroll to position [0, 0]
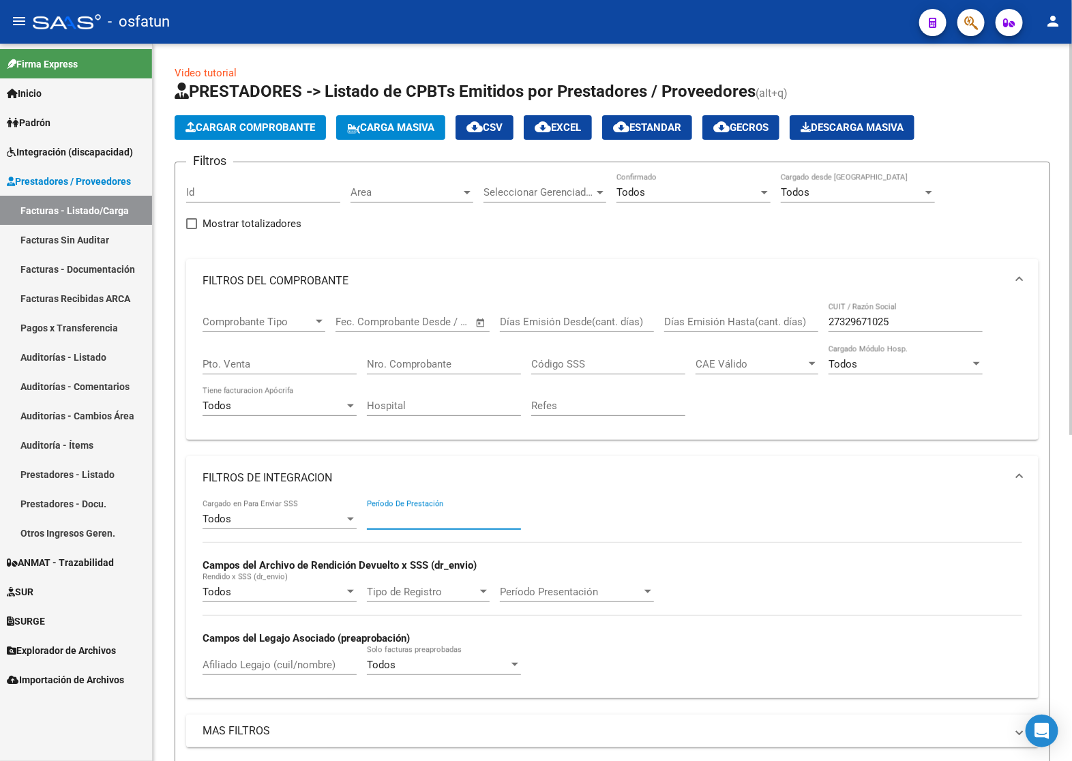
click at [423, 358] on input "Nro. Comprobante" at bounding box center [444, 364] width 154 height 12
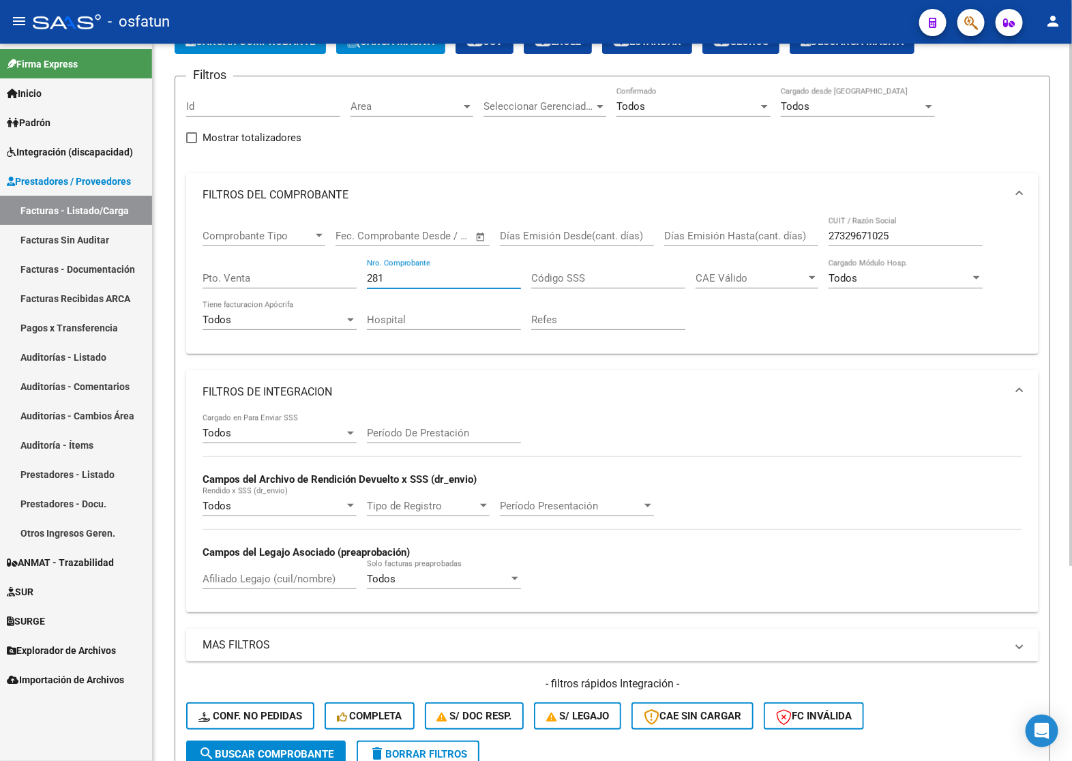
scroll to position [267, 0]
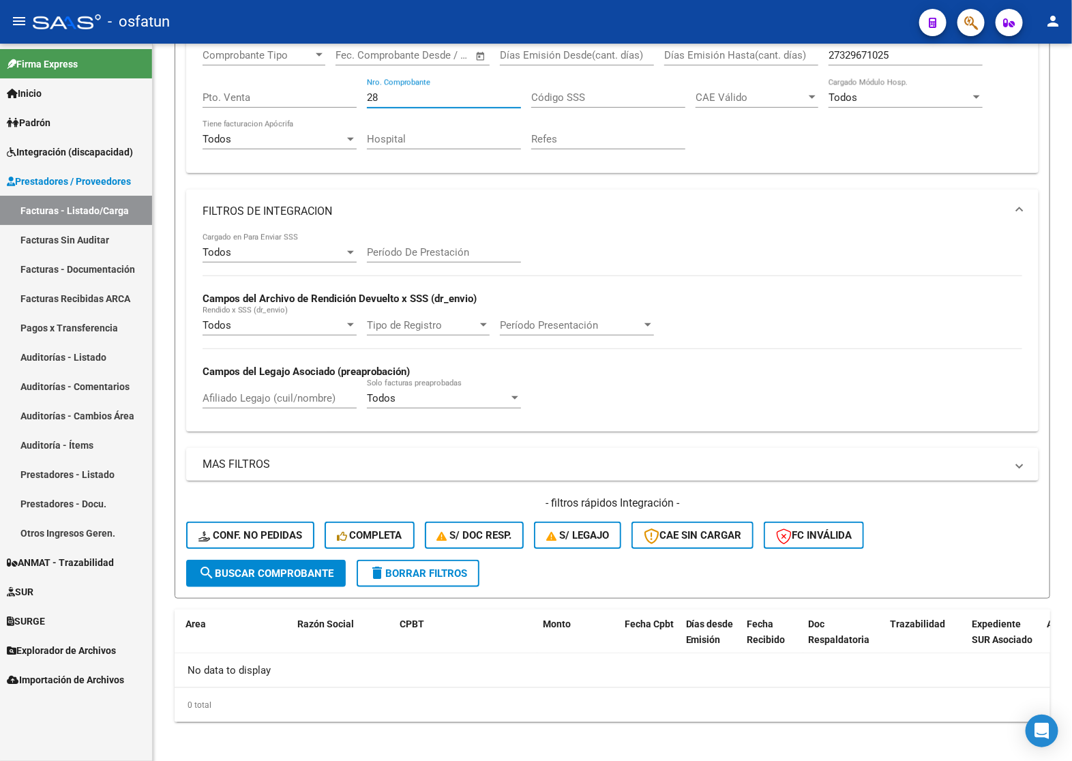
type input "2"
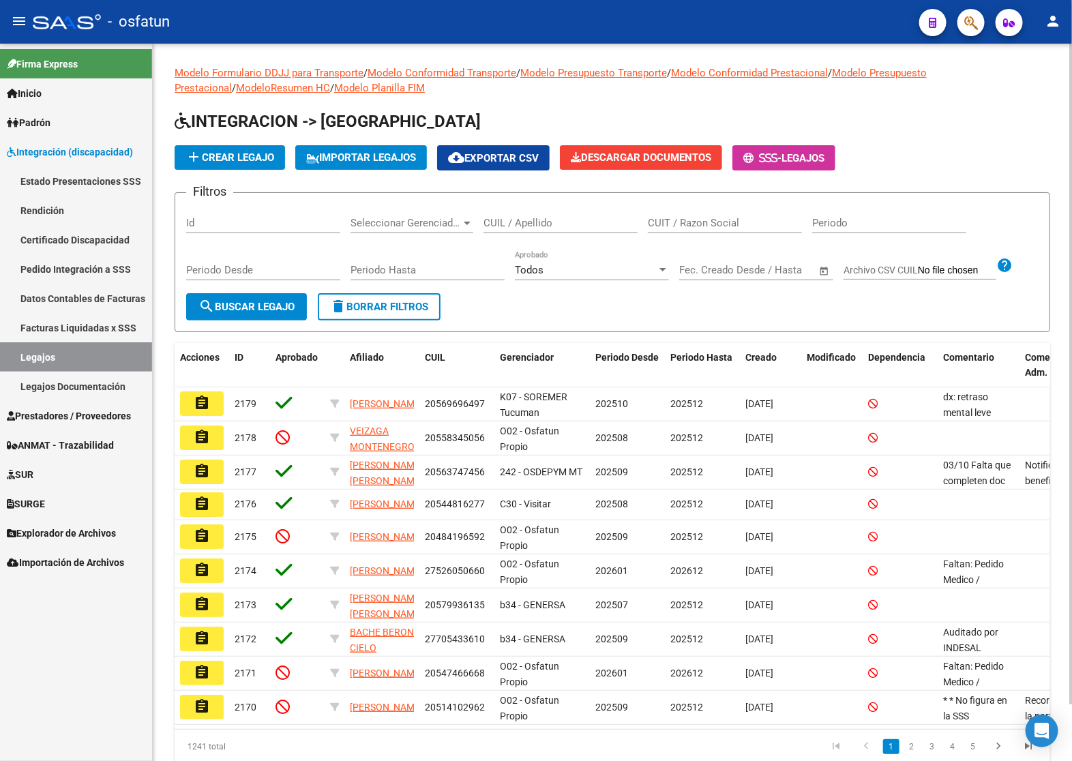
click at [561, 233] on div "CUIL / Apellido" at bounding box center [560, 225] width 154 height 42
click at [563, 222] on input "CUIL / Apellido" at bounding box center [560, 223] width 154 height 12
paste input "20561036374"
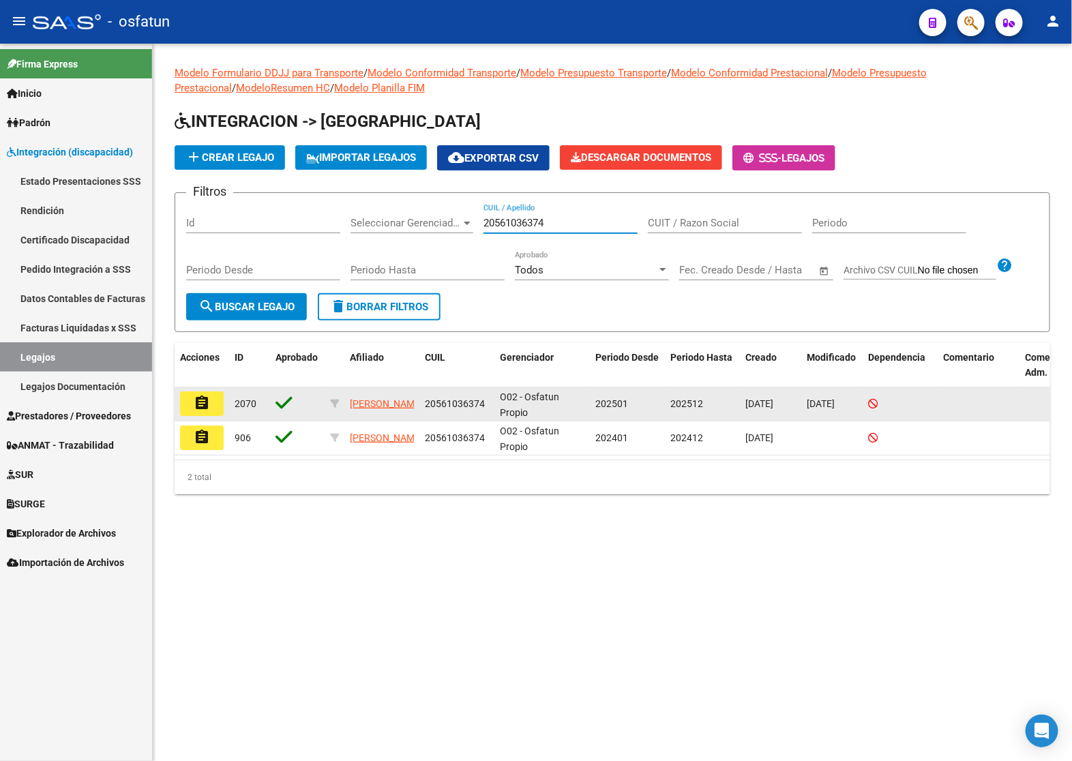
type input "20561036374"
click at [195, 404] on mat-icon "assignment" at bounding box center [202, 403] width 16 height 16
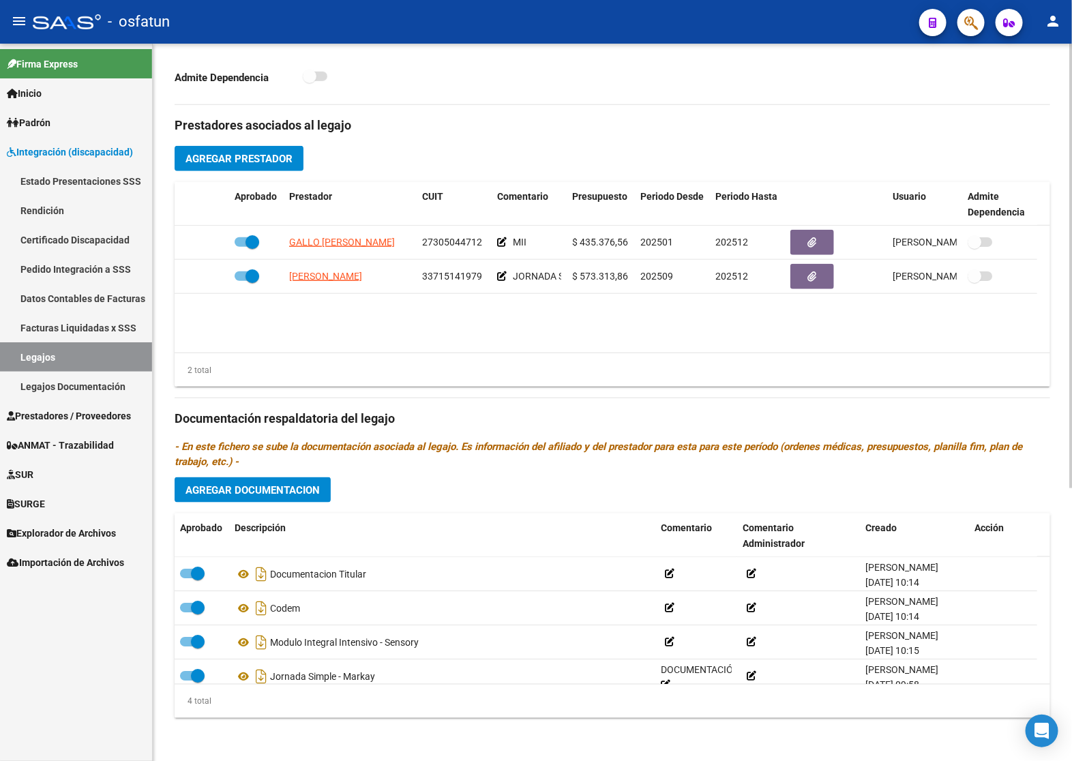
scroll to position [14, 0]
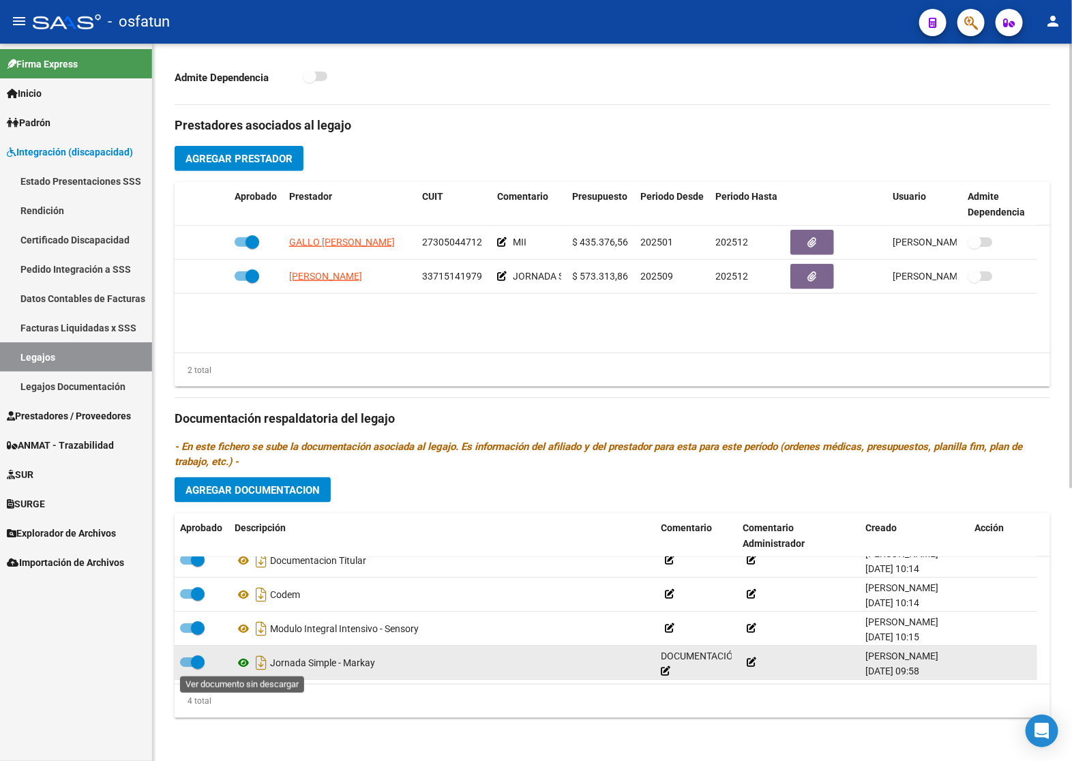
click at [244, 666] on icon at bounding box center [244, 663] width 18 height 16
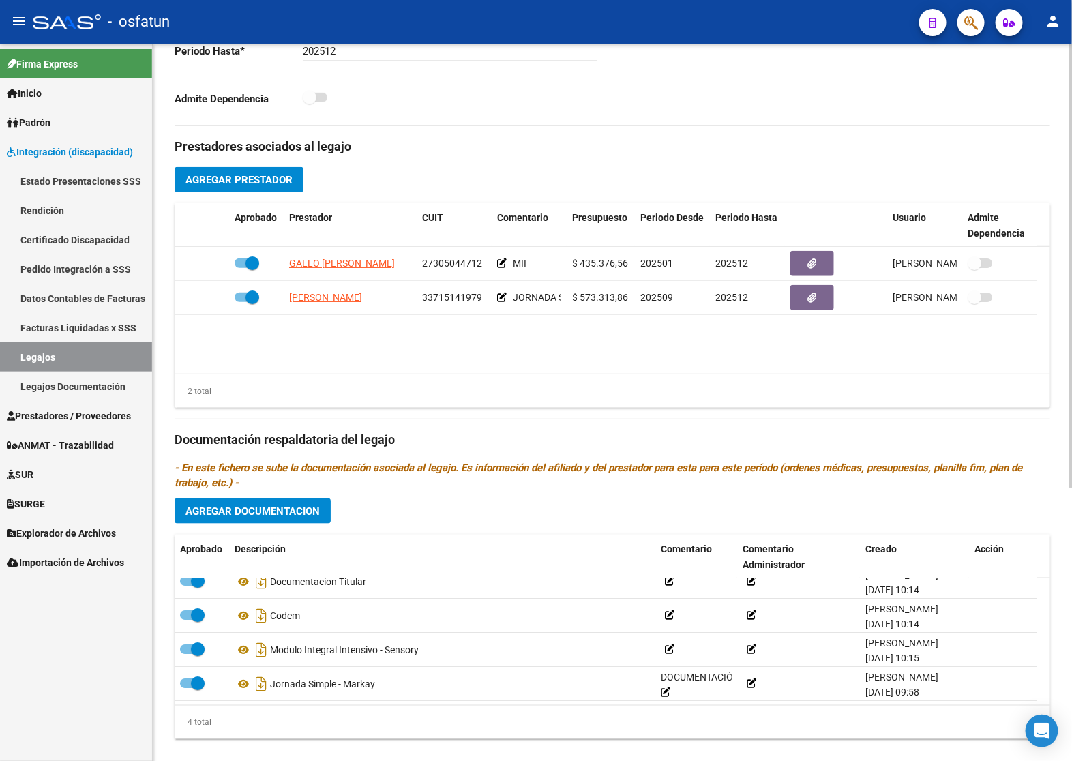
scroll to position [441, 0]
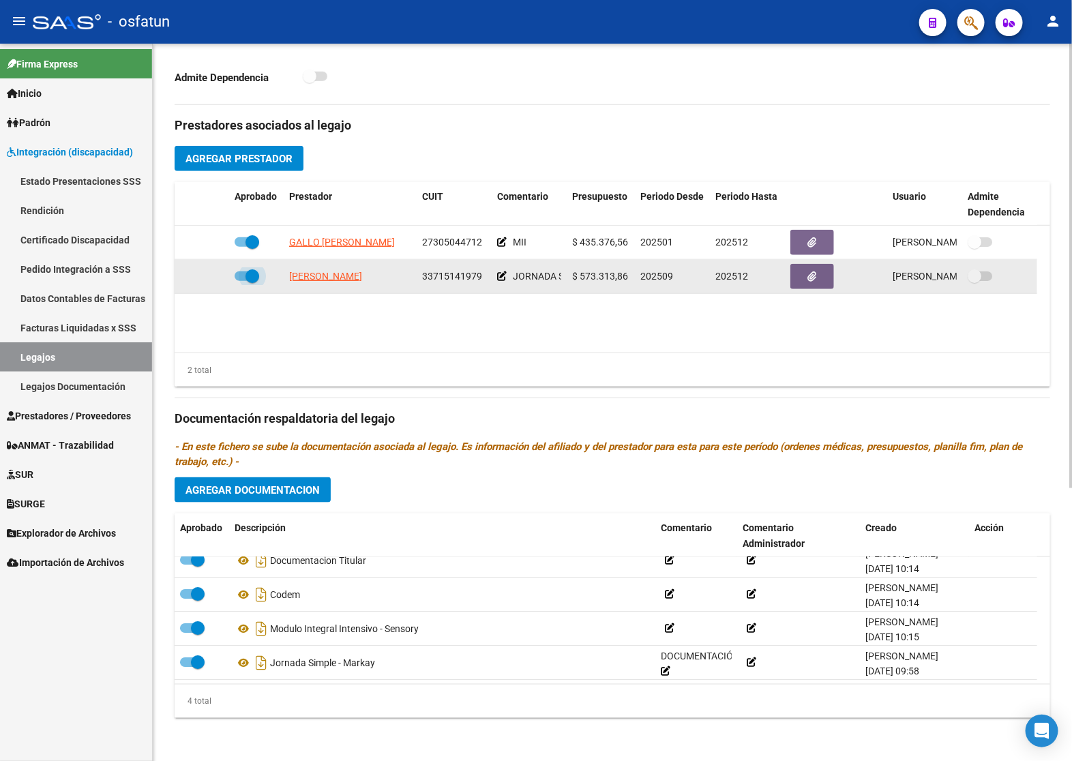
click at [241, 276] on span at bounding box center [247, 276] width 25 height 10
click at [241, 281] on input "checkbox" at bounding box center [241, 281] width 1 height 1
checkbox input "false"
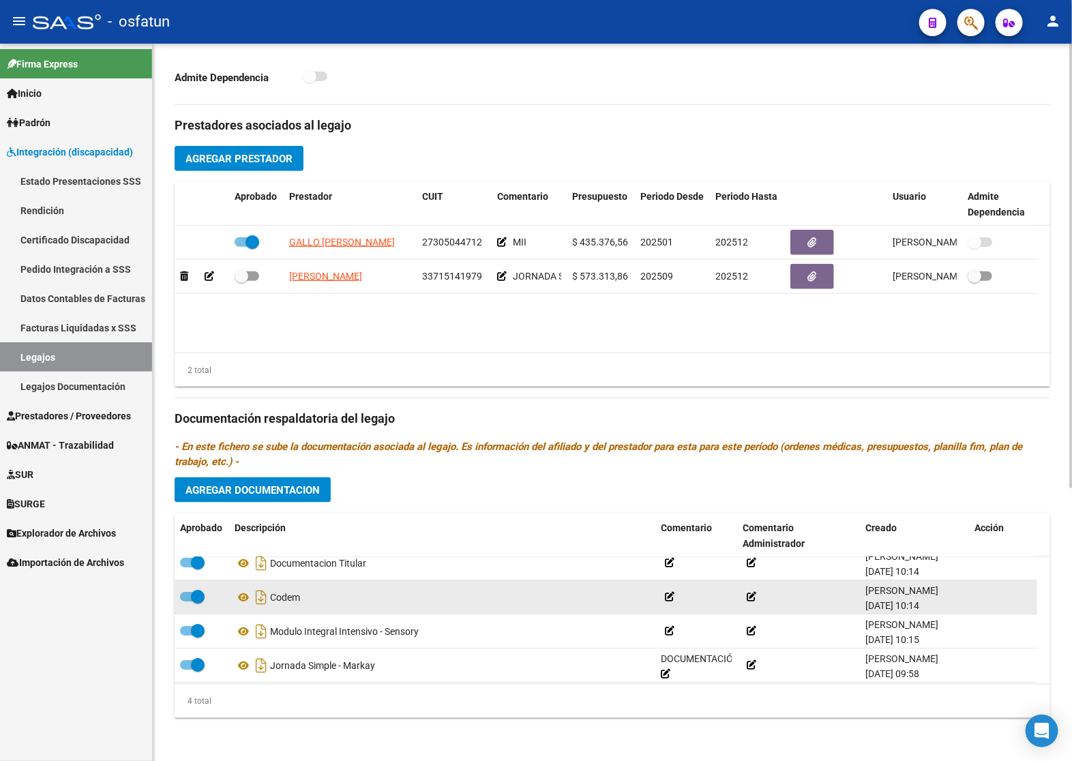
scroll to position [14, 0]
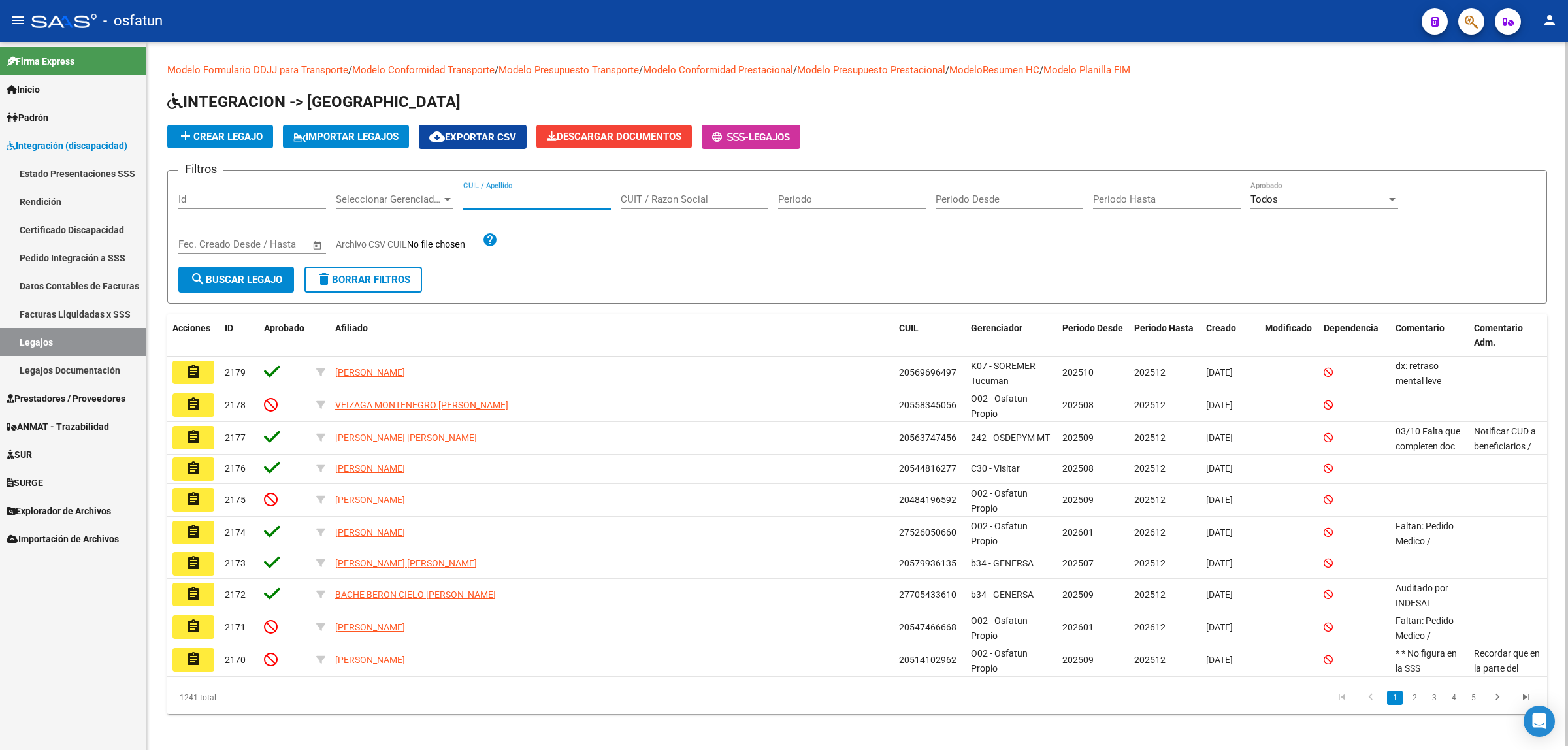
click at [504, 196] on input "CUIL / Apellido" at bounding box center [536, 199] width 148 height 11
paste input "20561036374"
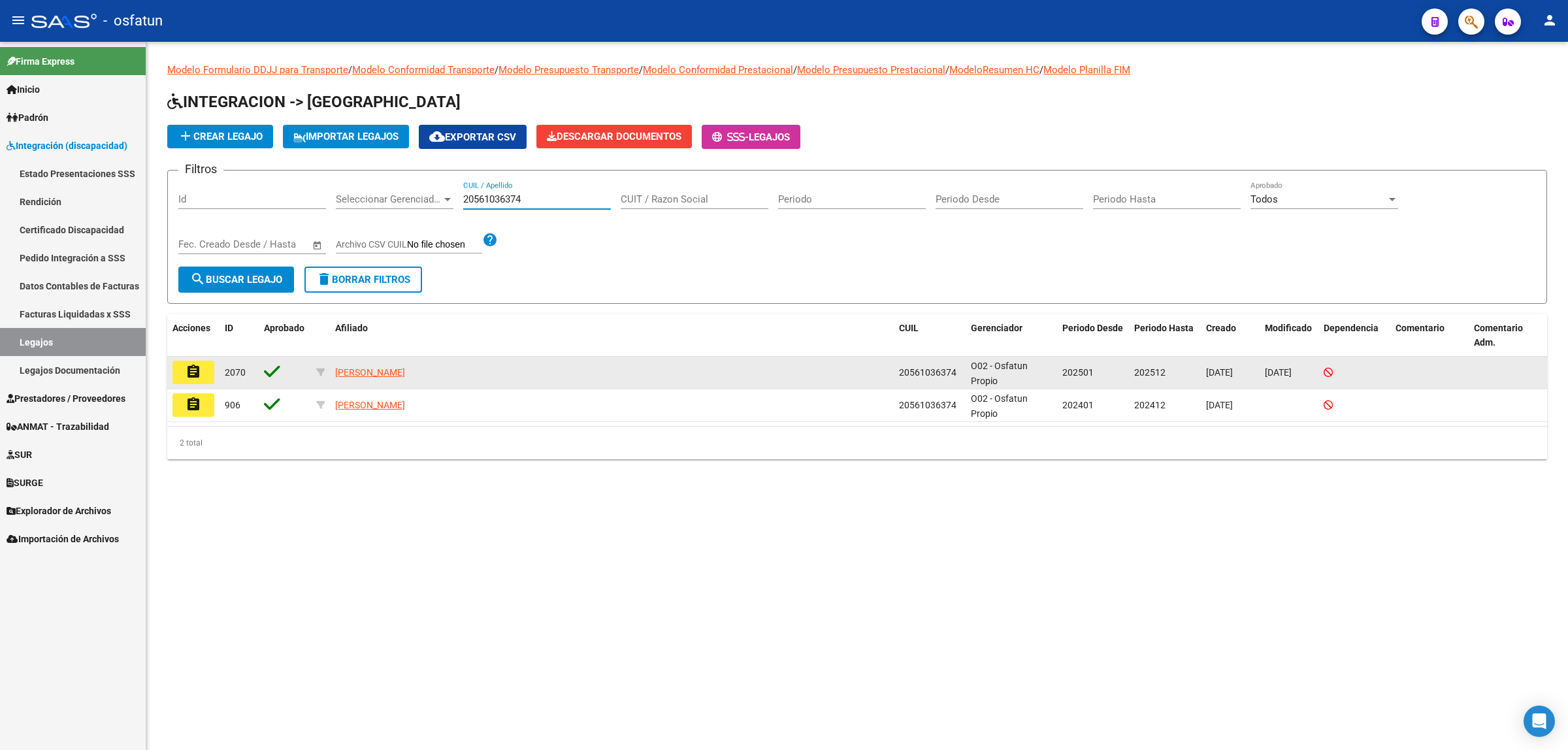
type input "20561036374"
click at [196, 365] on mat-icon "assignment" at bounding box center [193, 372] width 15 height 15
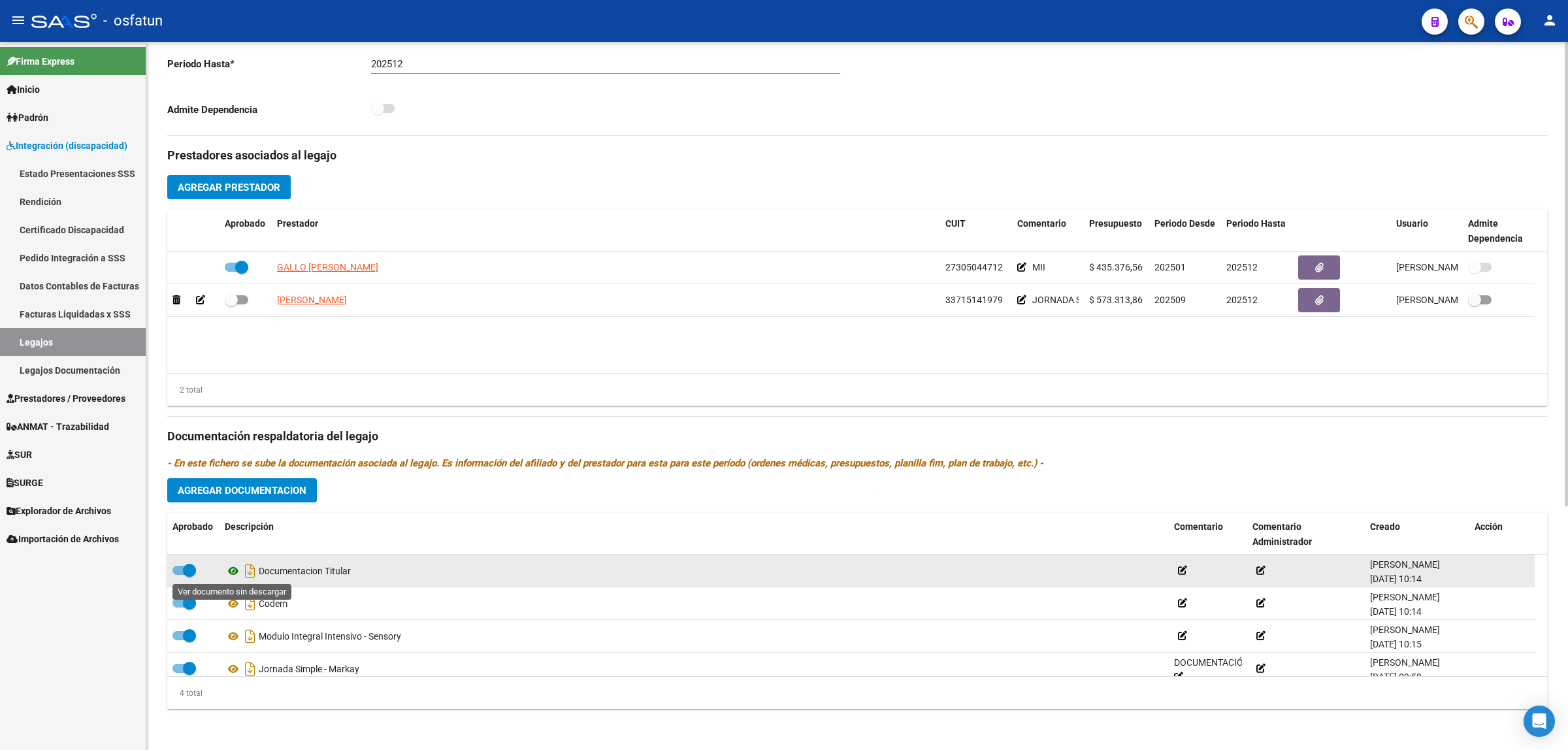
click at [231, 574] on icon at bounding box center [234, 571] width 17 height 15
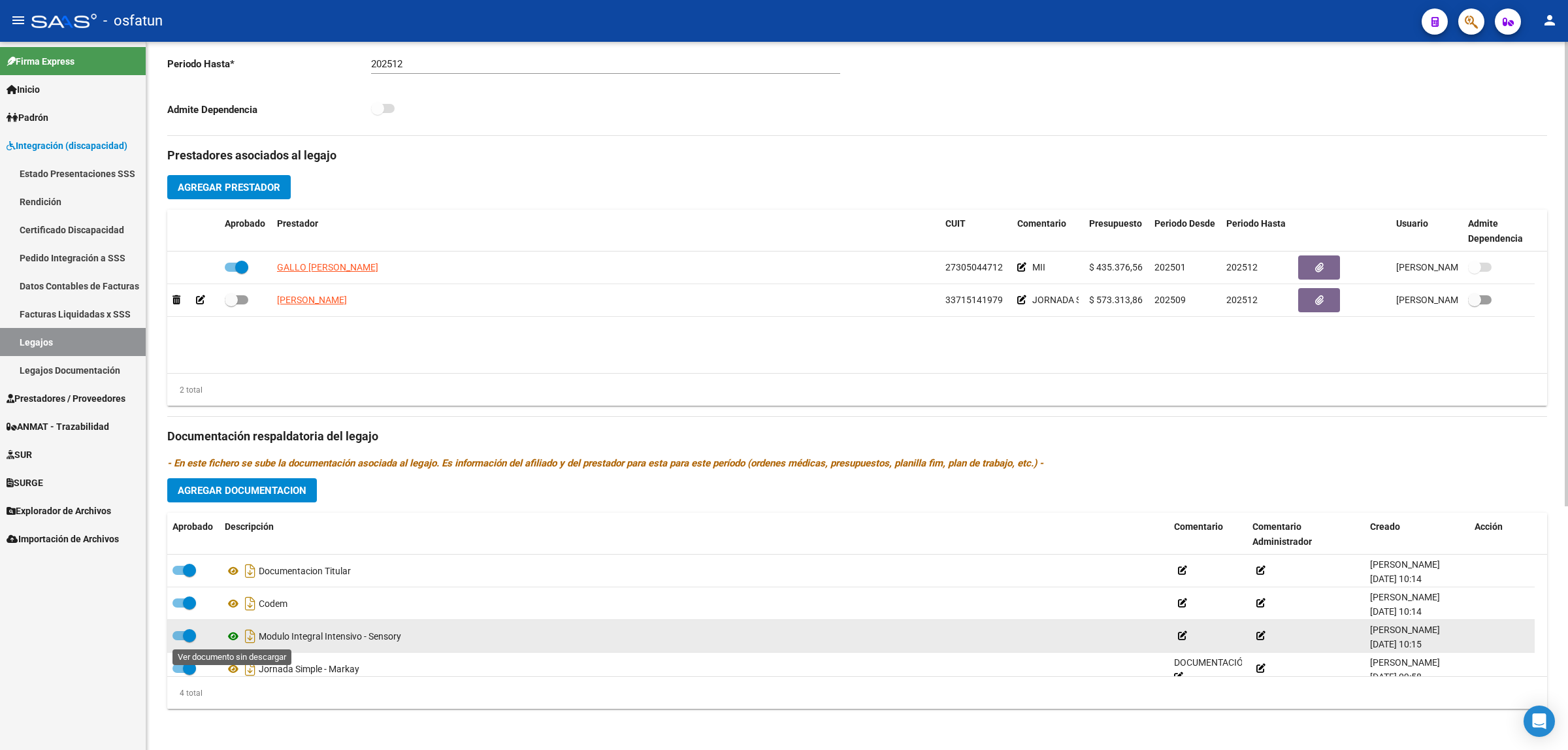
click at [233, 642] on icon at bounding box center [234, 636] width 17 height 15
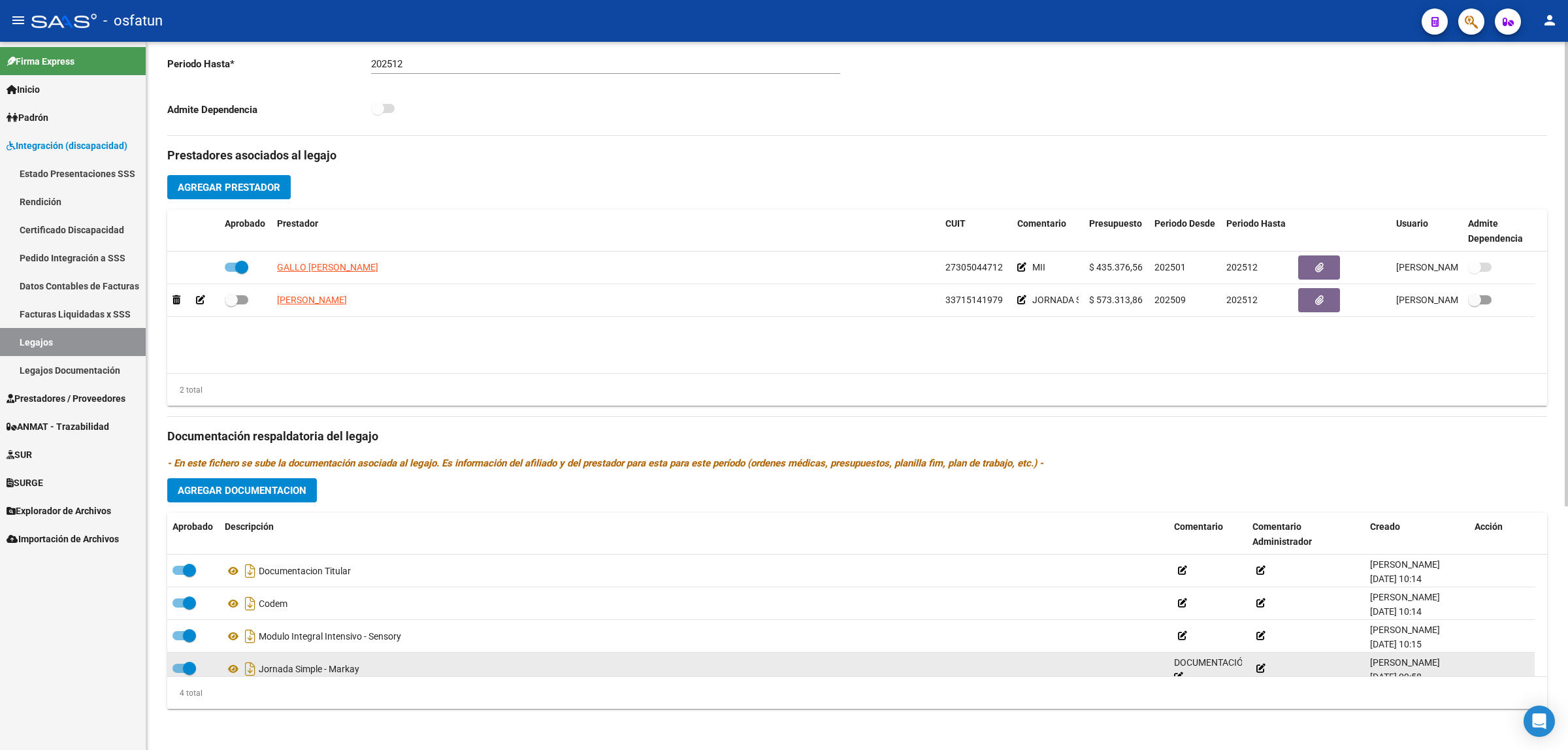
scroll to position [13, 0]
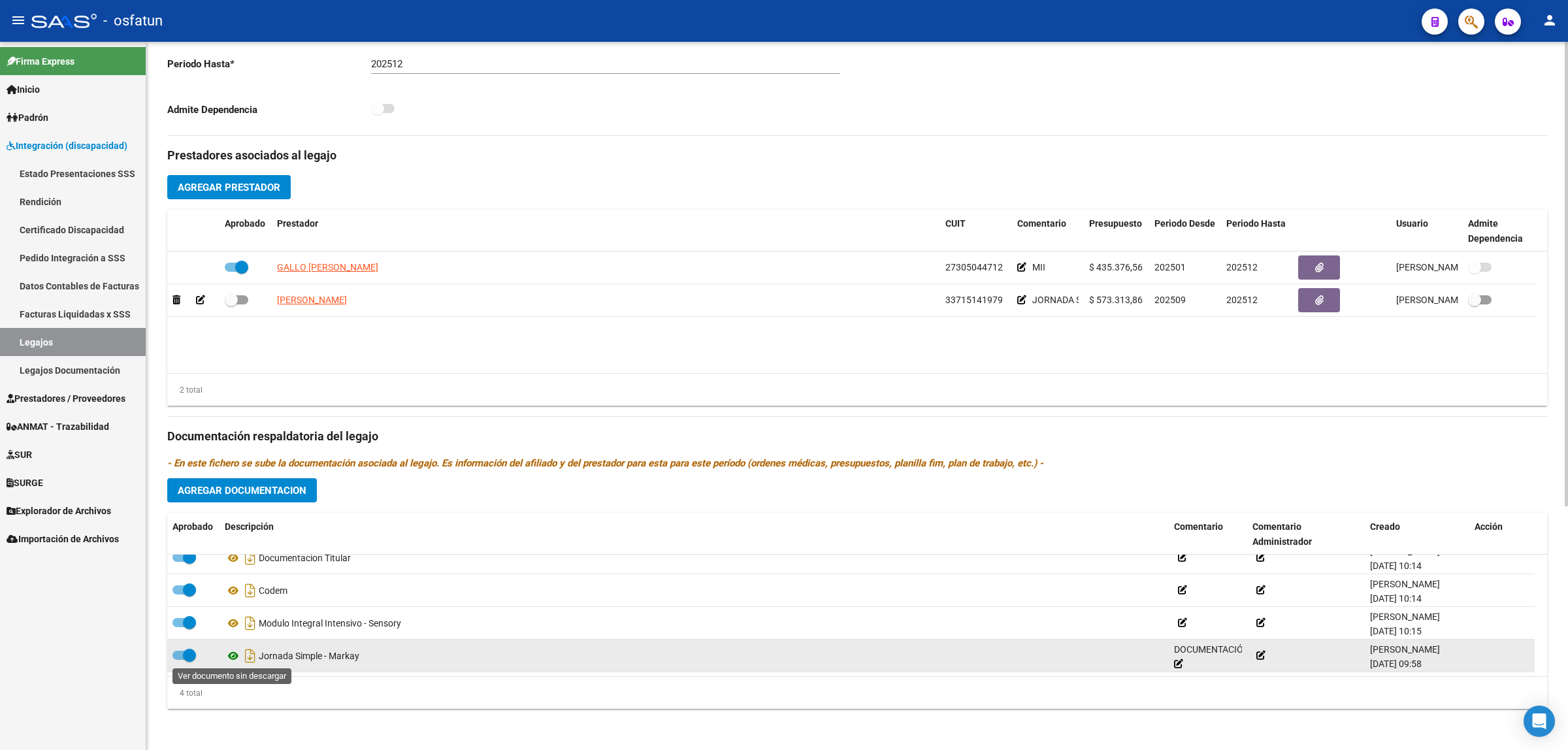
click at [237, 653] on icon at bounding box center [234, 655] width 17 height 15
